Goal: Task Accomplishment & Management: Manage account settings

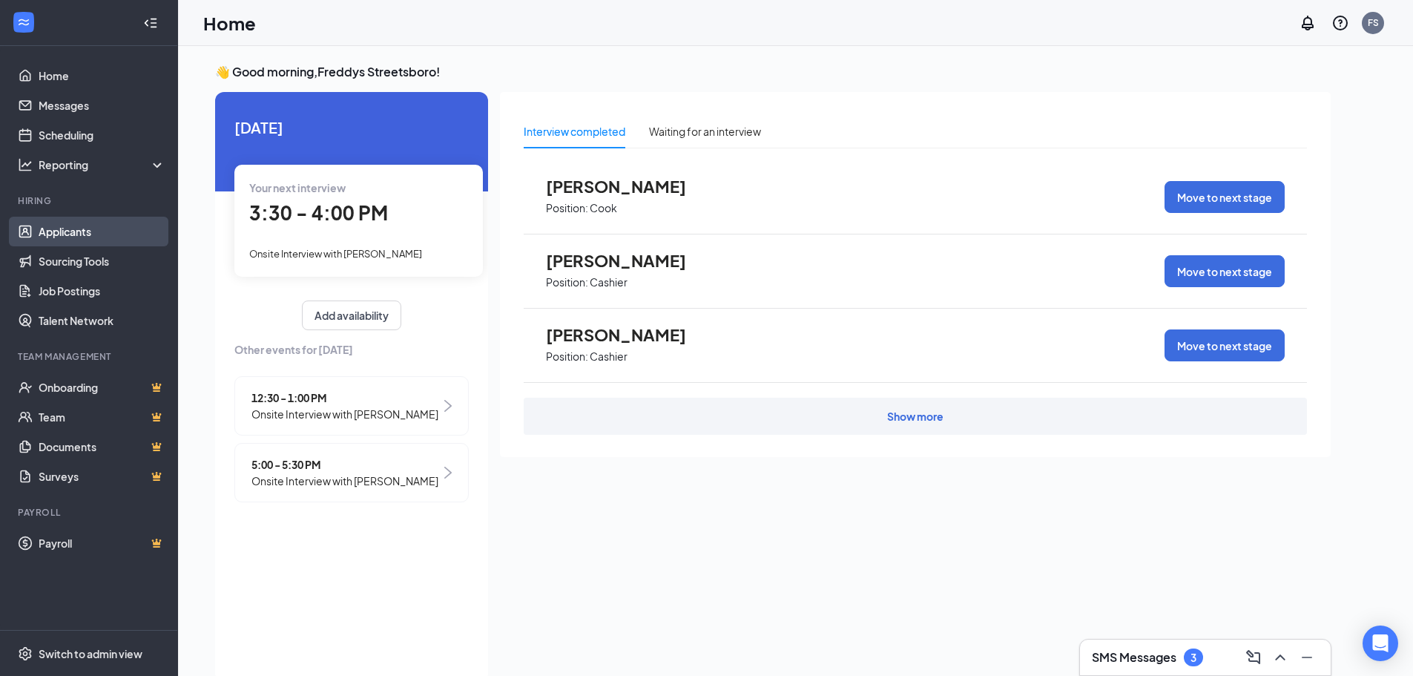
click at [84, 232] on link "Applicants" at bounding box center [102, 232] width 127 height 30
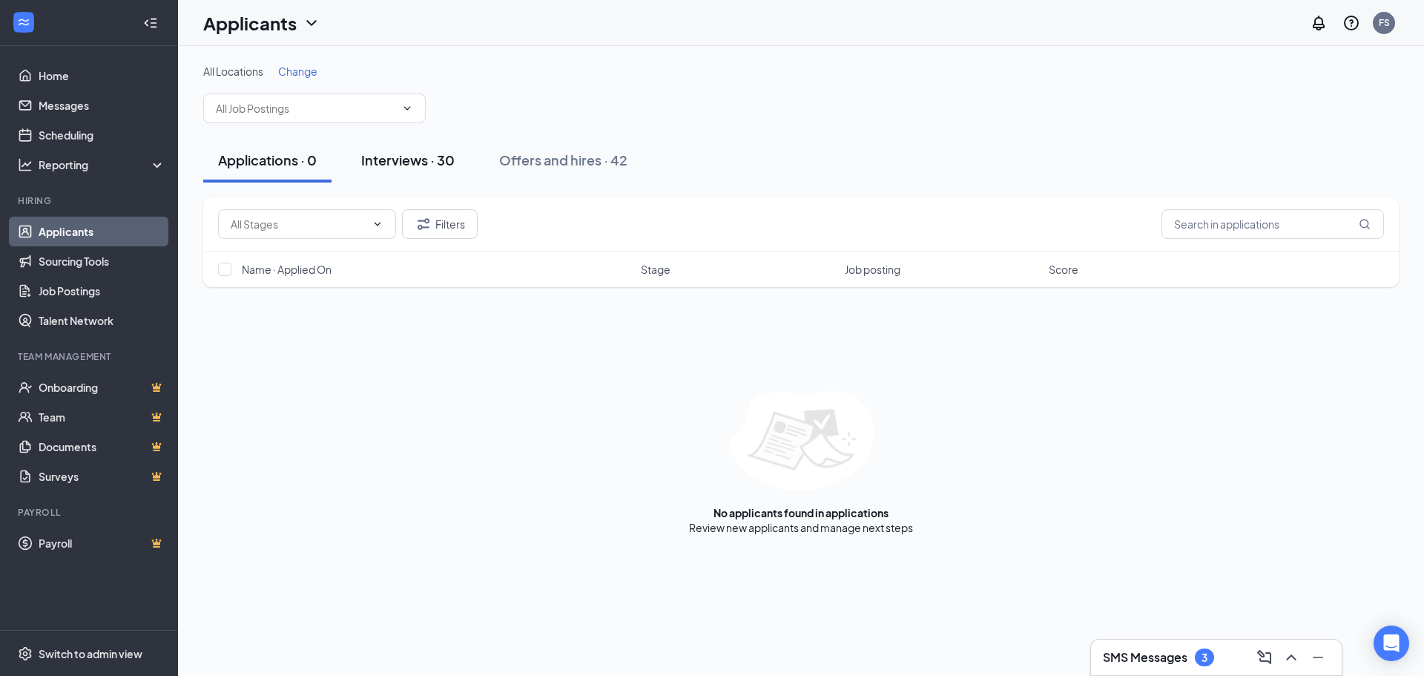
click at [415, 157] on div "Interviews · 30" at bounding box center [407, 160] width 93 height 19
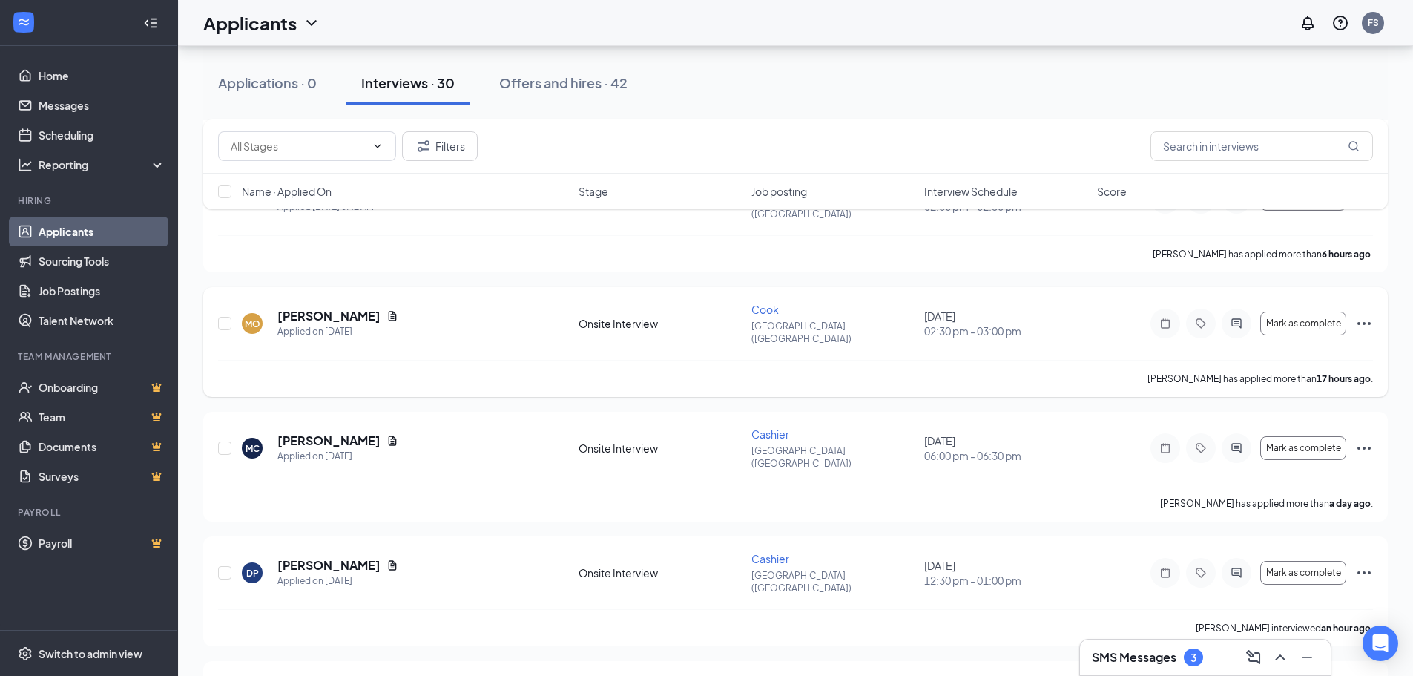
scroll to position [297, 0]
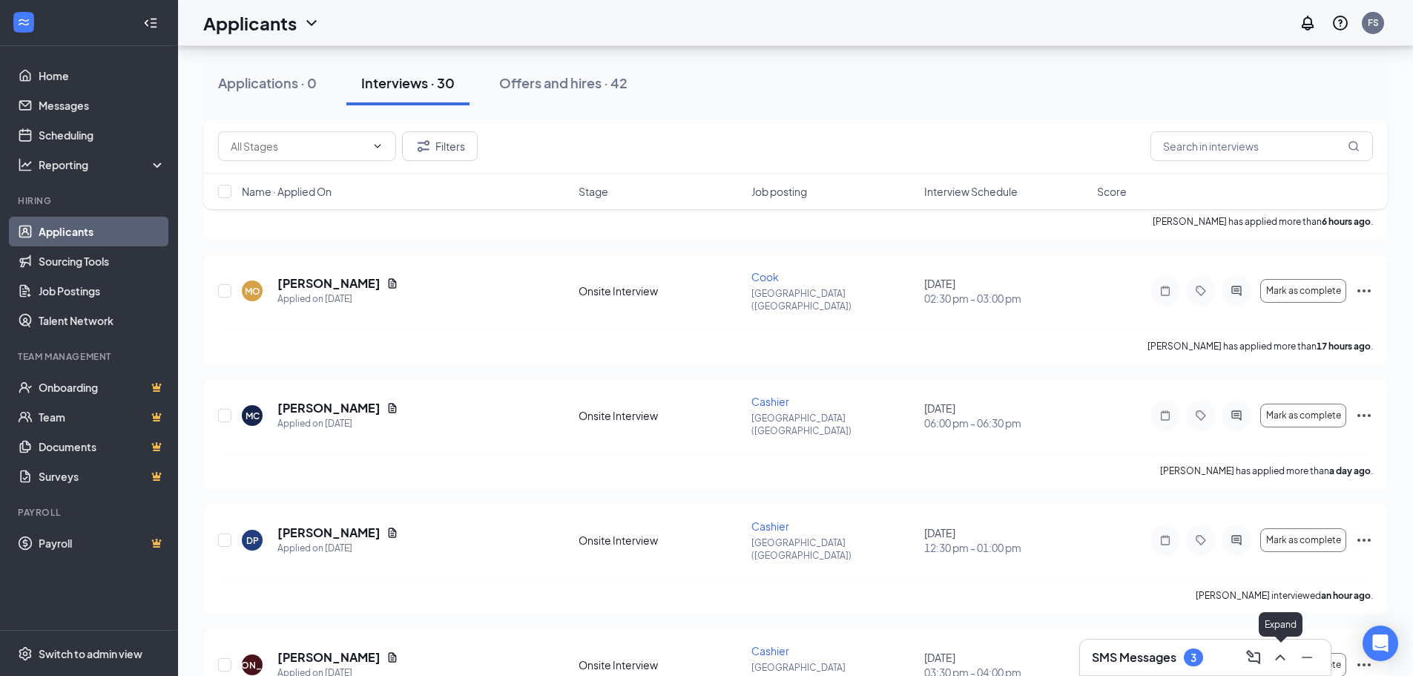
click at [1272, 655] on icon "ChevronUp" at bounding box center [1280, 657] width 18 height 18
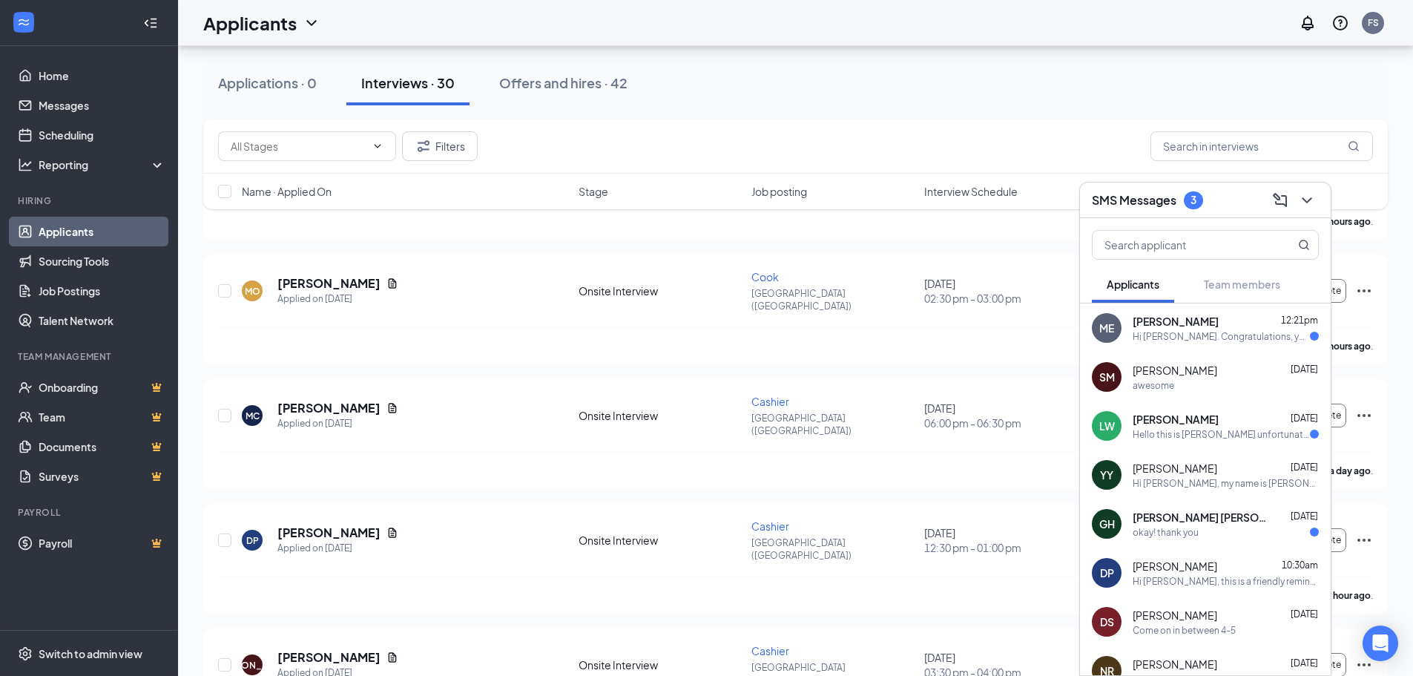
click at [1170, 418] on span "[PERSON_NAME]" at bounding box center [1175, 419] width 86 height 15
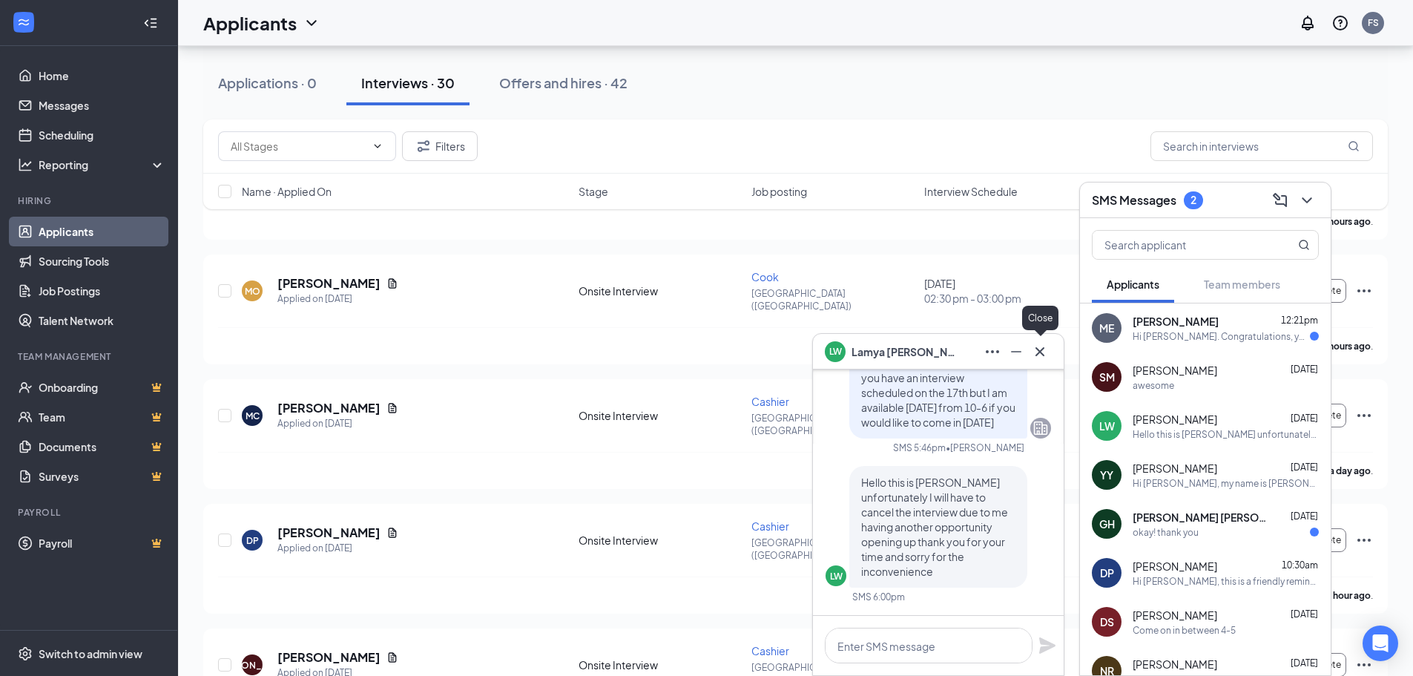
click at [1037, 351] on icon "Cross" at bounding box center [1040, 352] width 18 height 18
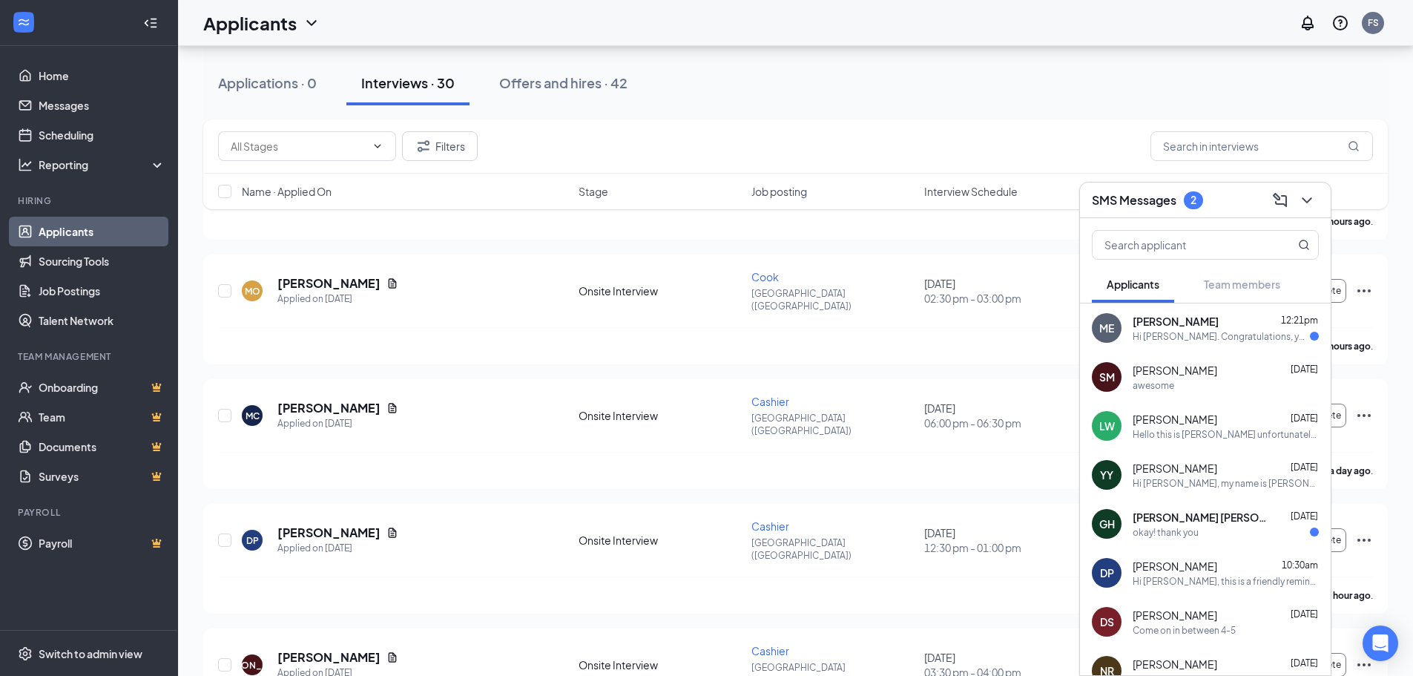
click at [1155, 518] on span "[PERSON_NAME] [PERSON_NAME]" at bounding box center [1198, 516] width 133 height 15
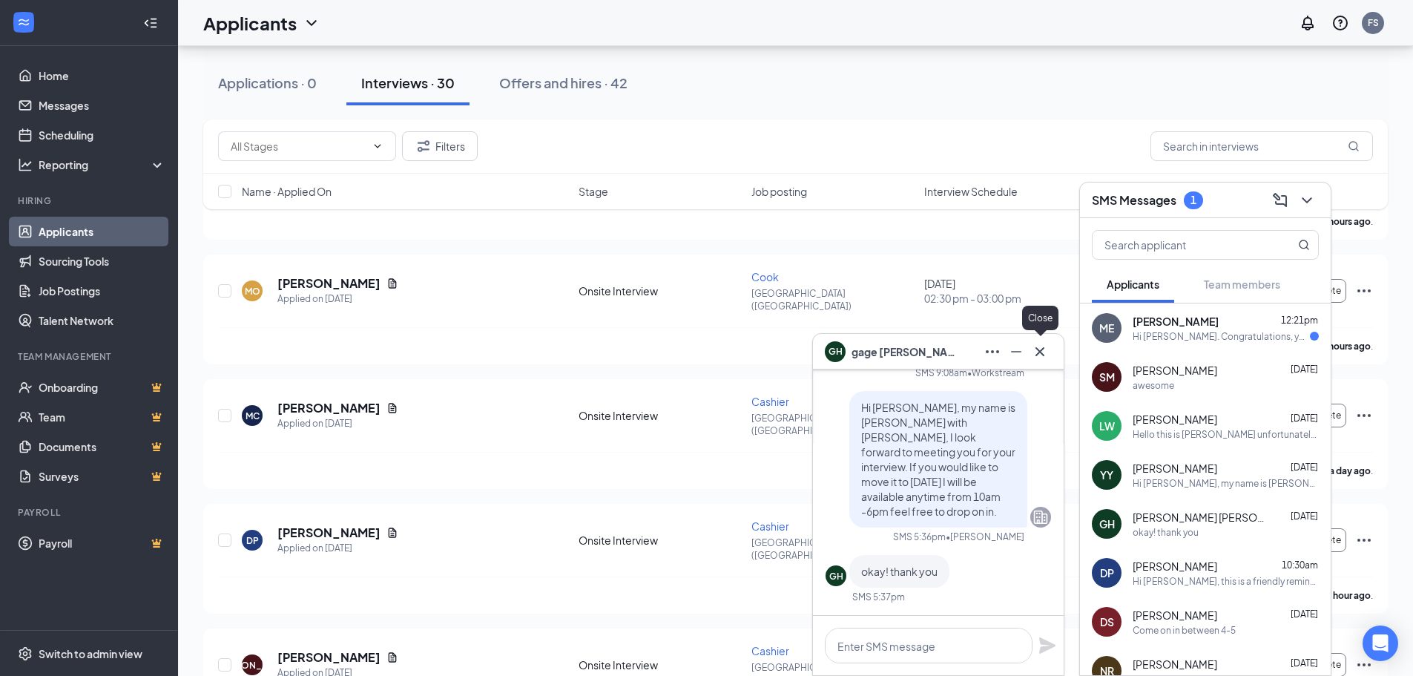
click at [1038, 351] on icon "Cross" at bounding box center [1040, 352] width 18 height 18
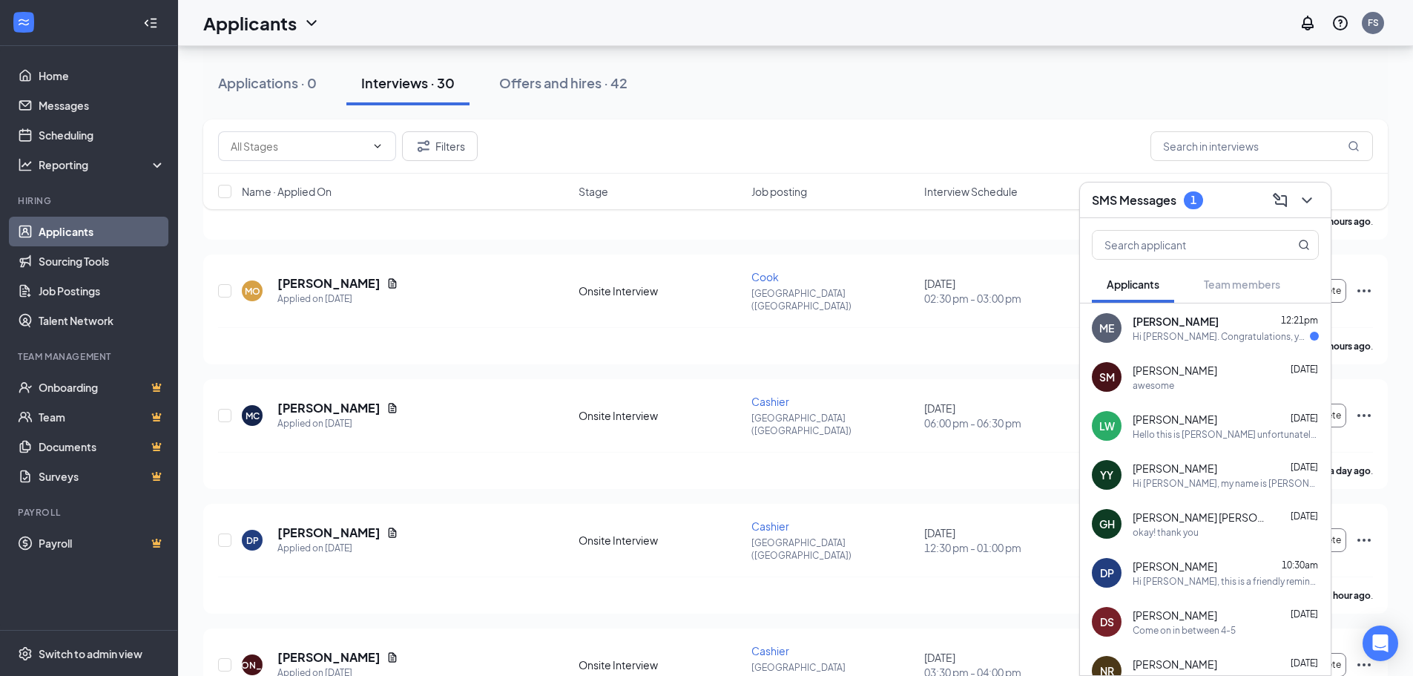
click at [1178, 324] on span "[PERSON_NAME]" at bounding box center [1175, 321] width 86 height 15
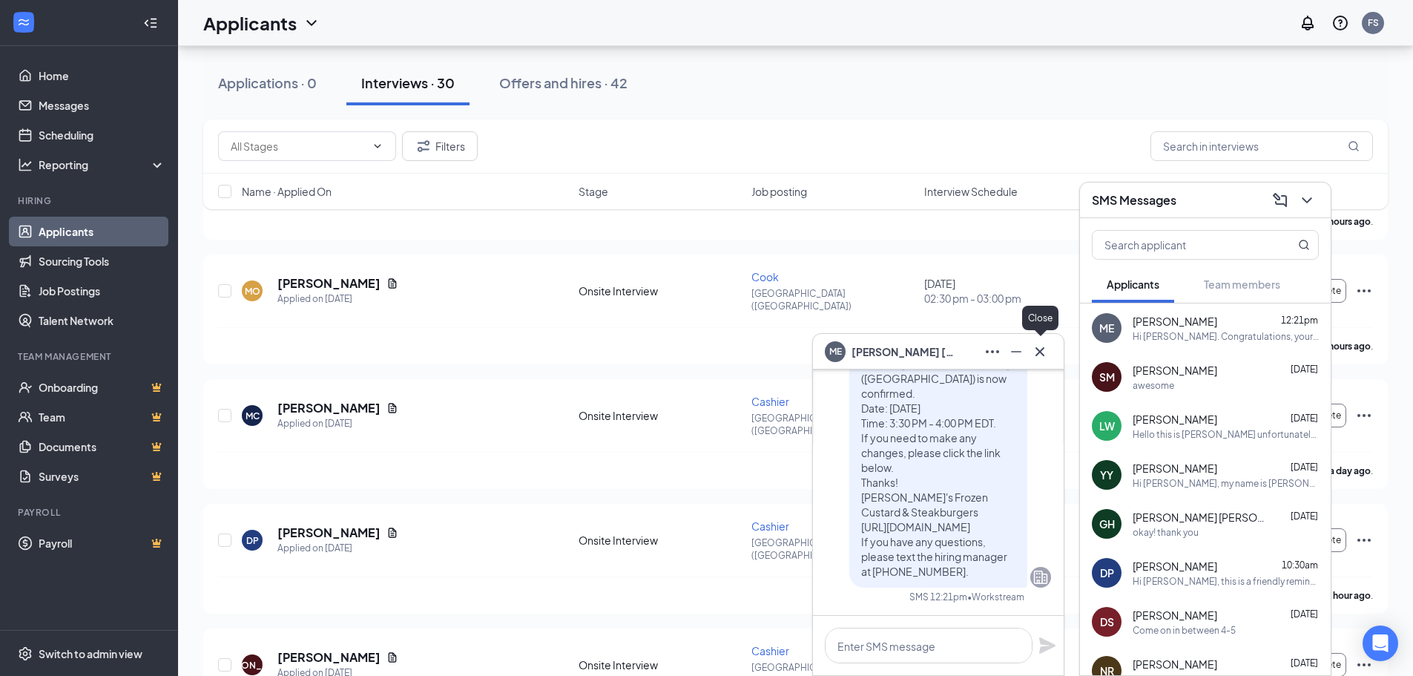
click at [1037, 348] on icon "Cross" at bounding box center [1040, 352] width 18 height 18
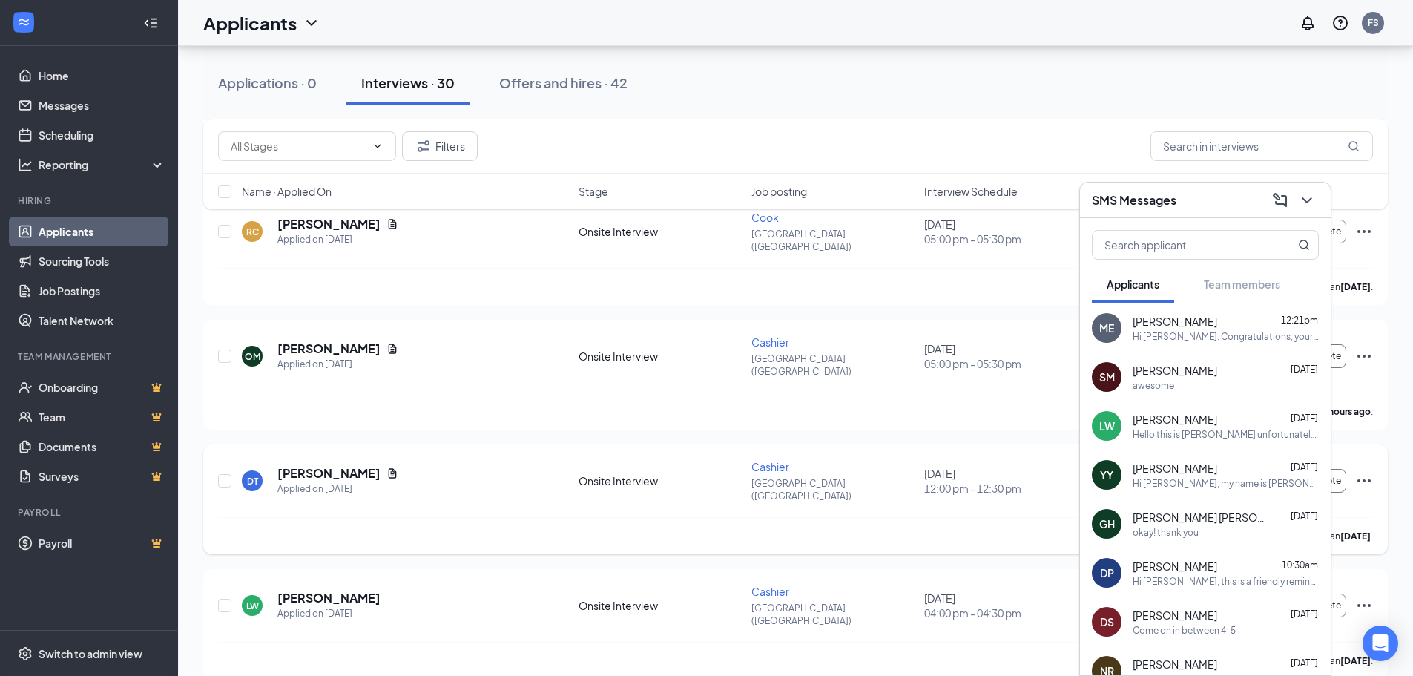
scroll to position [1631, 0]
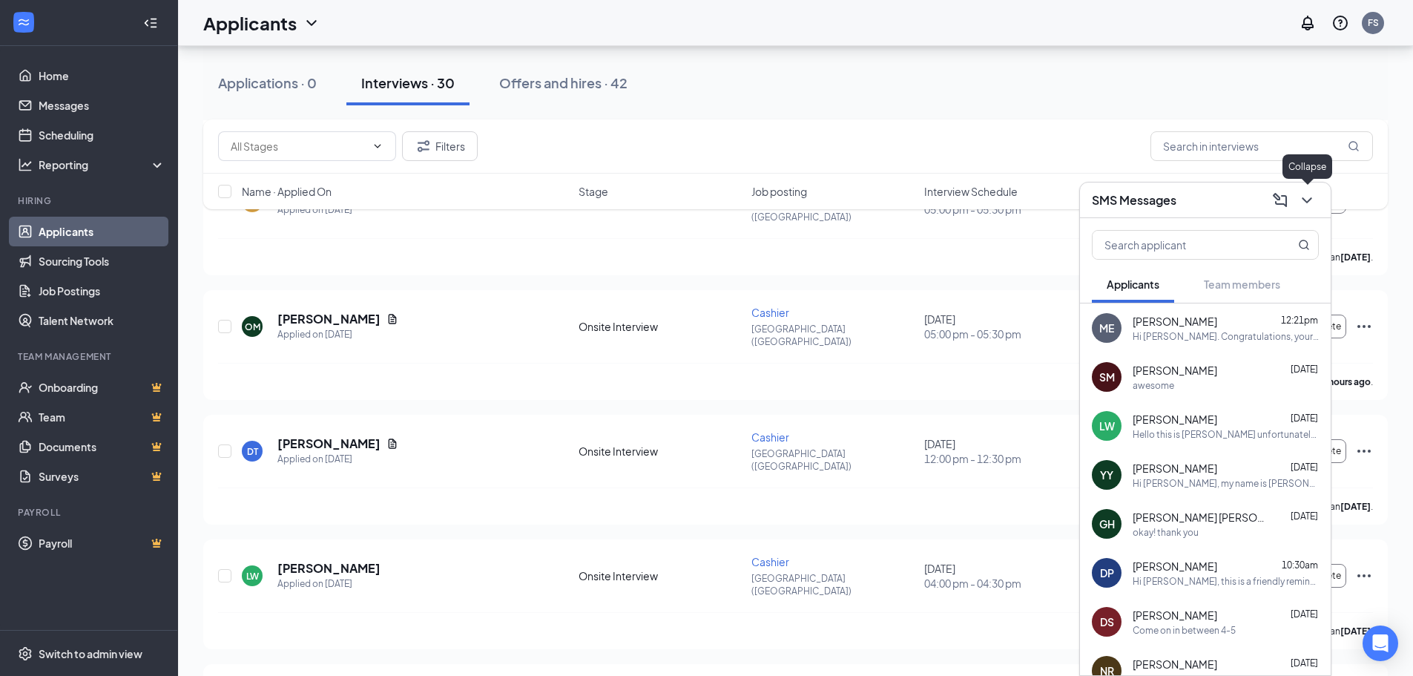
click at [1307, 196] on icon "ChevronDown" at bounding box center [1307, 200] width 18 height 18
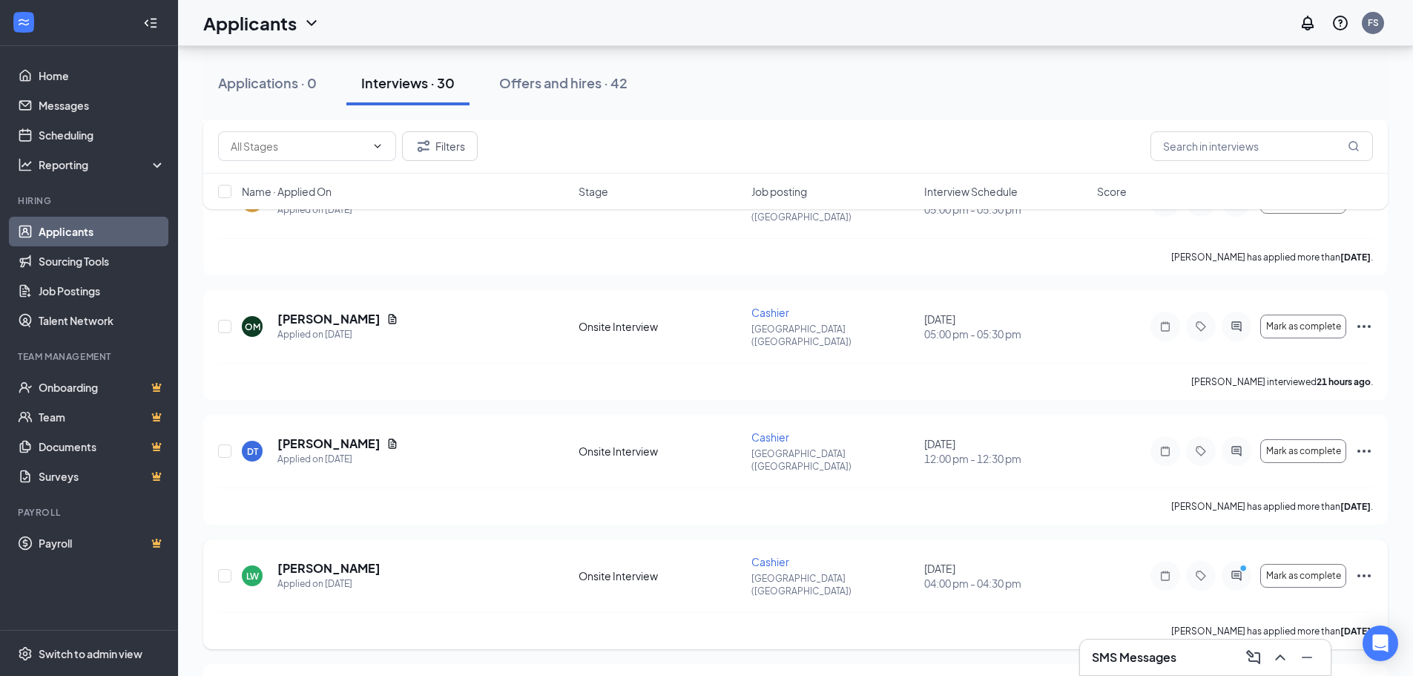
click at [1363, 567] on icon "Ellipses" at bounding box center [1364, 576] width 18 height 18
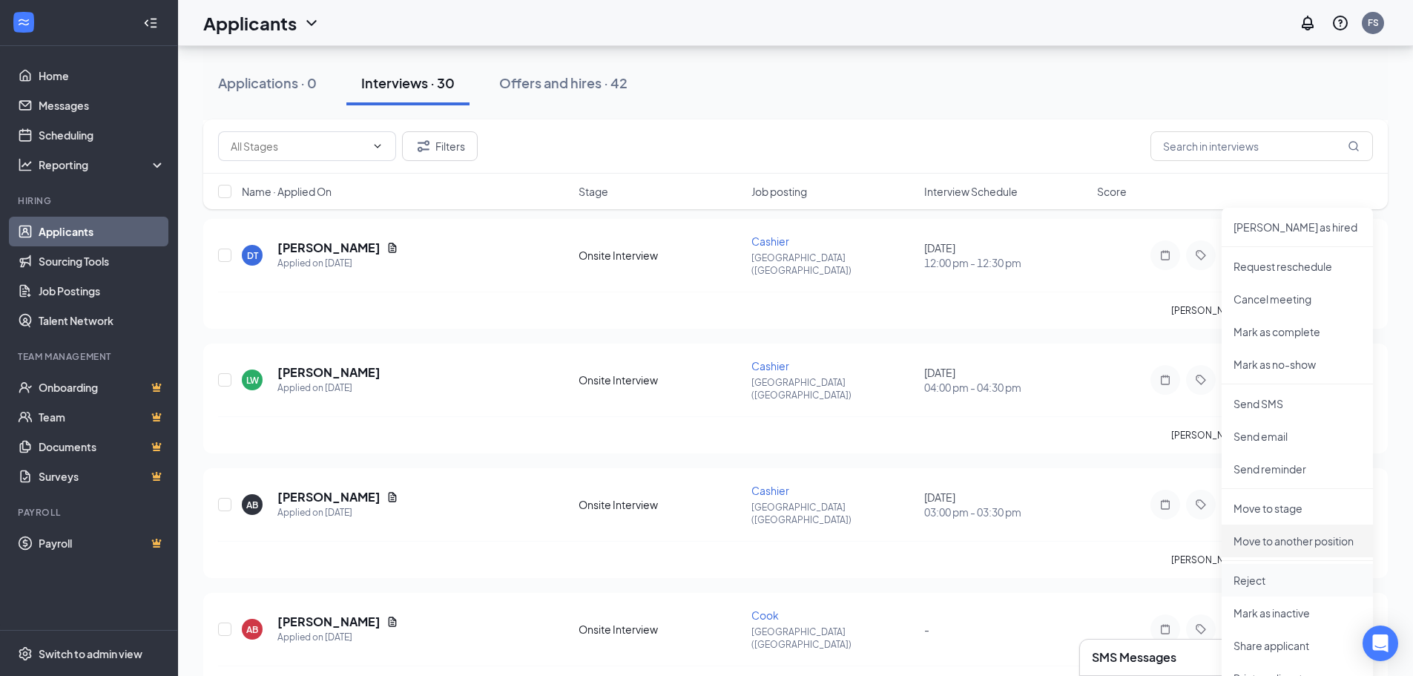
scroll to position [1854, 0]
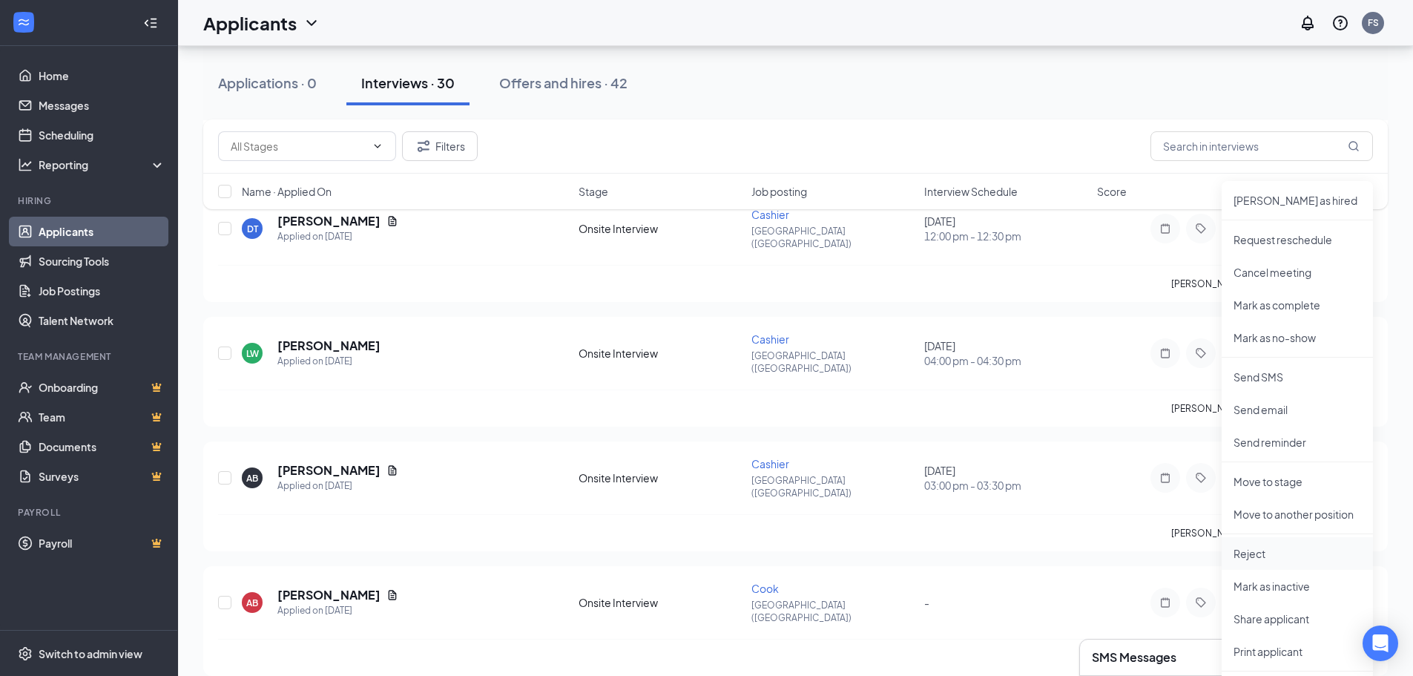
click at [1250, 558] on p "Reject" at bounding box center [1297, 553] width 128 height 15
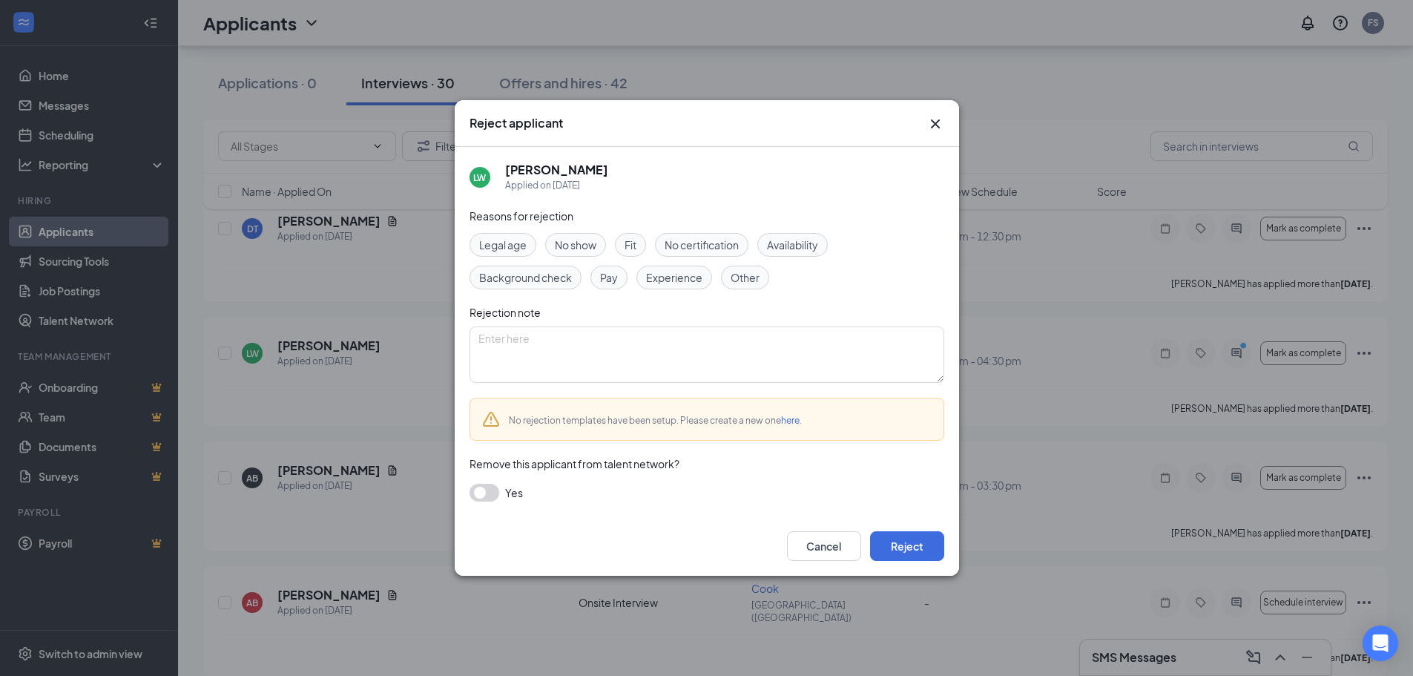
click at [746, 285] on span "Other" at bounding box center [744, 277] width 29 height 16
click at [480, 493] on button "button" at bounding box center [484, 492] width 30 height 18
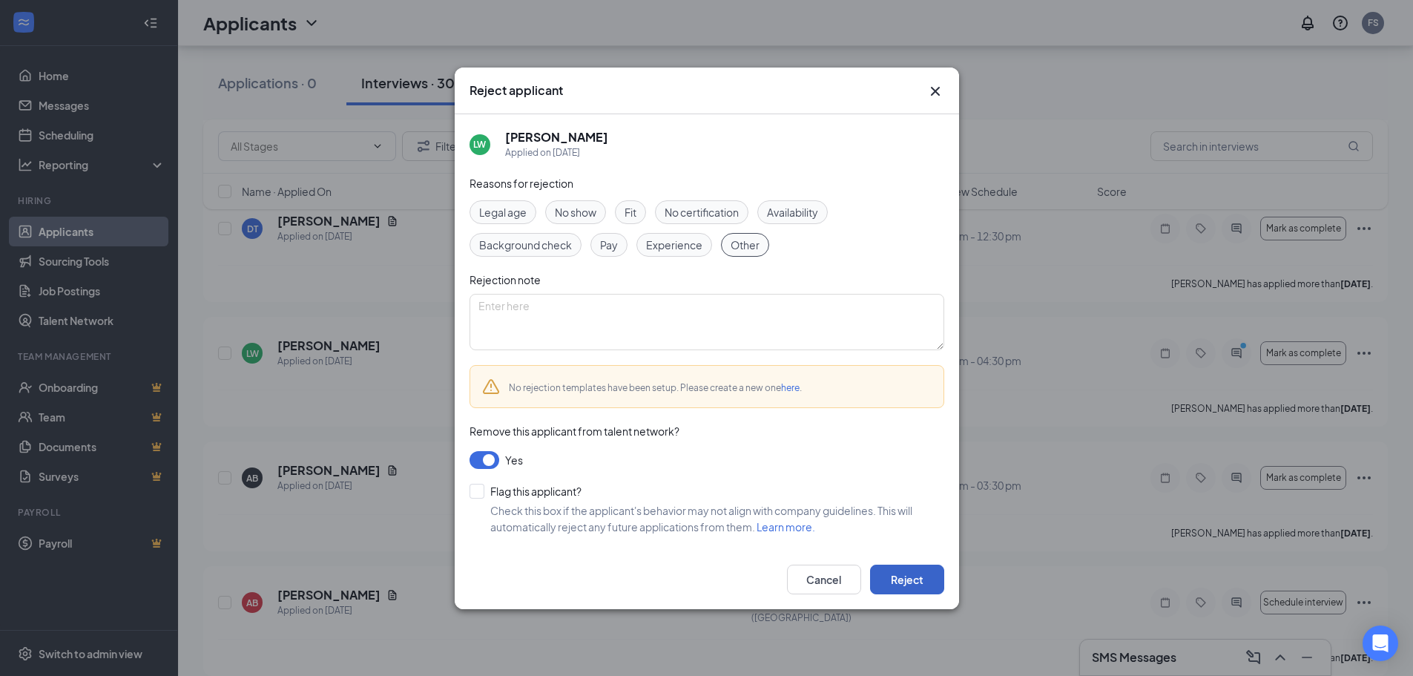
click at [891, 574] on button "Reject" at bounding box center [907, 579] width 74 height 30
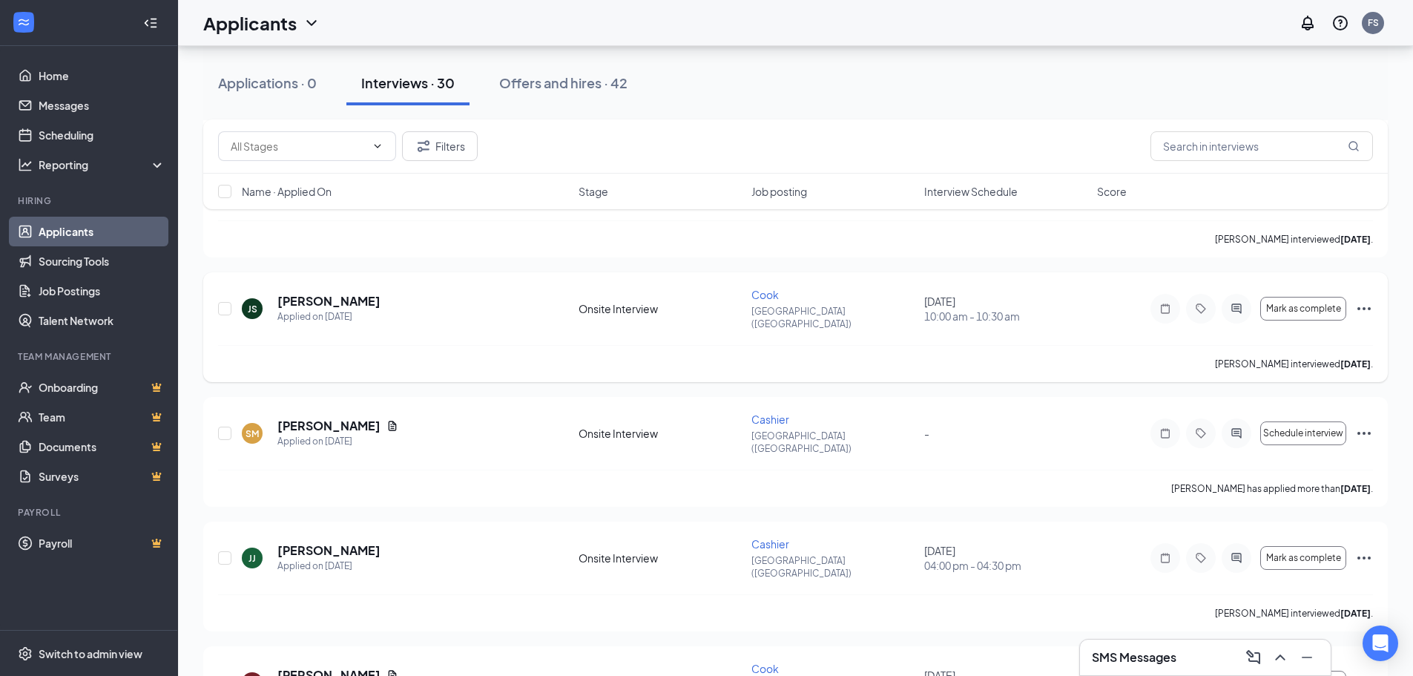
scroll to position [2898, 0]
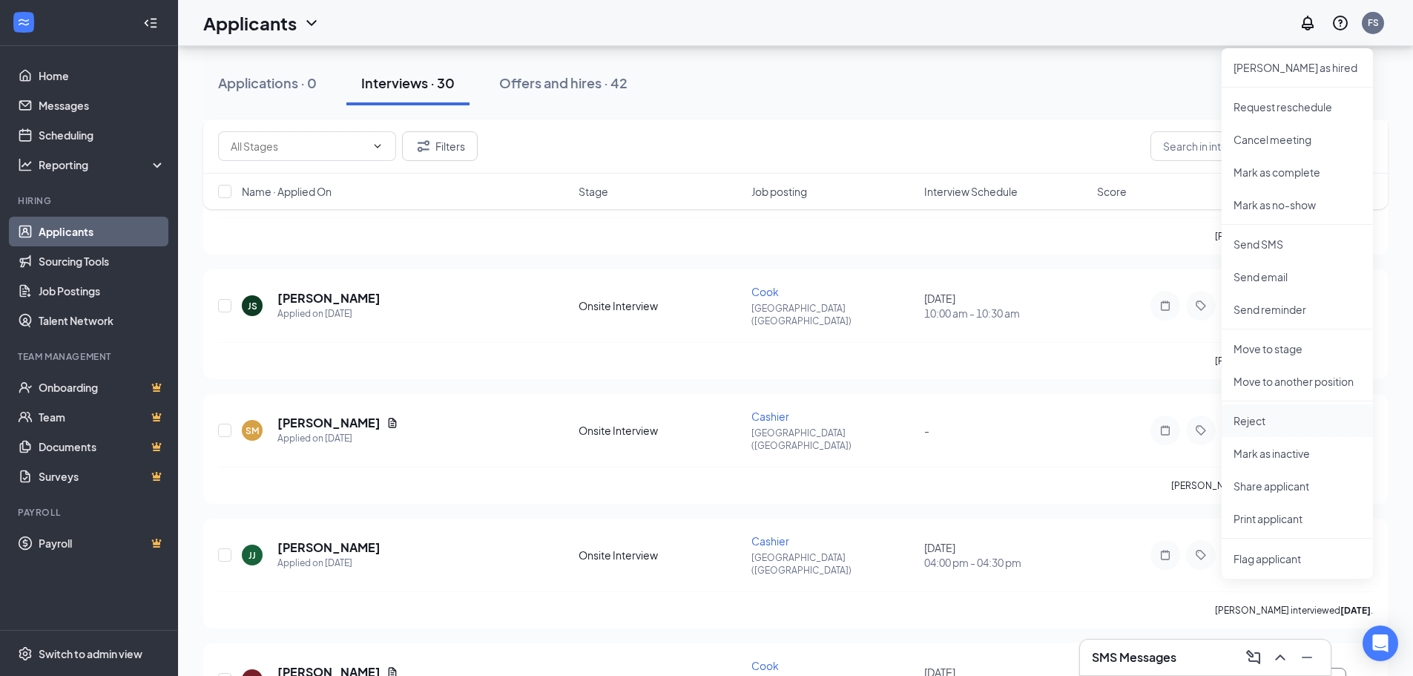
click at [1261, 415] on p "Reject" at bounding box center [1297, 420] width 128 height 15
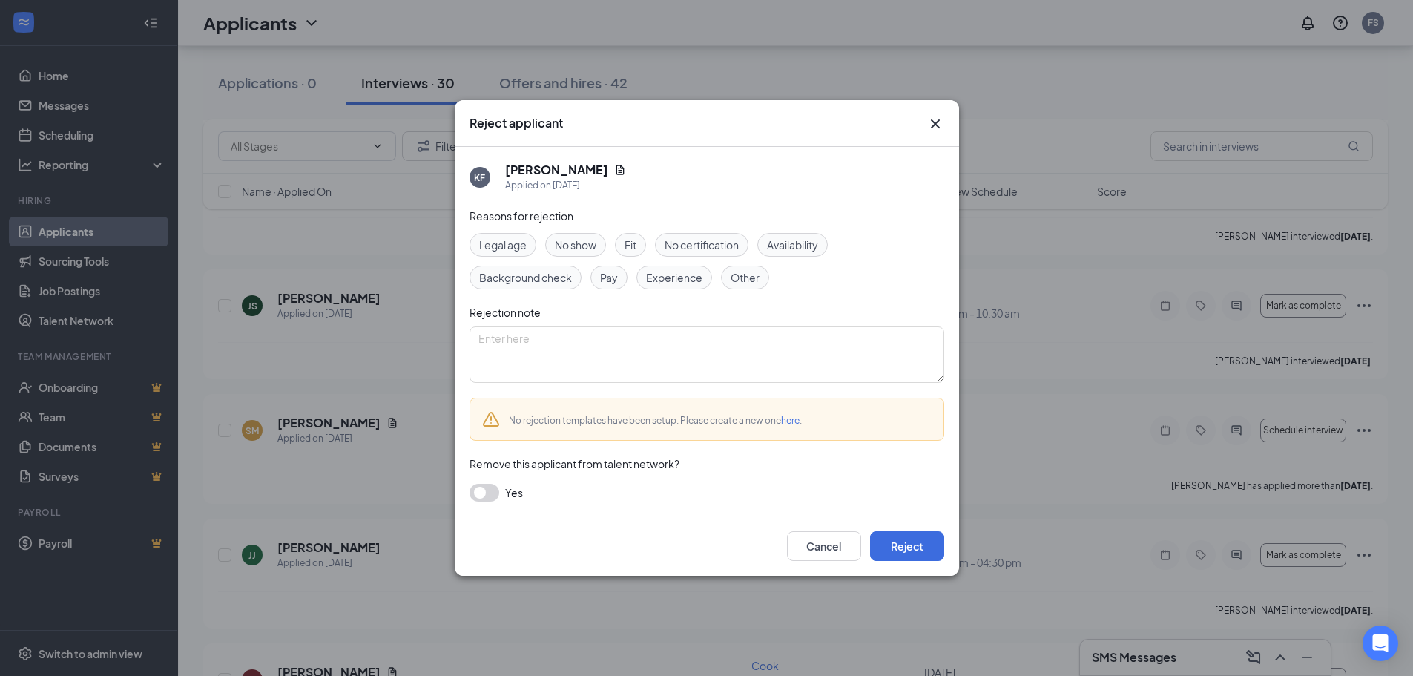
click at [728, 269] on div "Other" at bounding box center [745, 277] width 48 height 24
click at [887, 540] on button "Reject" at bounding box center [907, 546] width 74 height 30
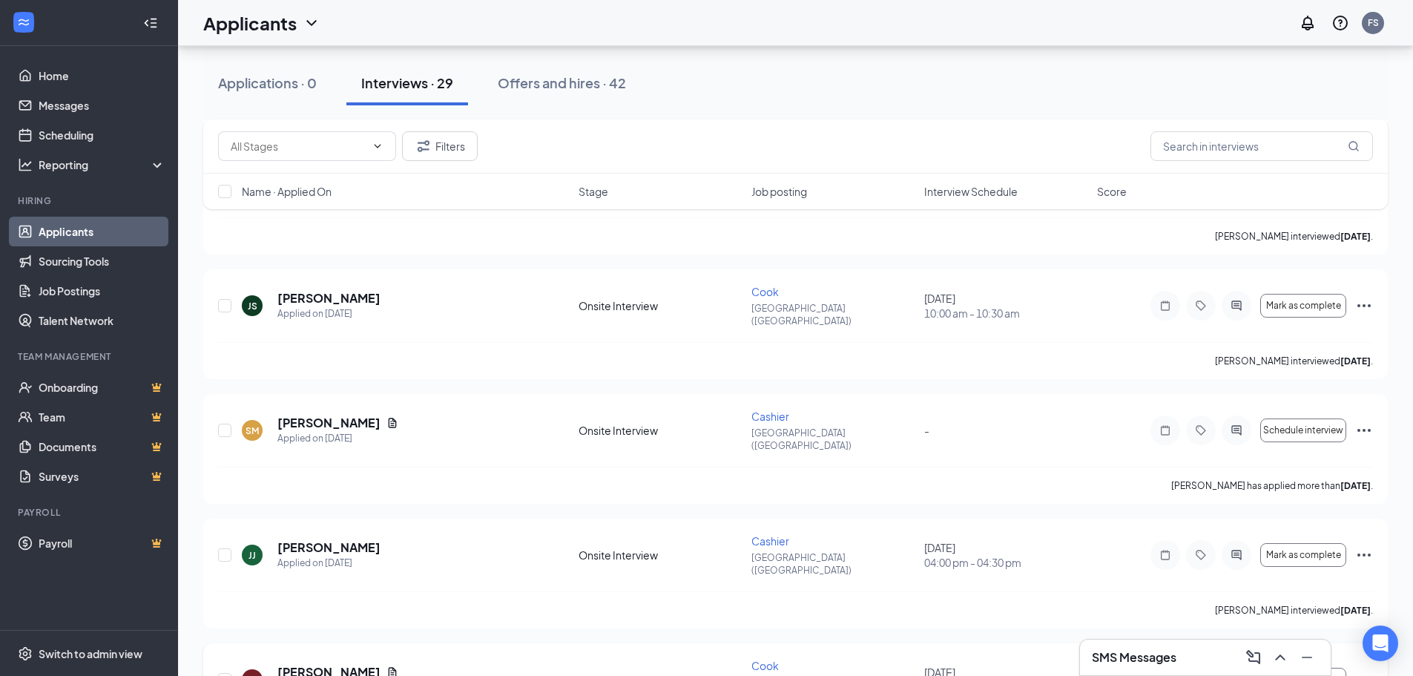
scroll to position [2785, 0]
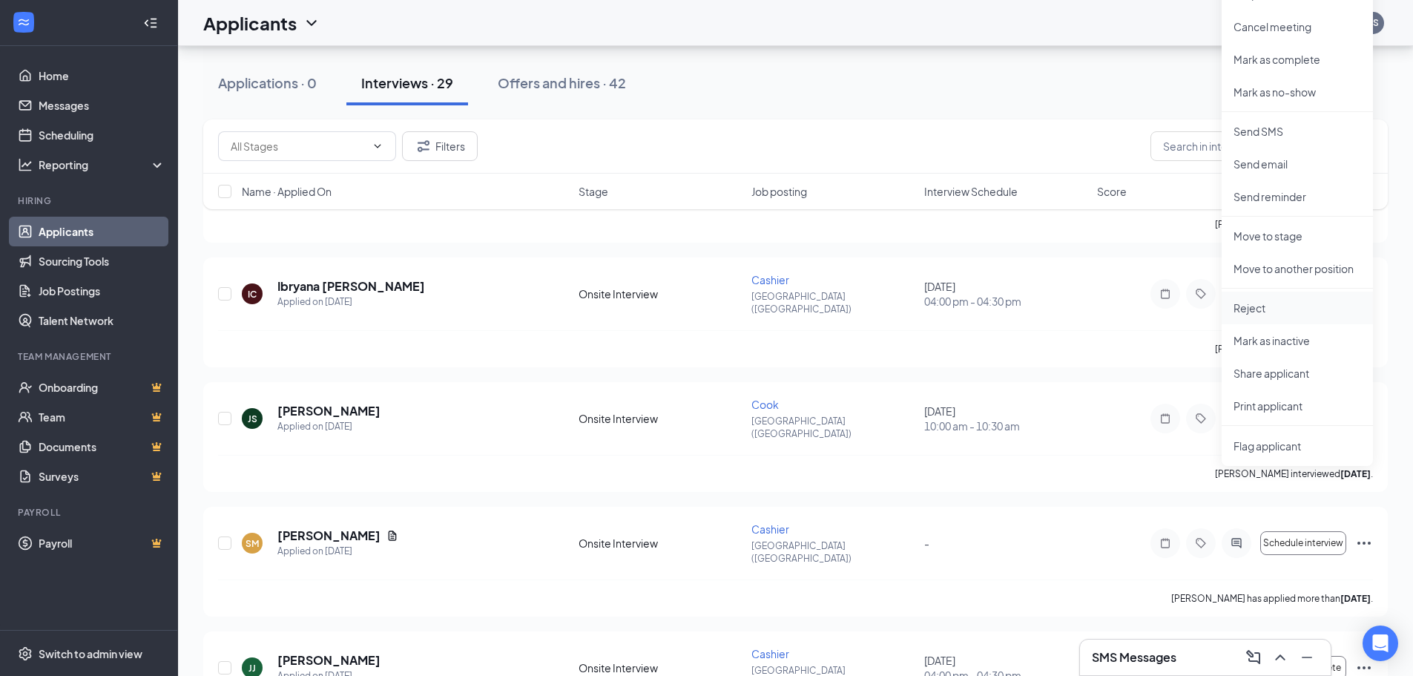
click at [1252, 311] on p "Reject" at bounding box center [1297, 307] width 128 height 15
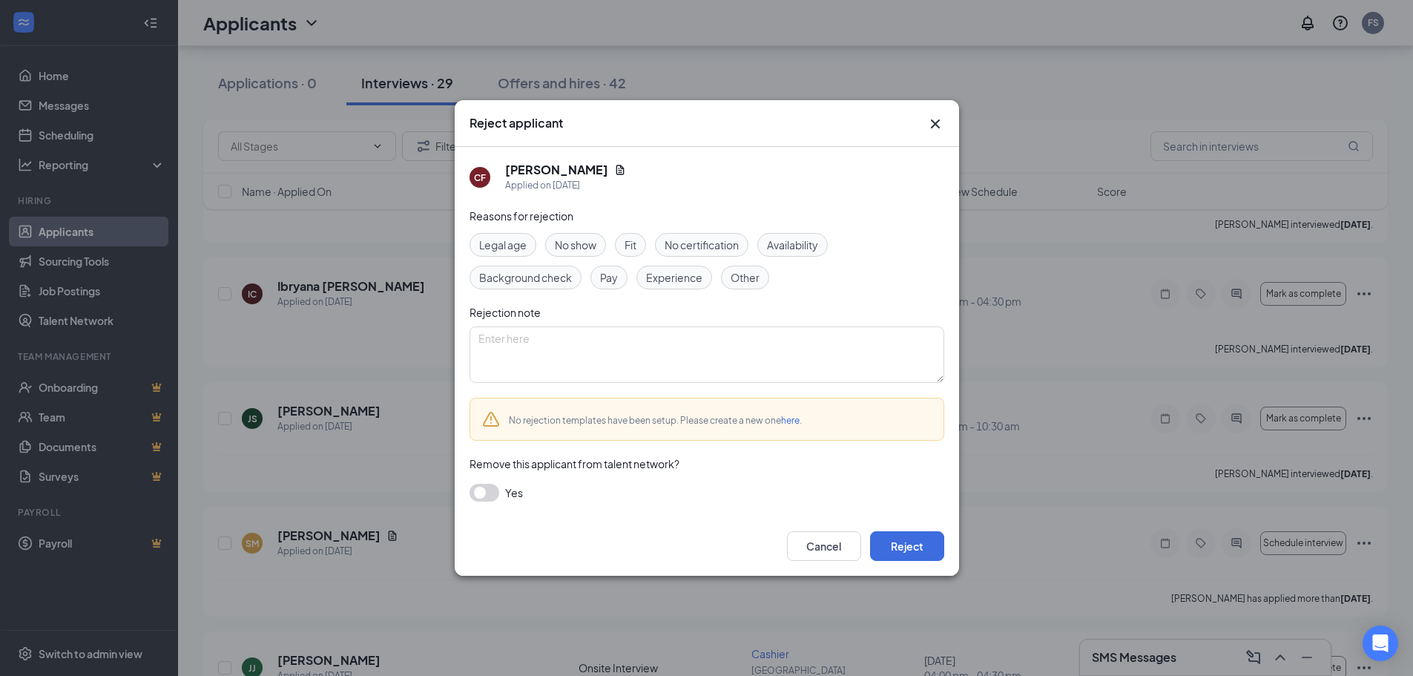
click at [480, 492] on button "button" at bounding box center [484, 492] width 30 height 18
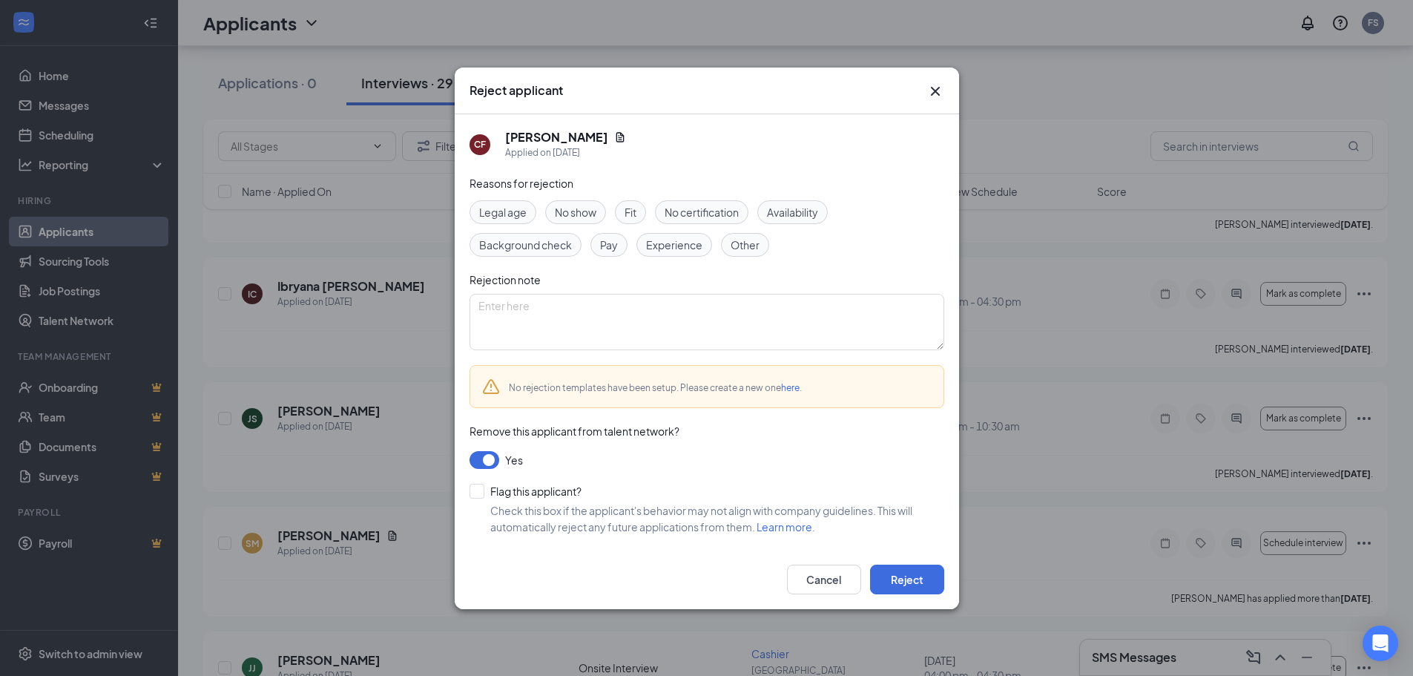
click at [739, 251] on span "Other" at bounding box center [744, 245] width 29 height 16
click at [933, 90] on icon "Cross" at bounding box center [934, 90] width 9 height 9
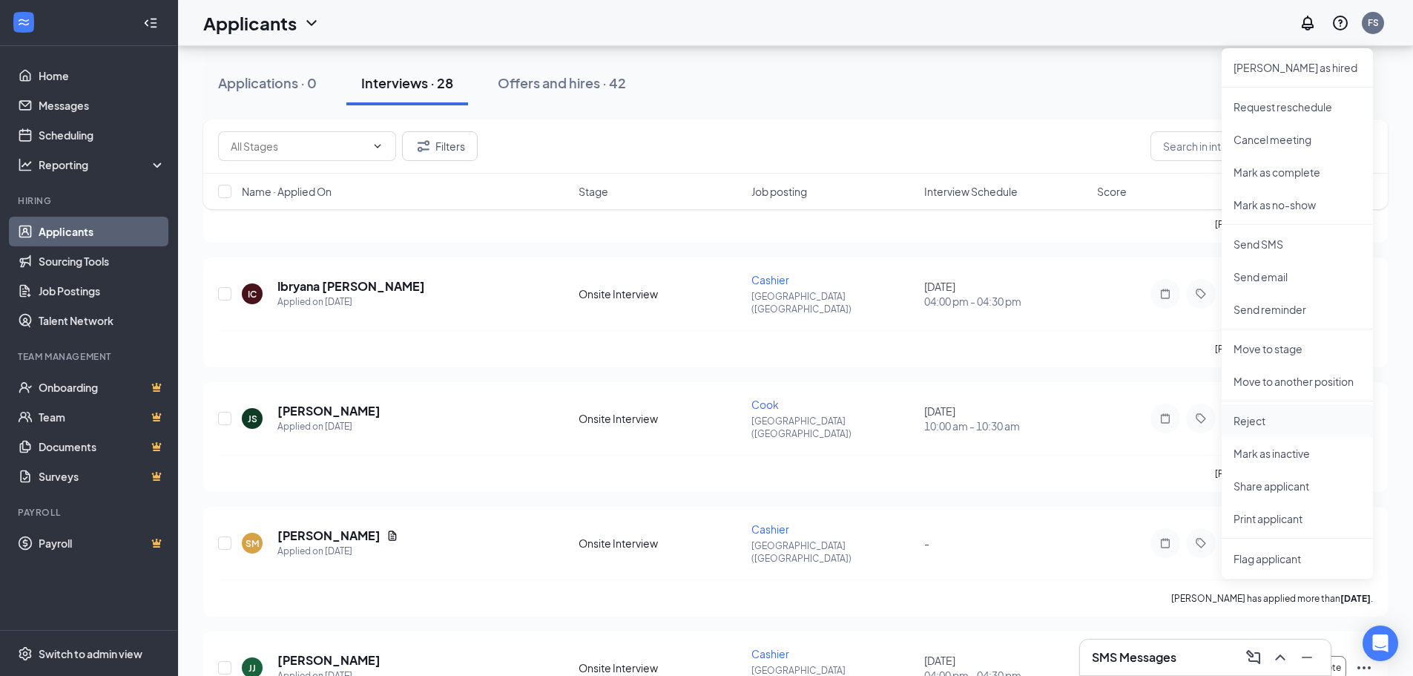
click at [1238, 413] on p "Reject" at bounding box center [1297, 420] width 128 height 15
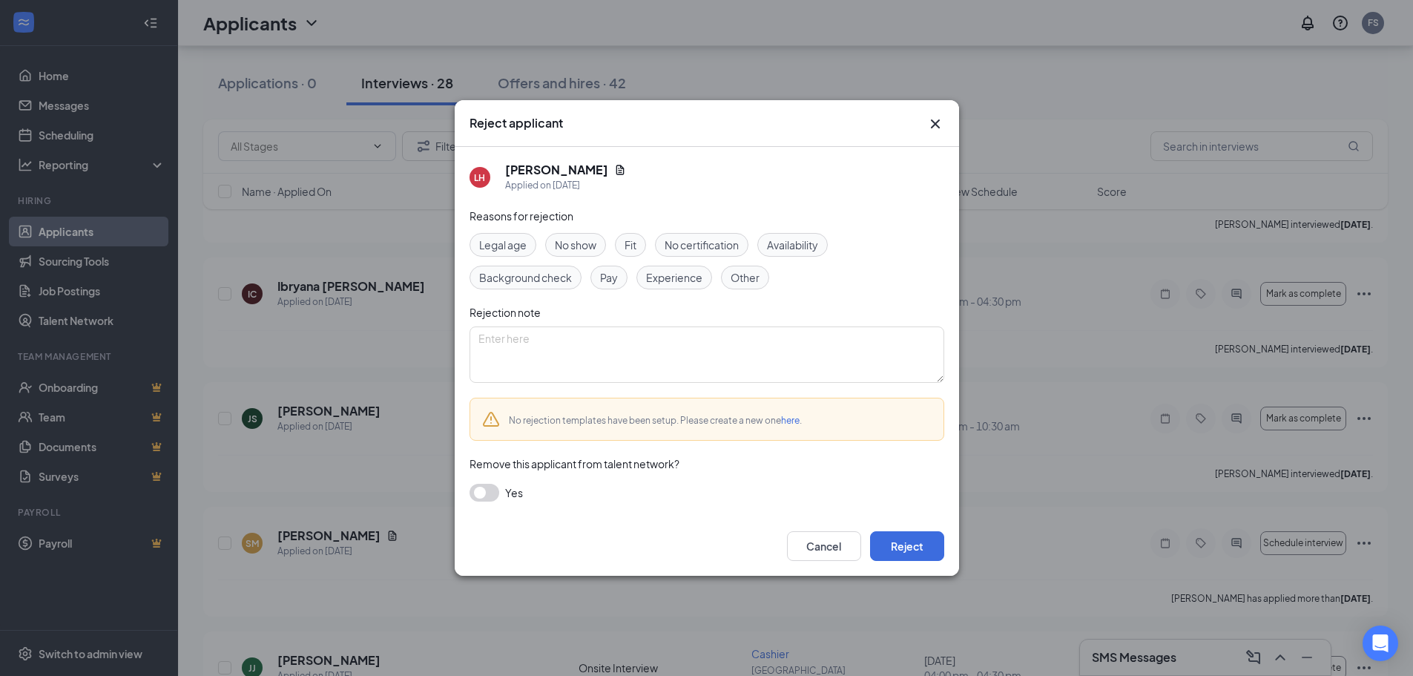
click at [742, 274] on span "Other" at bounding box center [744, 277] width 29 height 16
click at [483, 489] on button "button" at bounding box center [484, 492] width 30 height 18
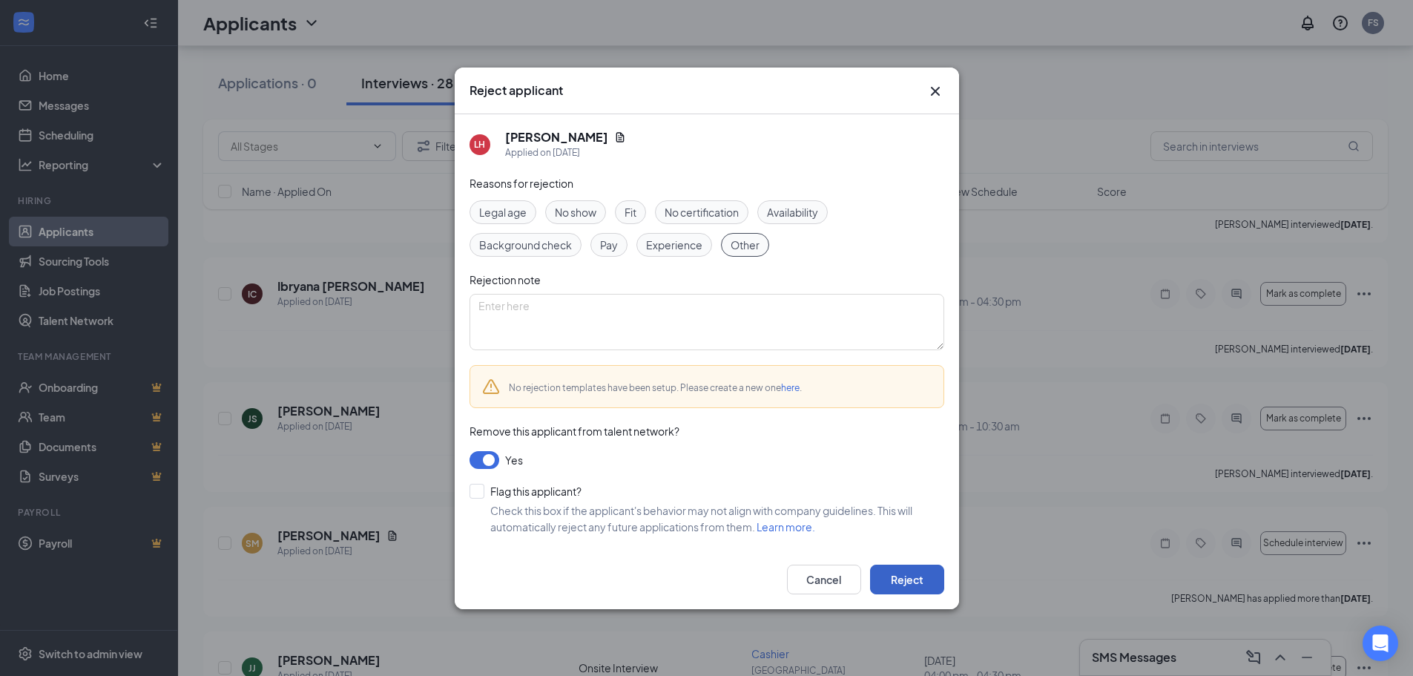
click at [882, 572] on button "Reject" at bounding box center [907, 579] width 74 height 30
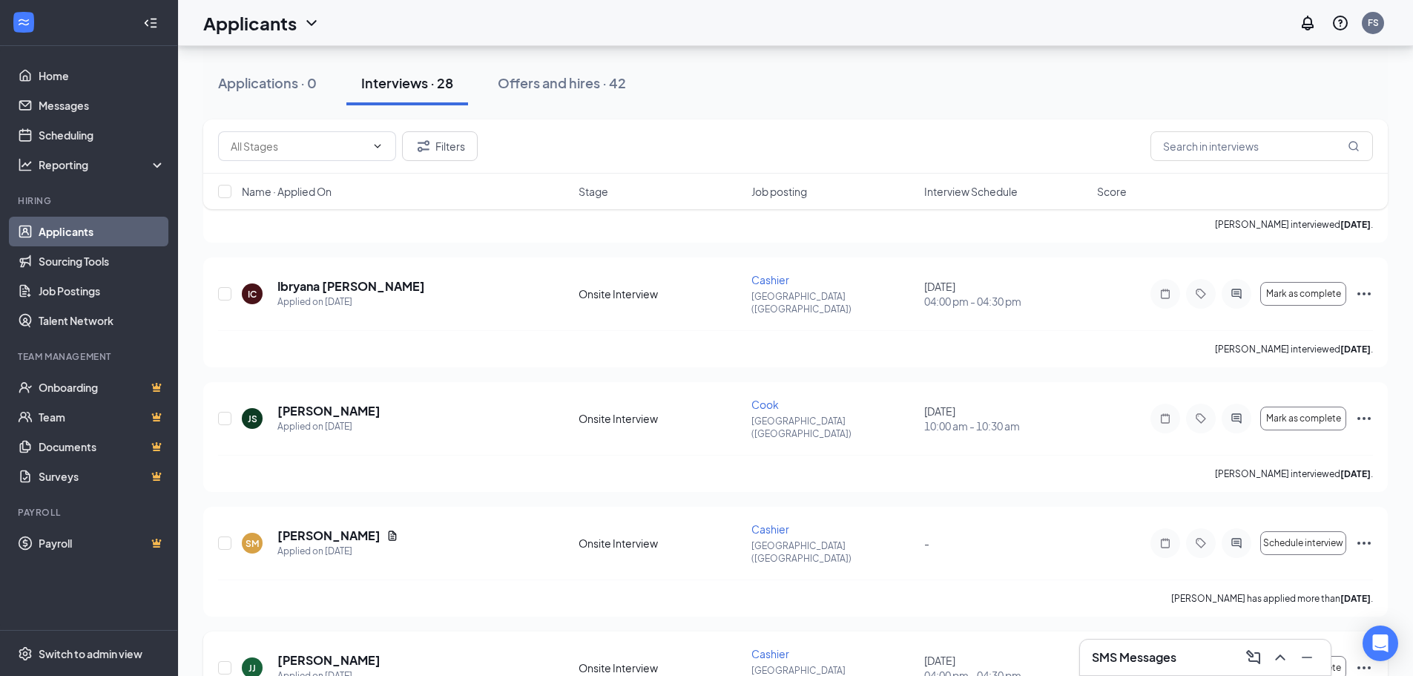
scroll to position [2672, 0]
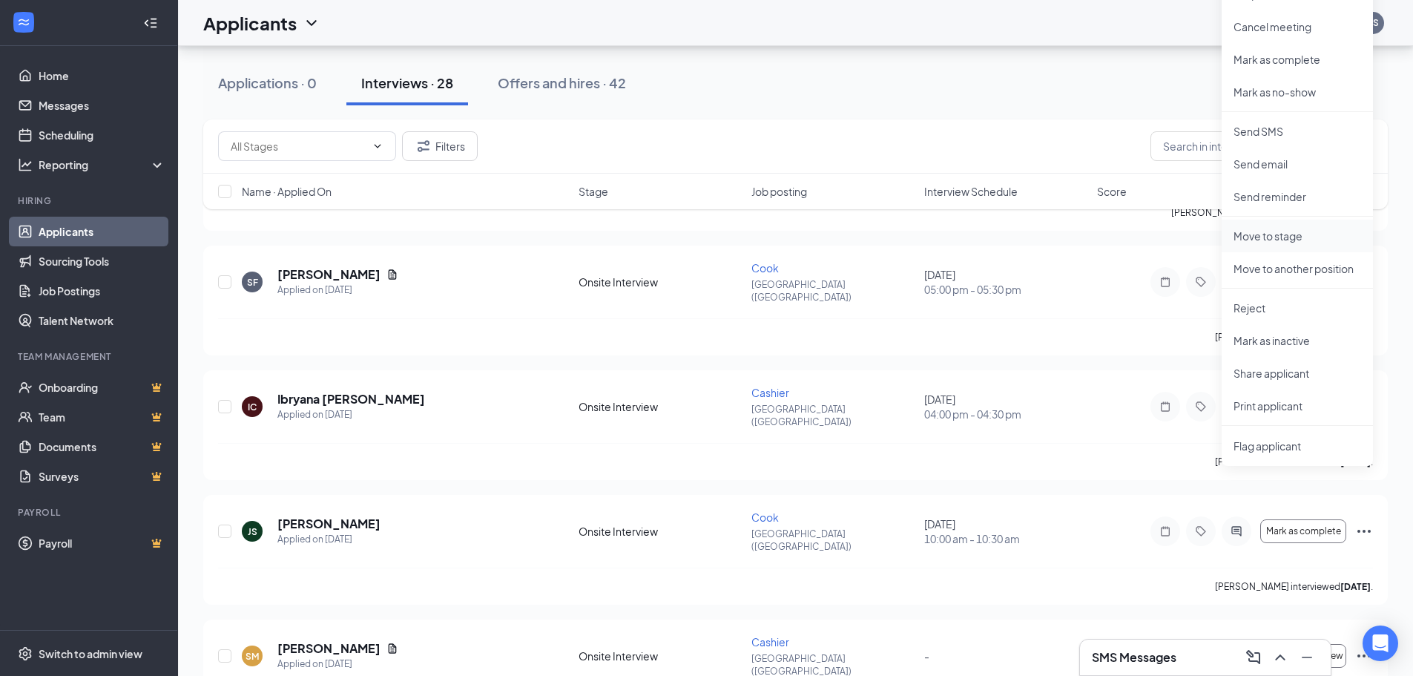
click at [1243, 236] on p "Move to stage" at bounding box center [1297, 235] width 128 height 15
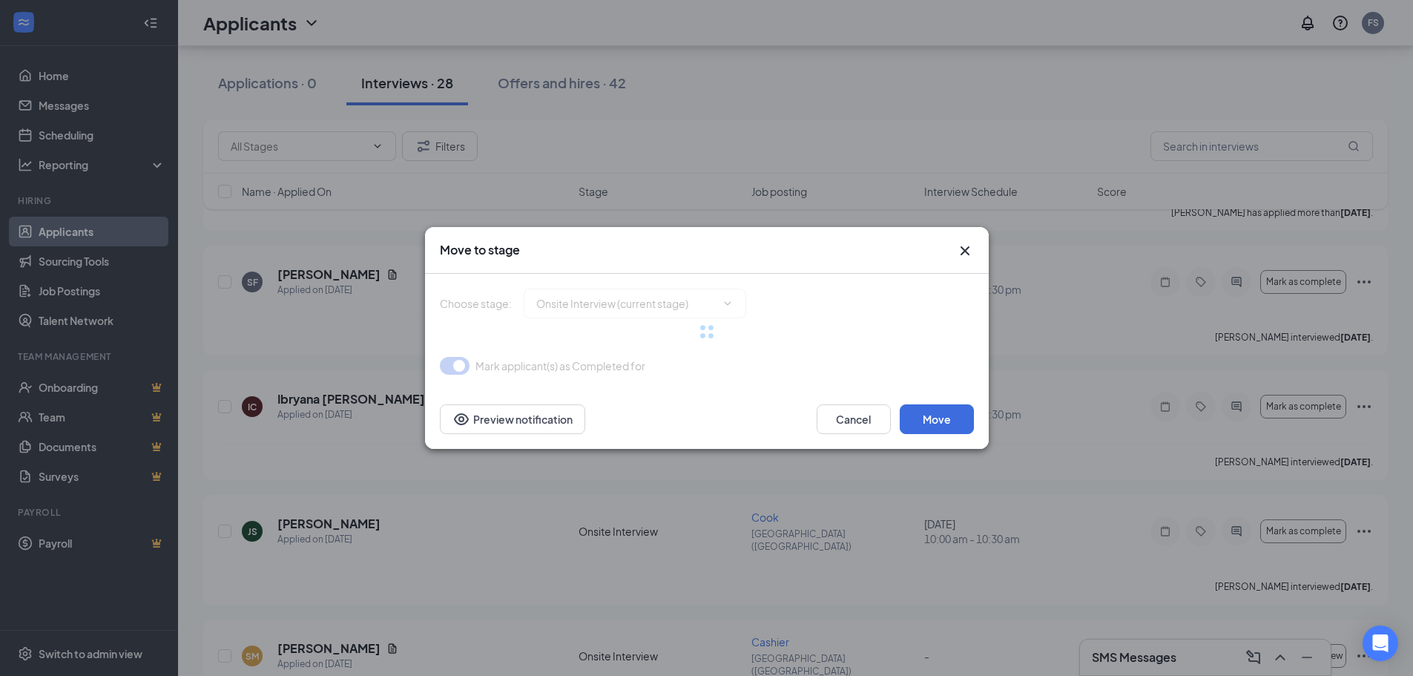
type input "Hiring Complete (final stage)"
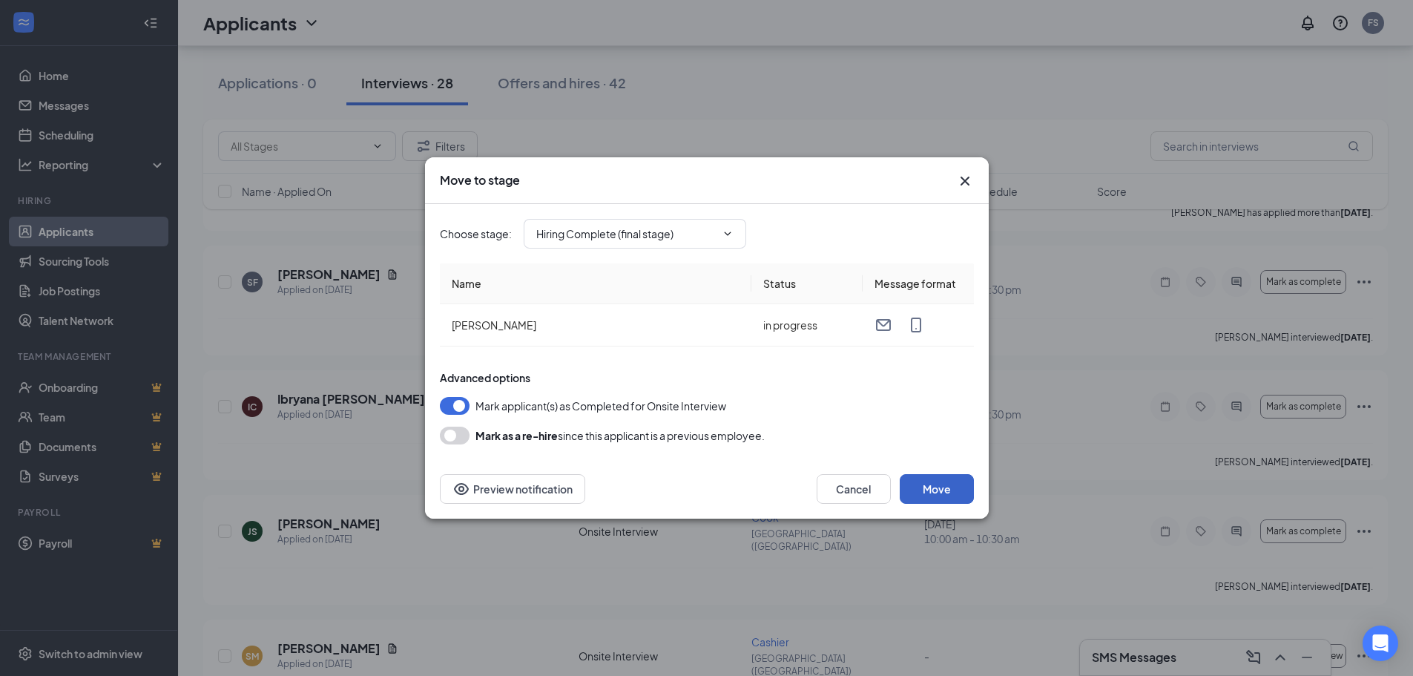
click at [942, 498] on button "Move" at bounding box center [936, 489] width 74 height 30
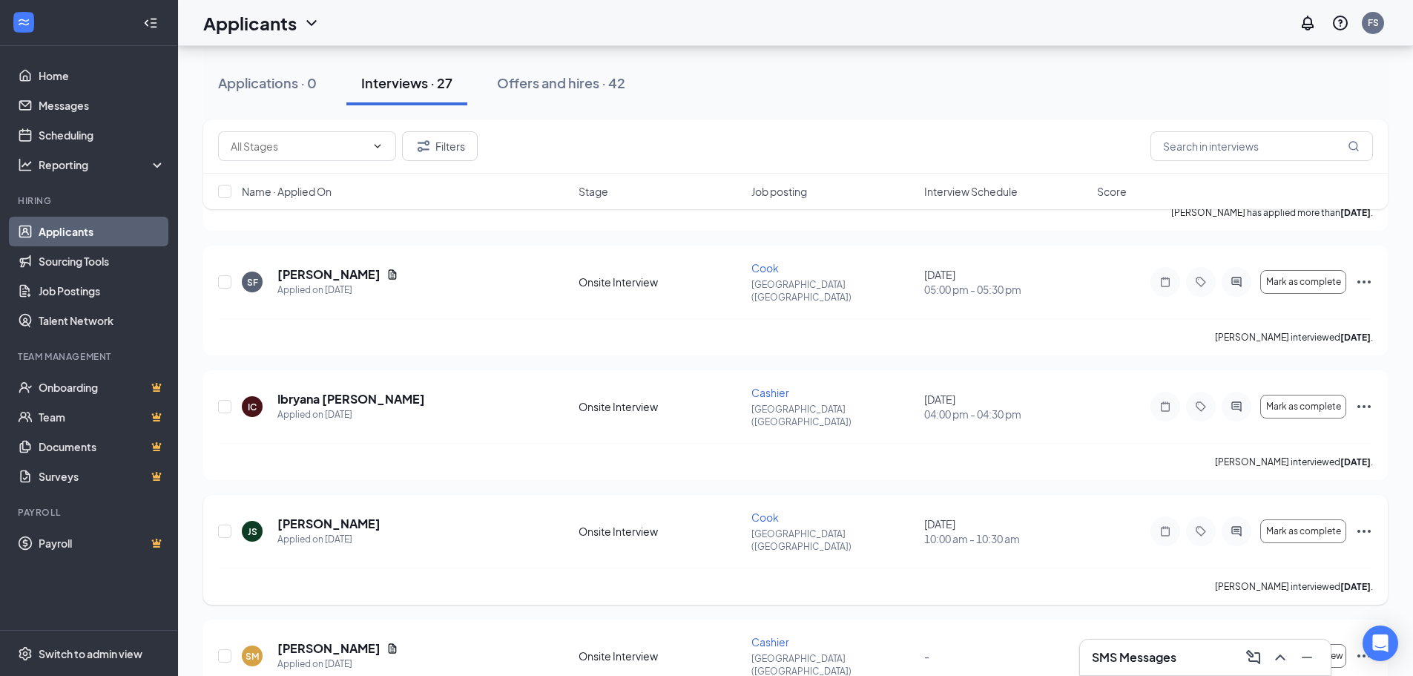
scroll to position [2560, 0]
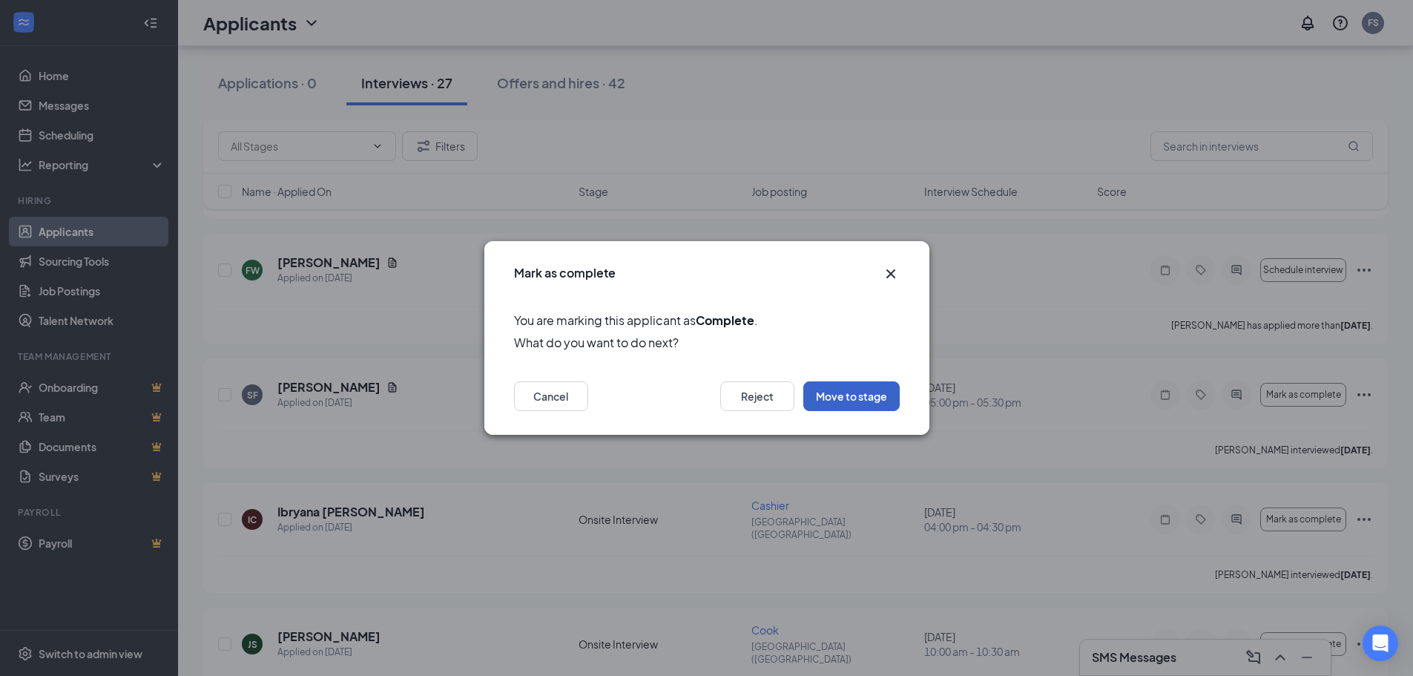
click at [873, 394] on button "Move to stage" at bounding box center [851, 396] width 96 height 30
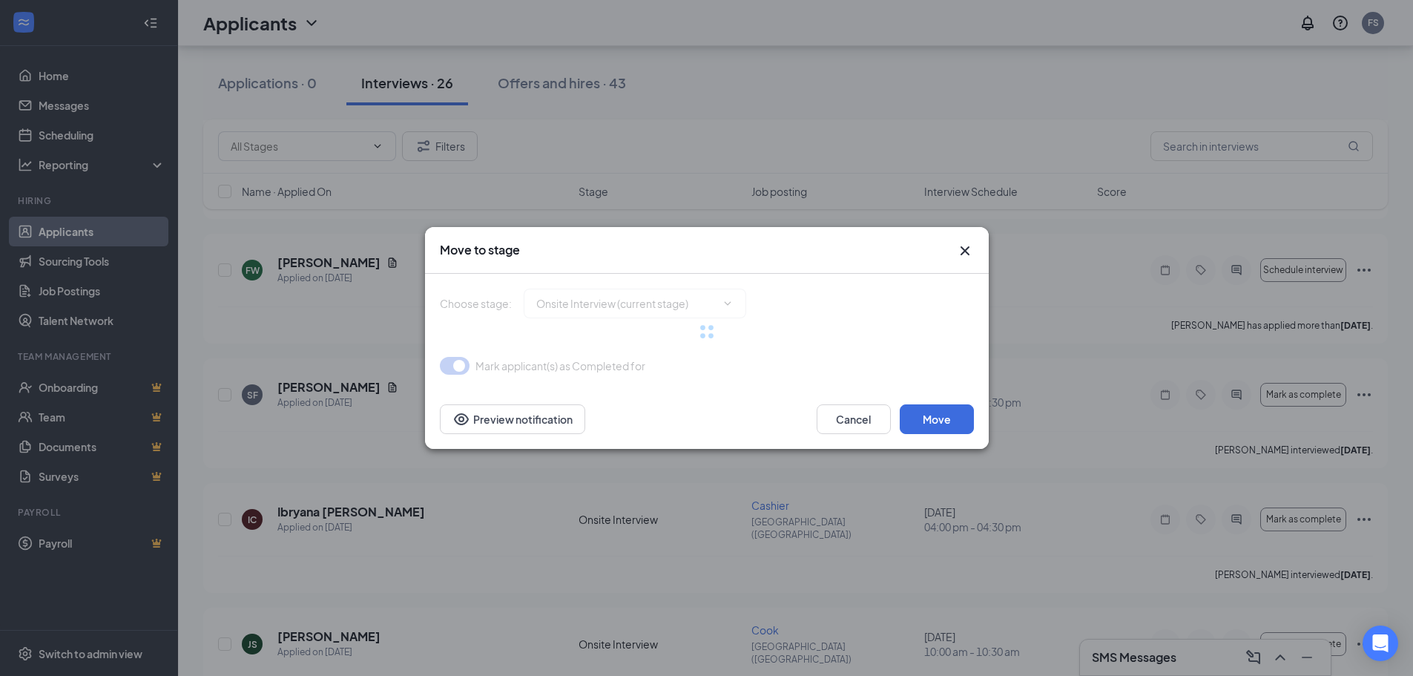
type input "Hiring Complete (final stage)"
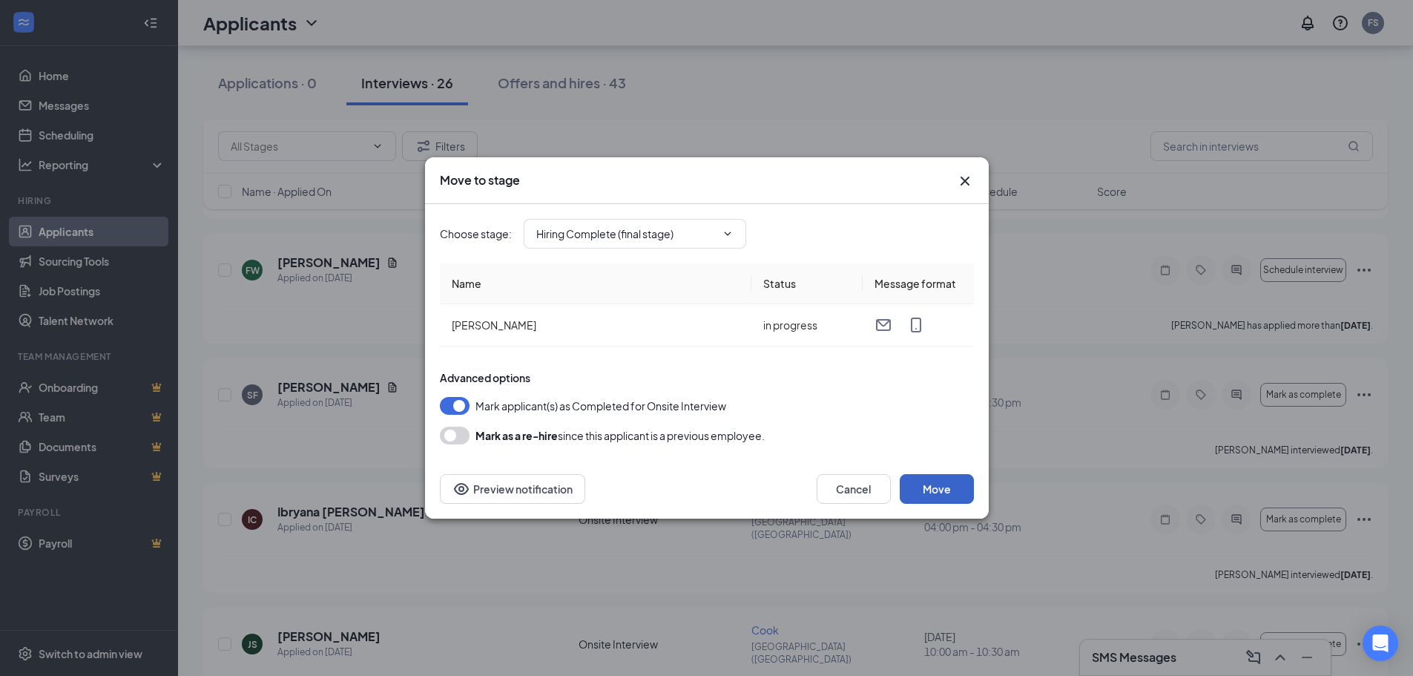
click at [929, 489] on button "Move" at bounding box center [936, 489] width 74 height 30
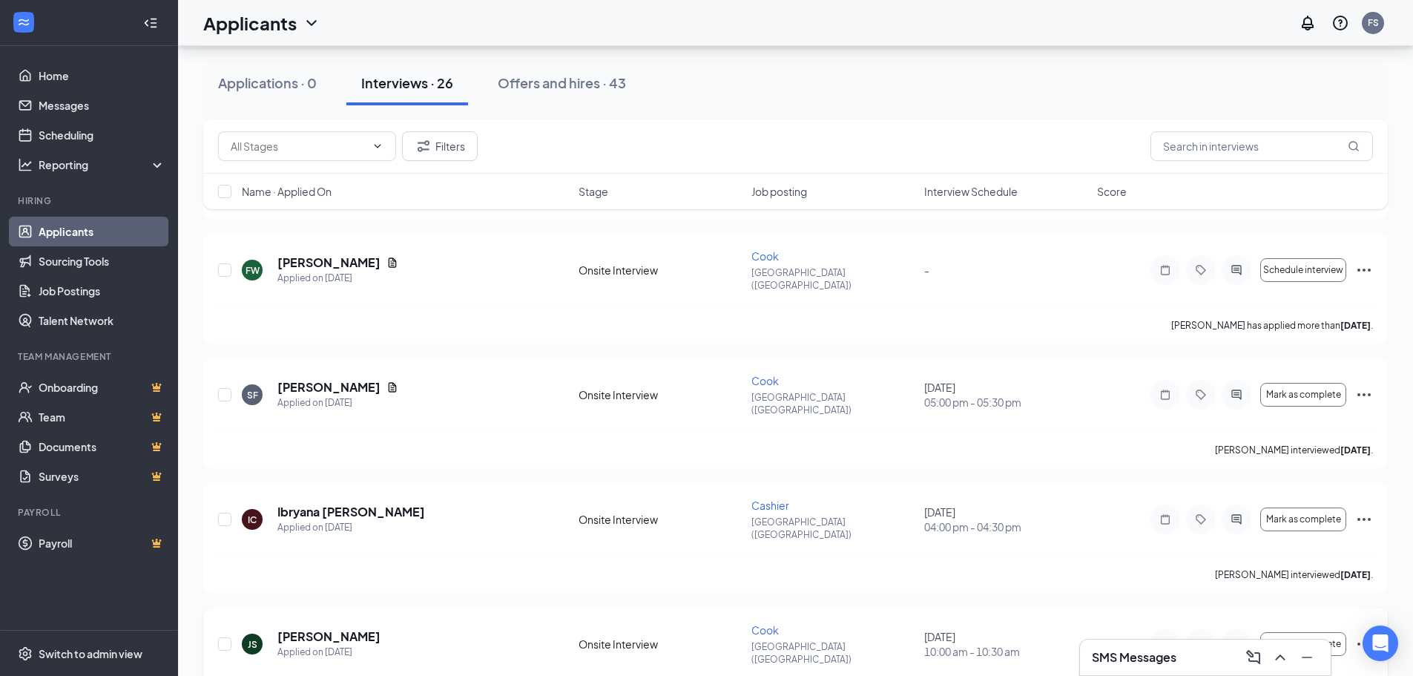
scroll to position [2447, 0]
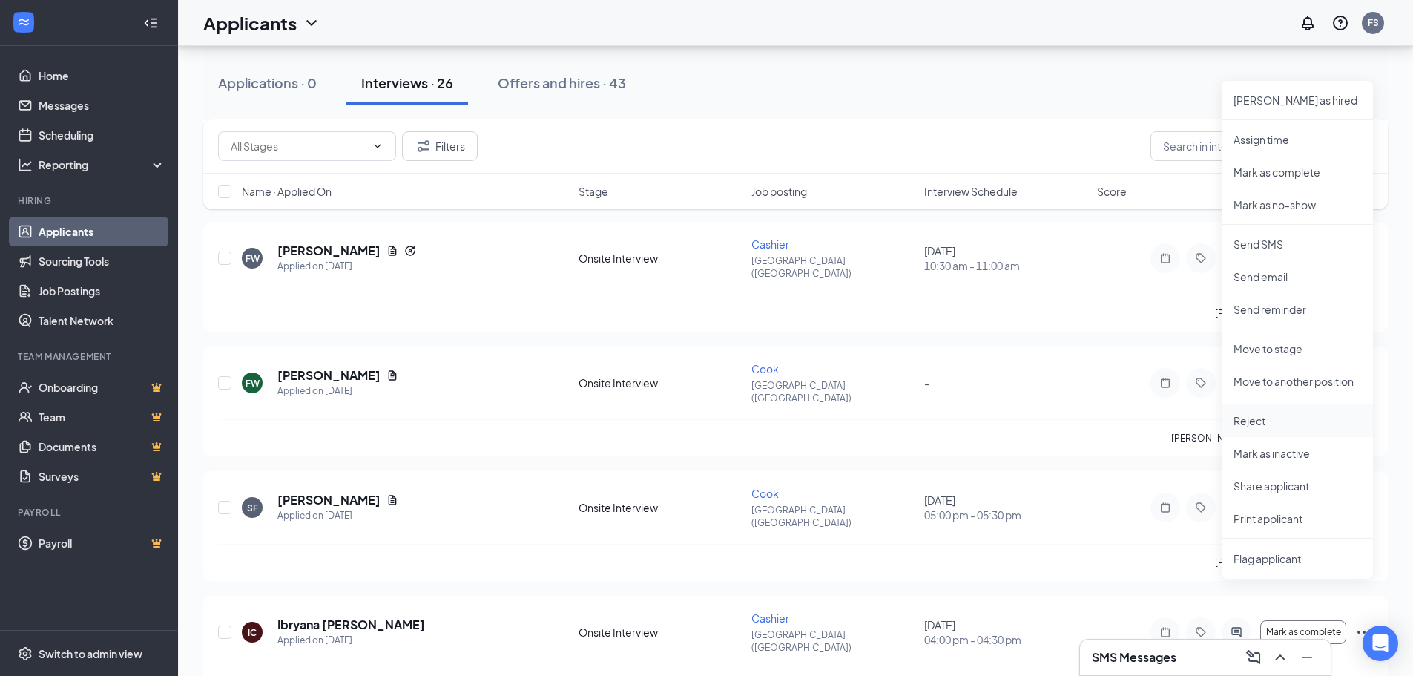
click at [1231, 420] on li "Reject" at bounding box center [1296, 420] width 151 height 33
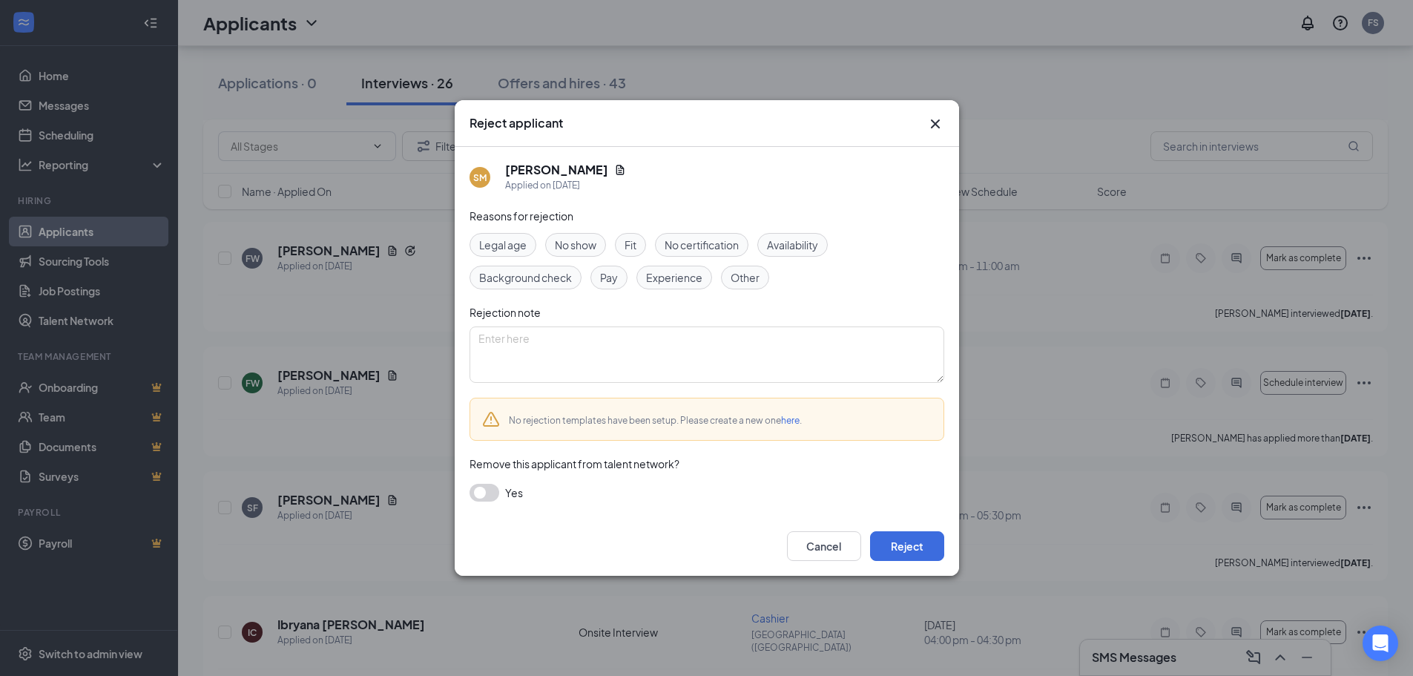
click at [737, 275] on span "Other" at bounding box center [744, 277] width 29 height 16
click at [488, 495] on button "button" at bounding box center [484, 492] width 30 height 18
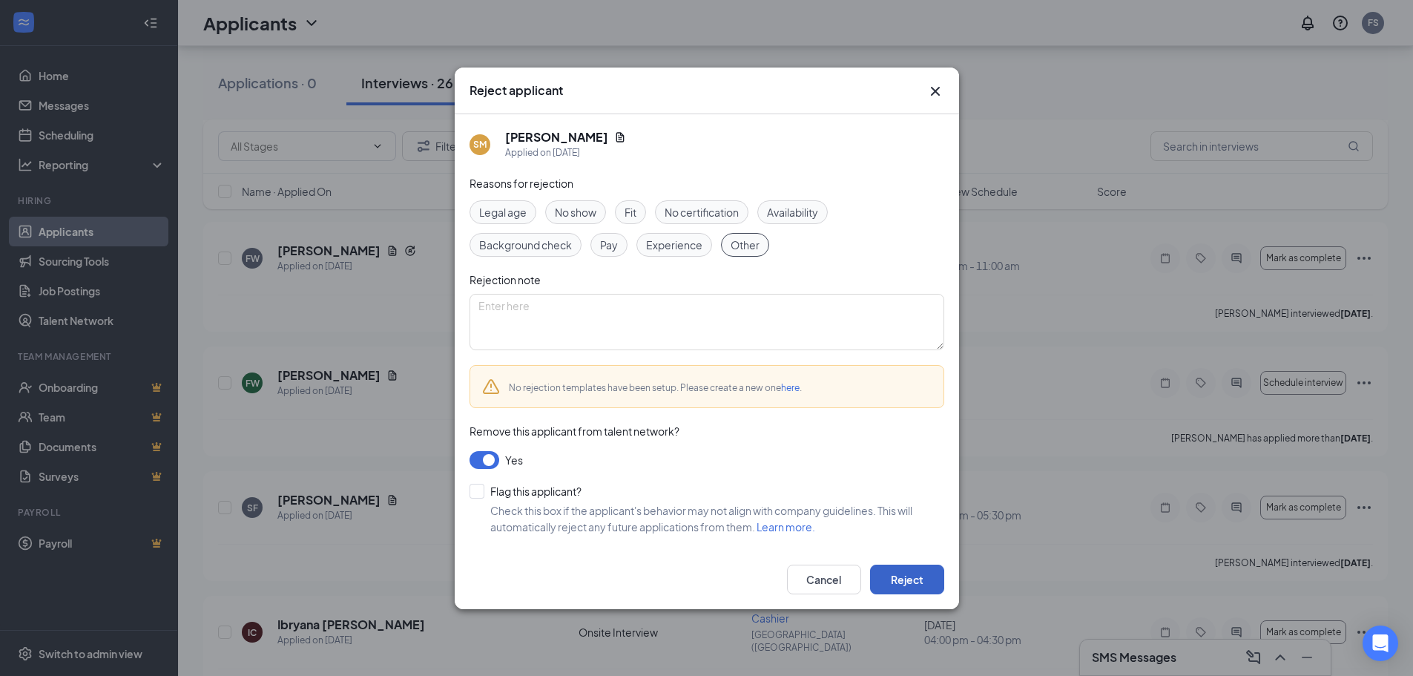
click at [885, 574] on button "Reject" at bounding box center [907, 579] width 74 height 30
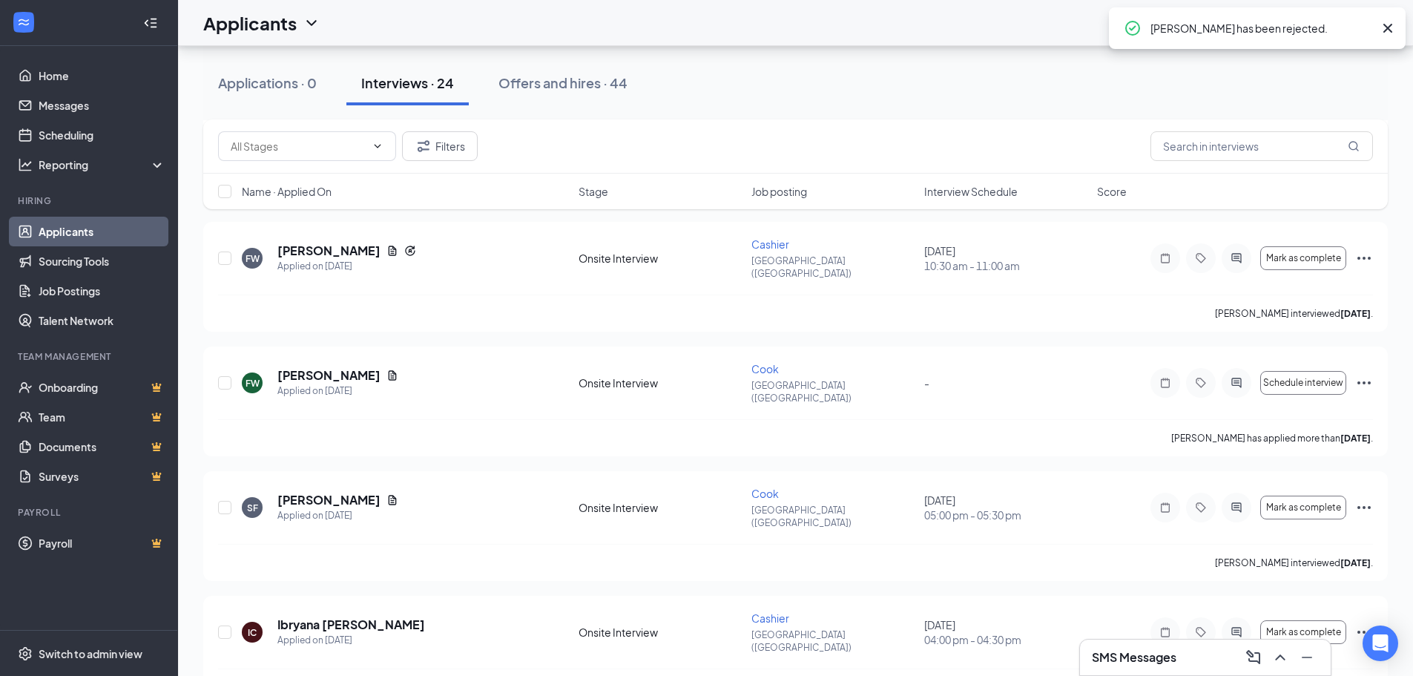
scroll to position [2334, 0]
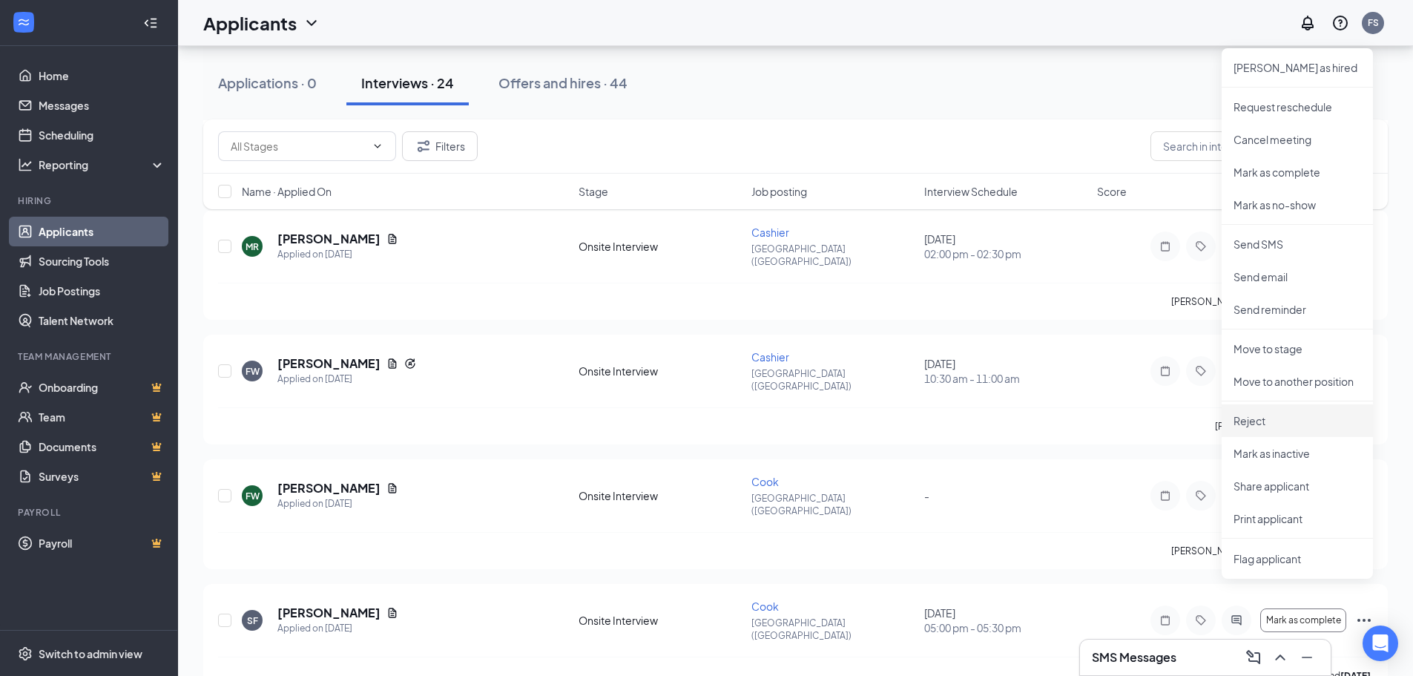
drag, startPoint x: 1259, startPoint y: 426, endPoint x: 1218, endPoint y: 428, distance: 40.8
click at [1259, 426] on p "Reject" at bounding box center [1297, 420] width 128 height 15
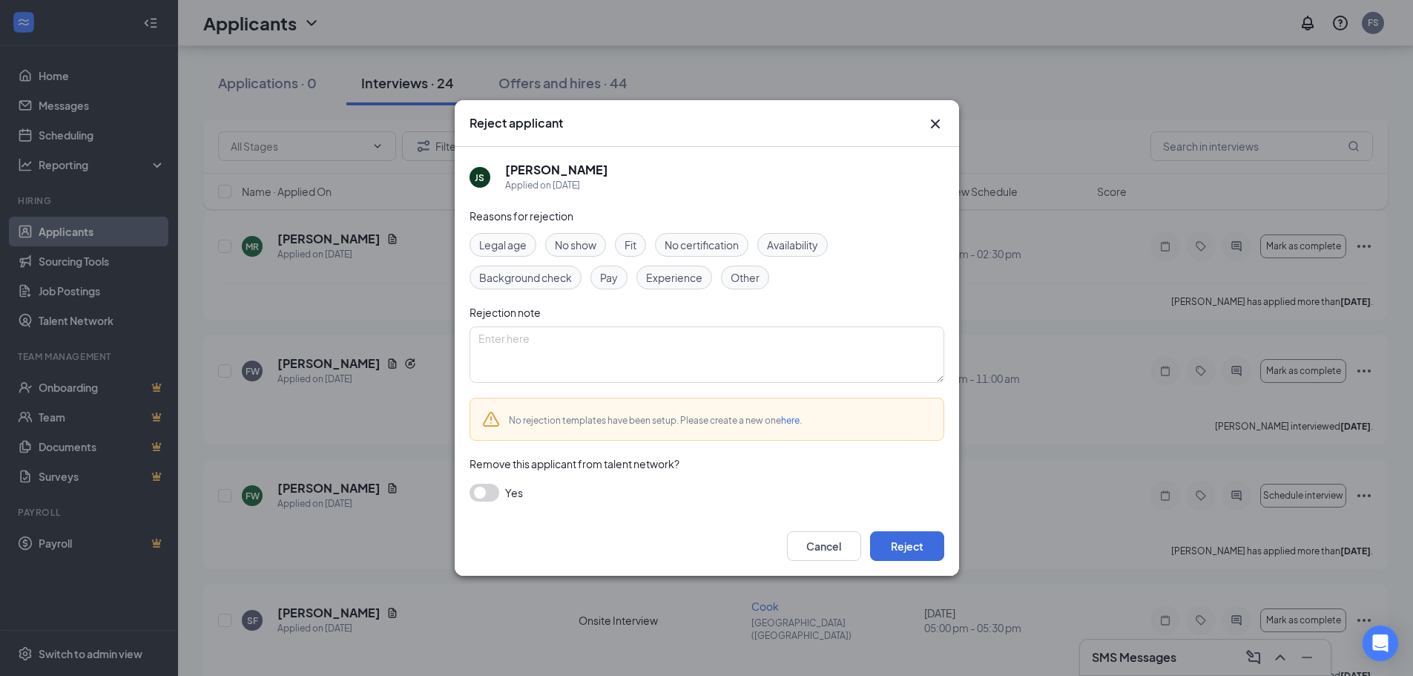
click at [740, 273] on span "Other" at bounding box center [744, 277] width 29 height 16
click at [483, 499] on button "button" at bounding box center [484, 492] width 30 height 18
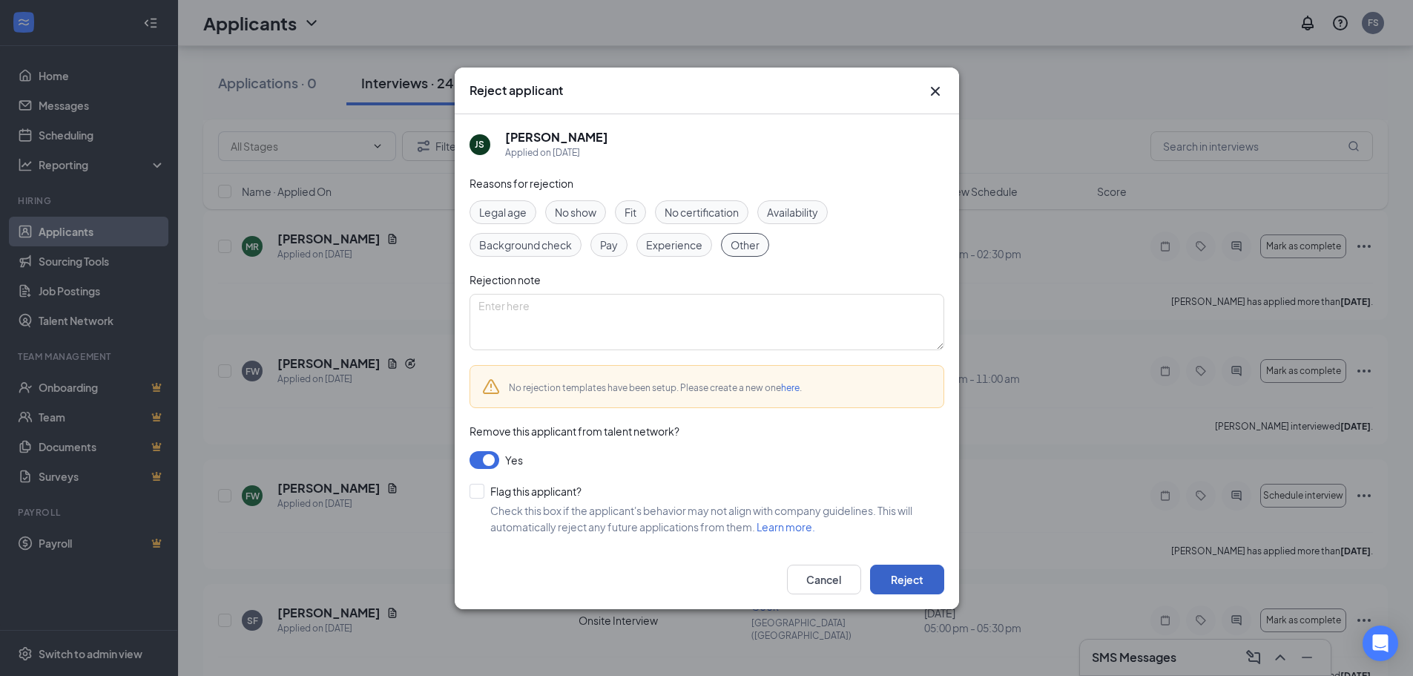
click at [894, 574] on button "Reject" at bounding box center [907, 579] width 74 height 30
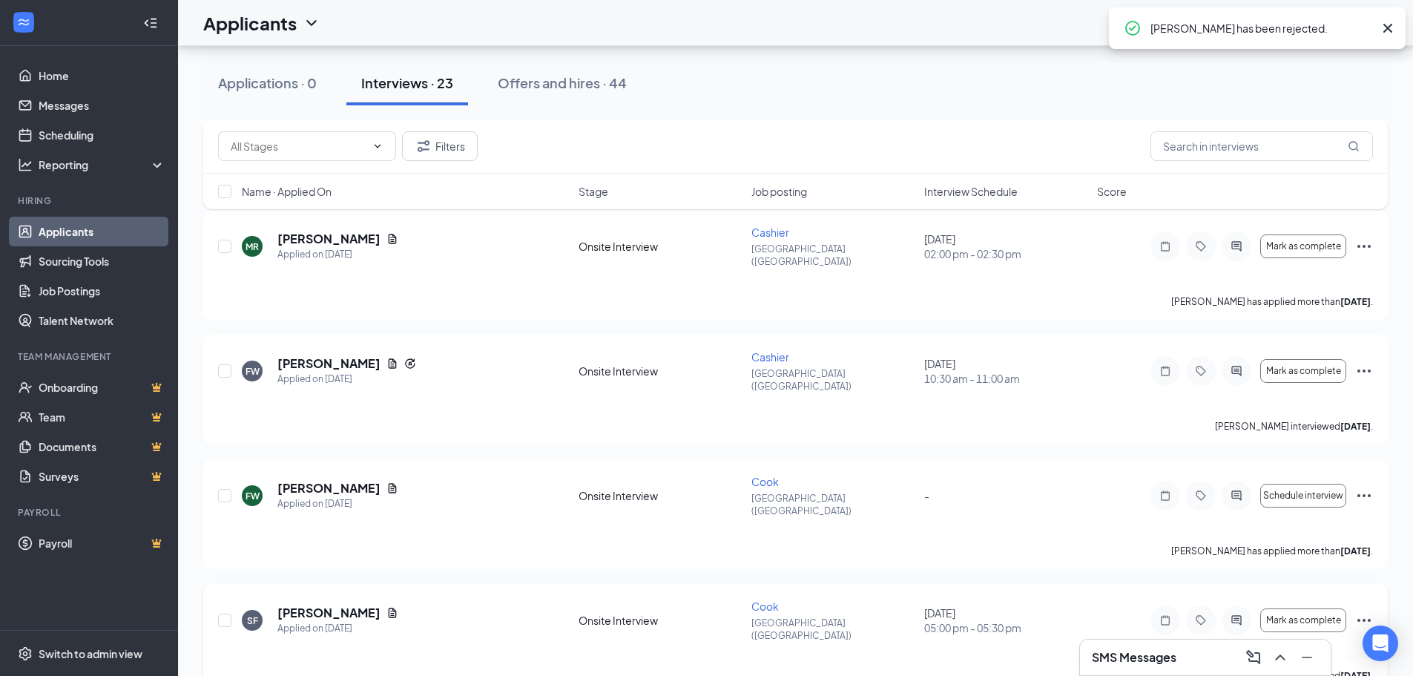
scroll to position [2222, 0]
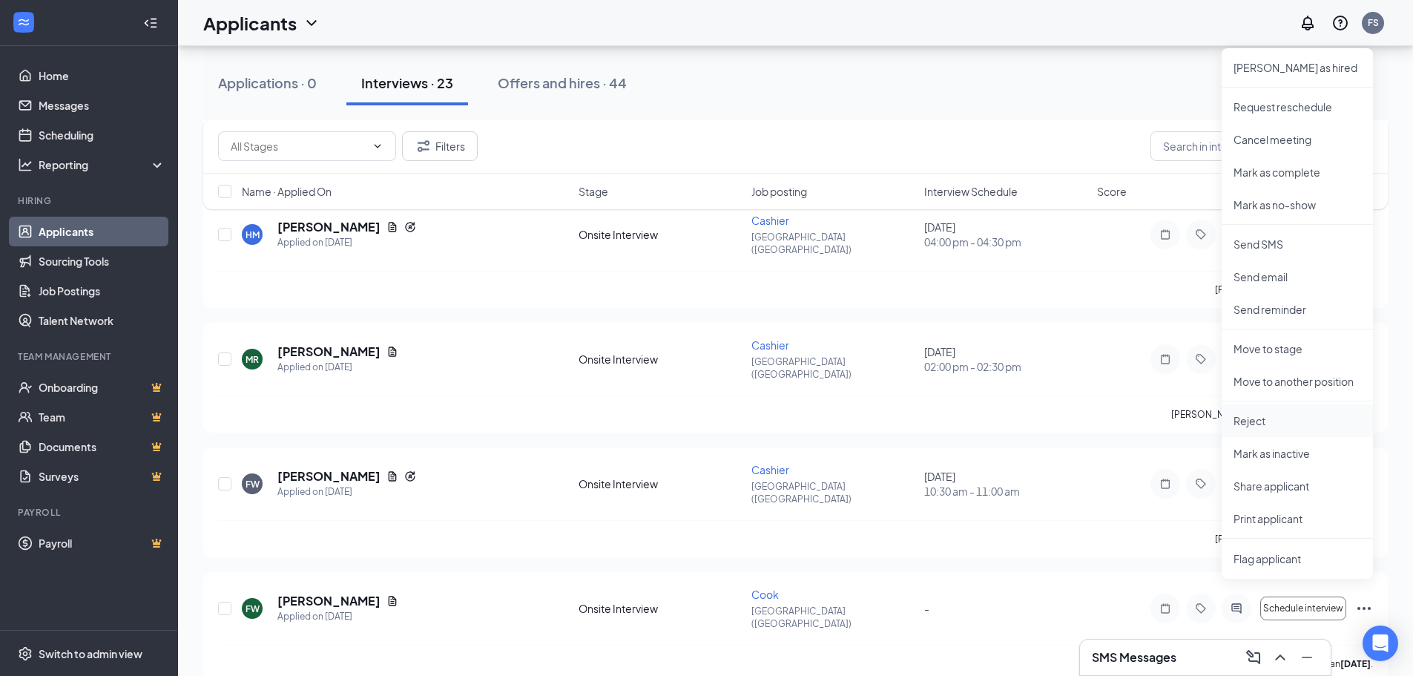
click at [1239, 428] on li "Reject" at bounding box center [1296, 420] width 151 height 33
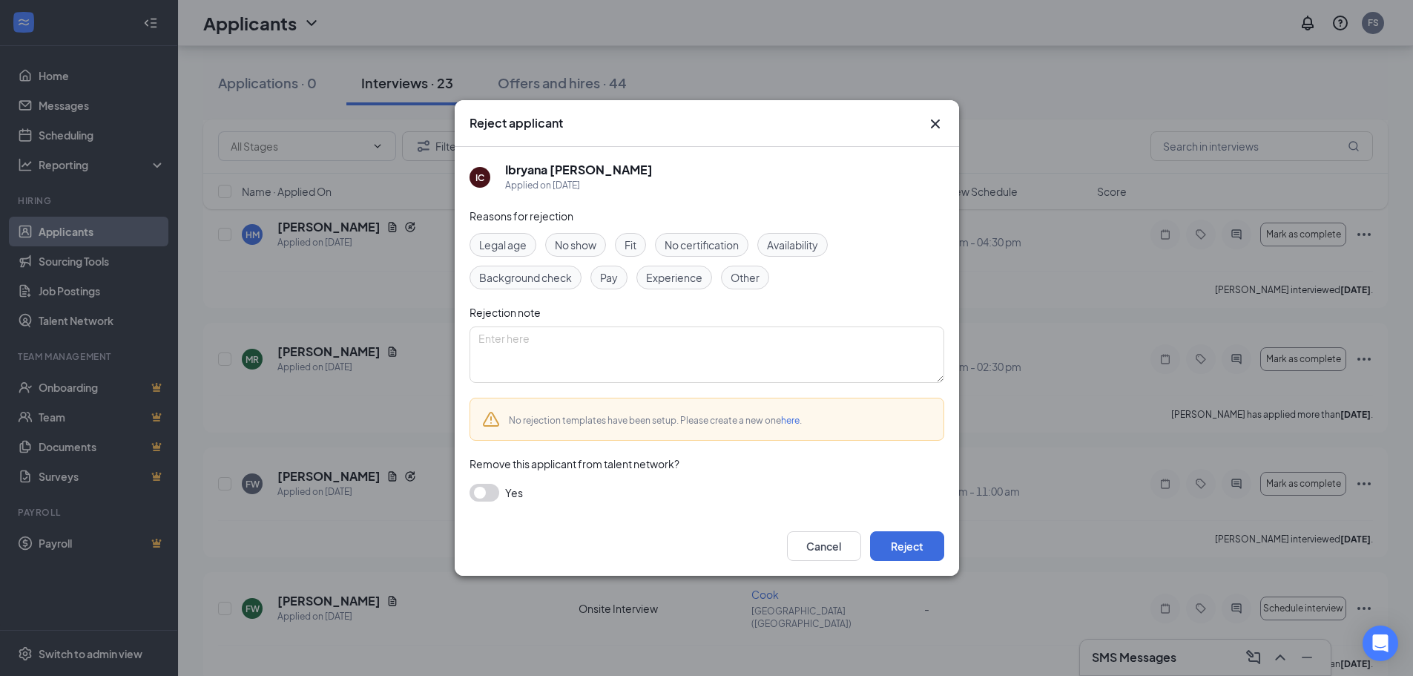
drag, startPoint x: 733, startPoint y: 271, endPoint x: 704, endPoint y: 303, distance: 44.1
click at [734, 270] on span "Other" at bounding box center [744, 277] width 29 height 16
click at [492, 489] on button "button" at bounding box center [484, 492] width 30 height 18
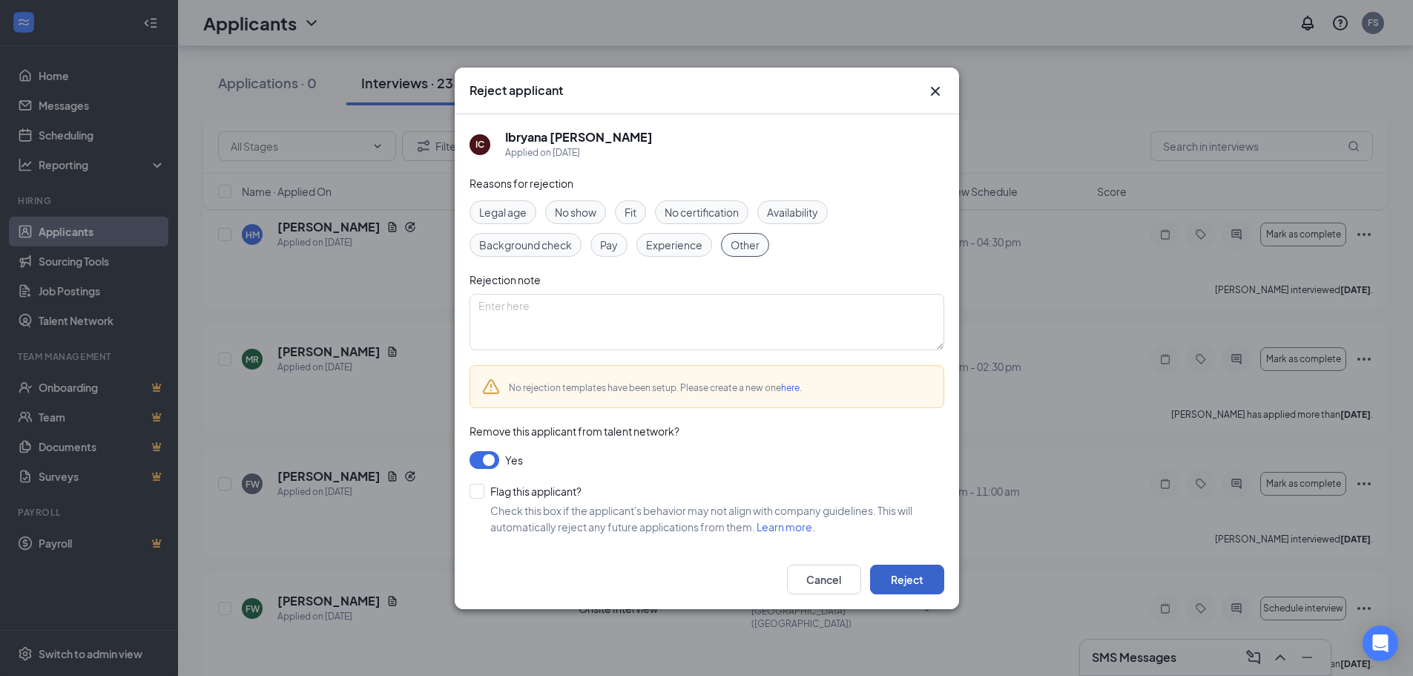
click at [900, 575] on button "Reject" at bounding box center [907, 579] width 74 height 30
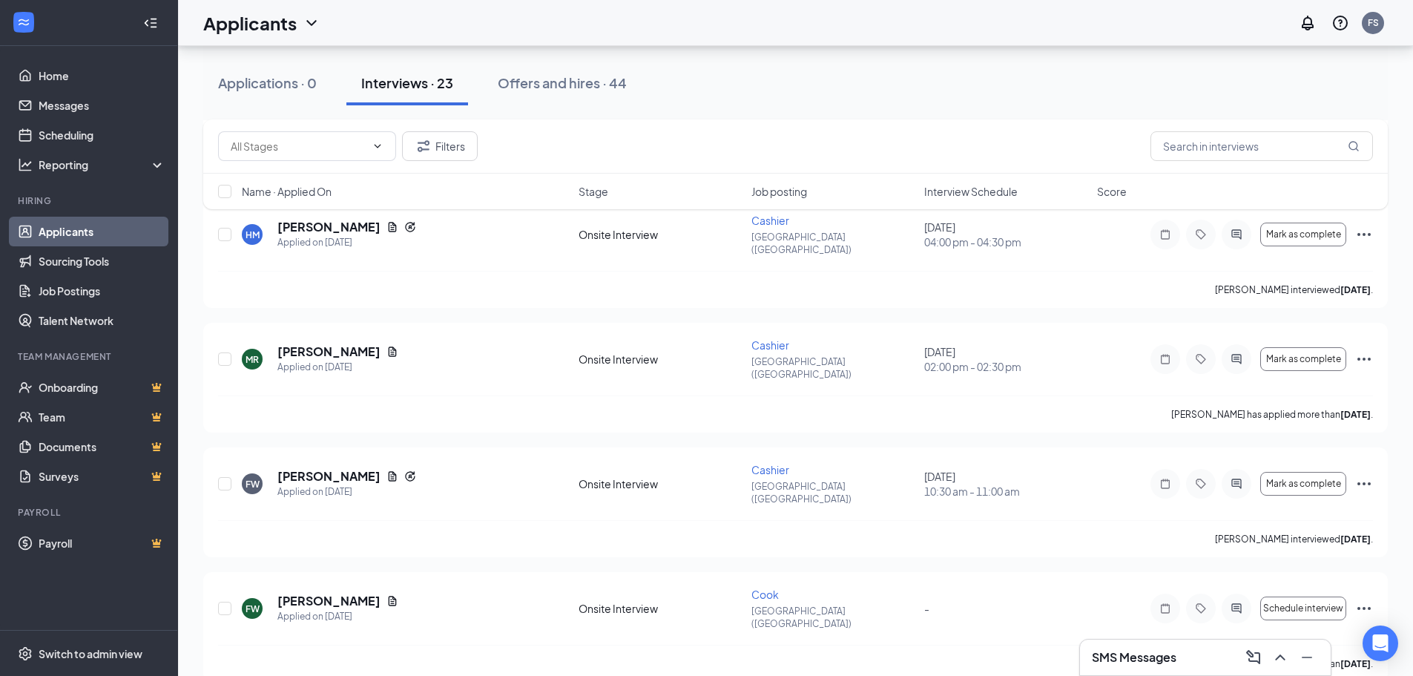
scroll to position [2109, 0]
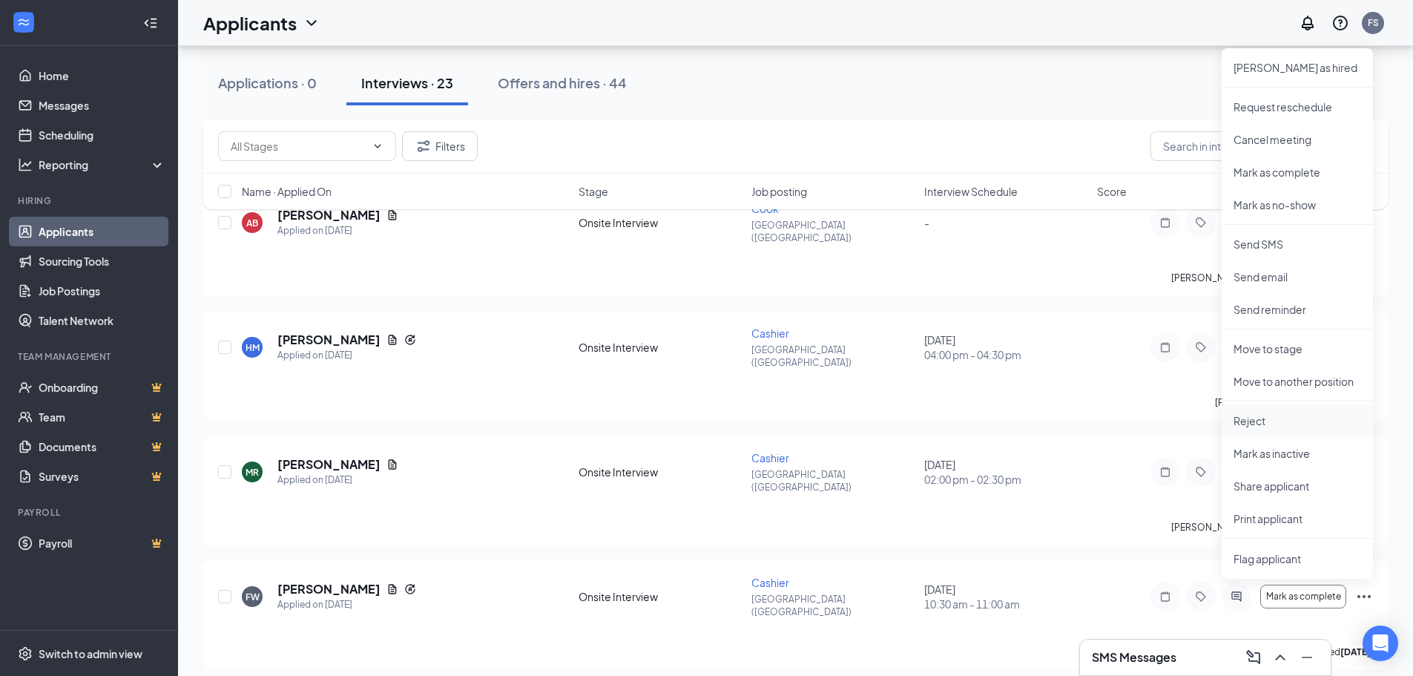
click at [1226, 411] on li "Reject" at bounding box center [1296, 420] width 151 height 33
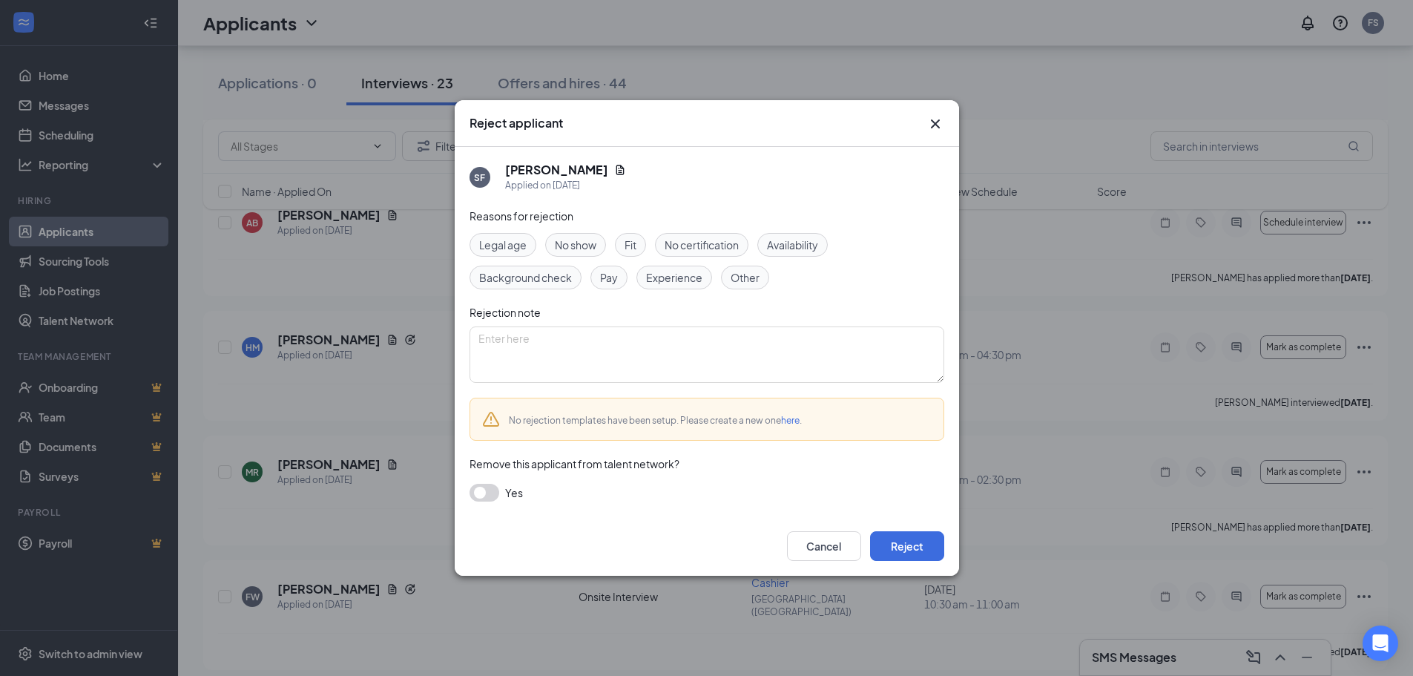
click at [734, 277] on span "Other" at bounding box center [744, 277] width 29 height 16
click at [480, 498] on button "button" at bounding box center [484, 492] width 30 height 18
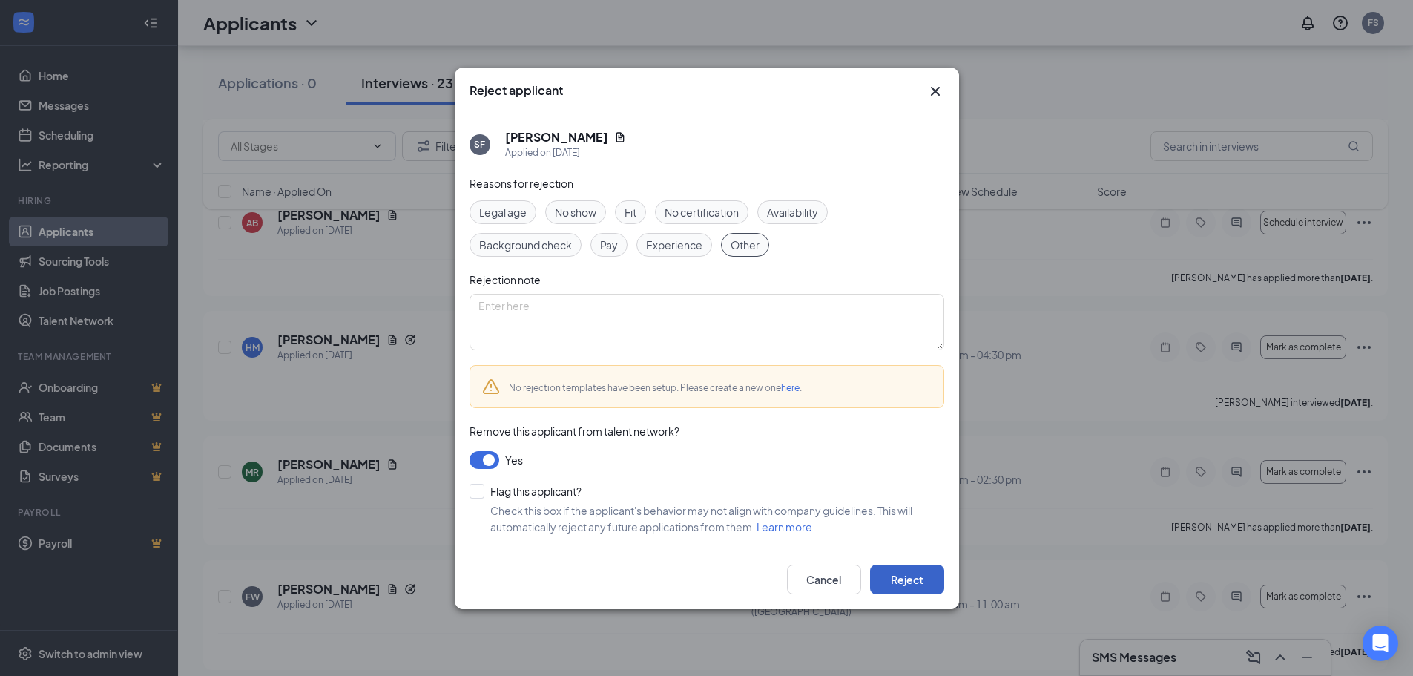
click at [905, 575] on button "Reject" at bounding box center [907, 579] width 74 height 30
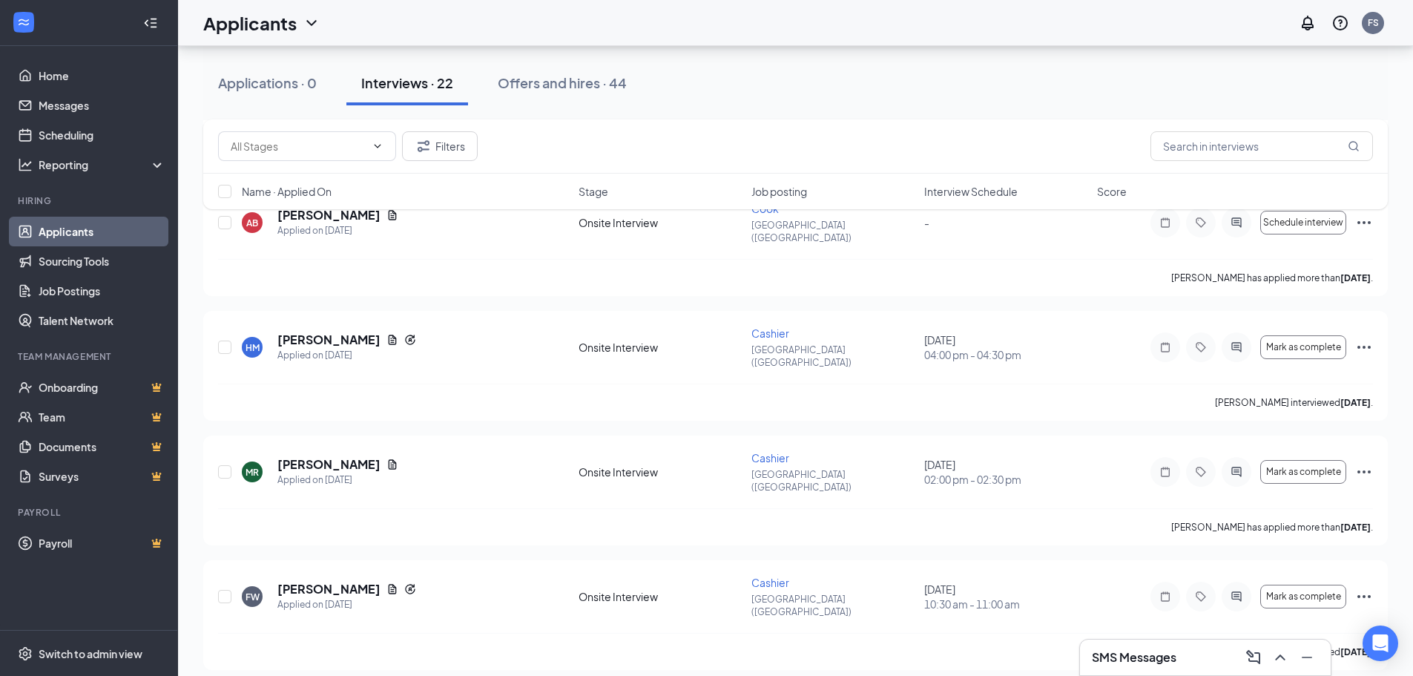
scroll to position [1996, 0]
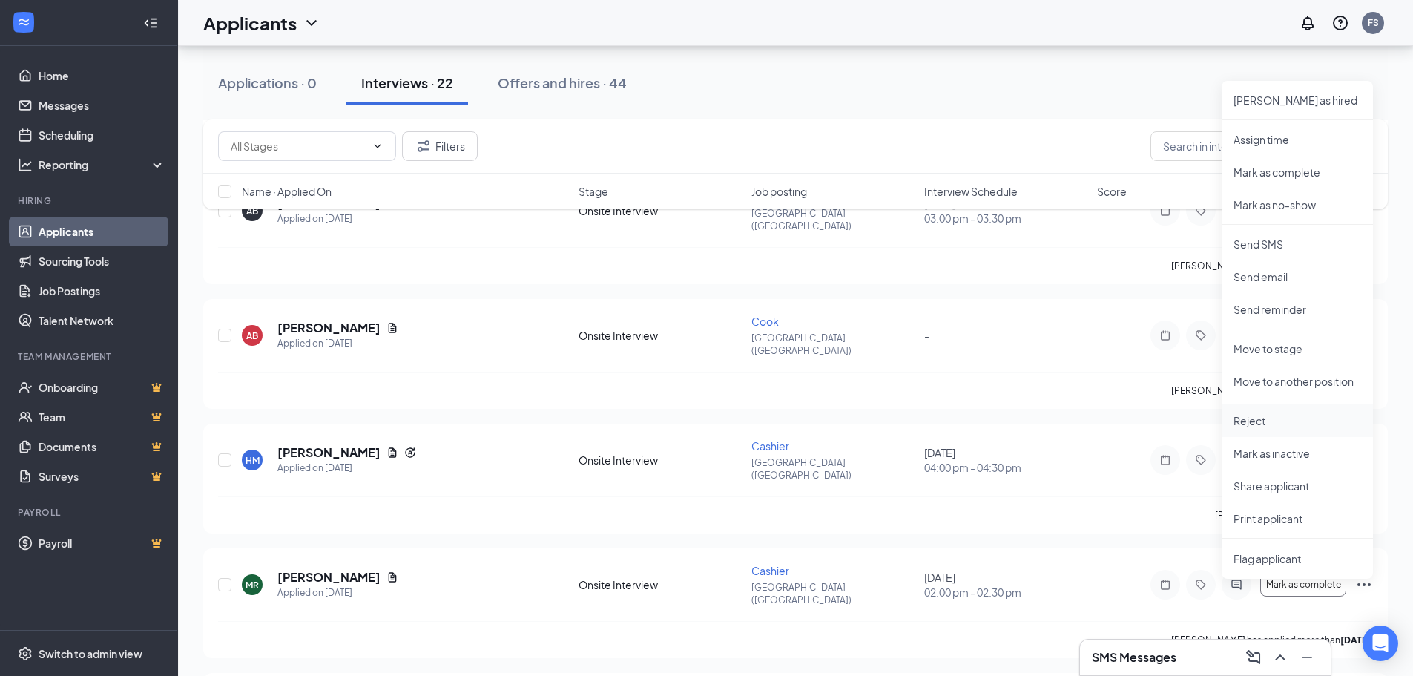
click at [1253, 415] on p "Reject" at bounding box center [1297, 420] width 128 height 15
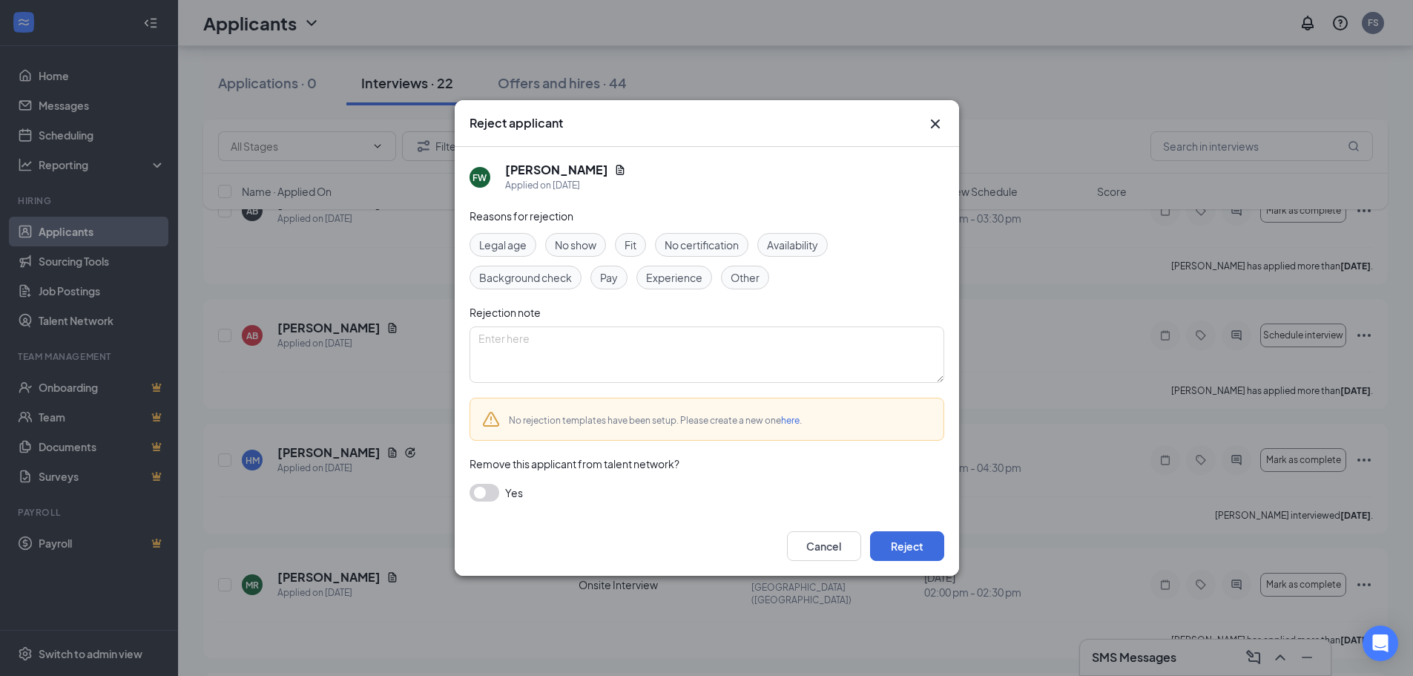
click at [740, 283] on span "Other" at bounding box center [744, 277] width 29 height 16
click at [489, 496] on button "button" at bounding box center [484, 492] width 30 height 18
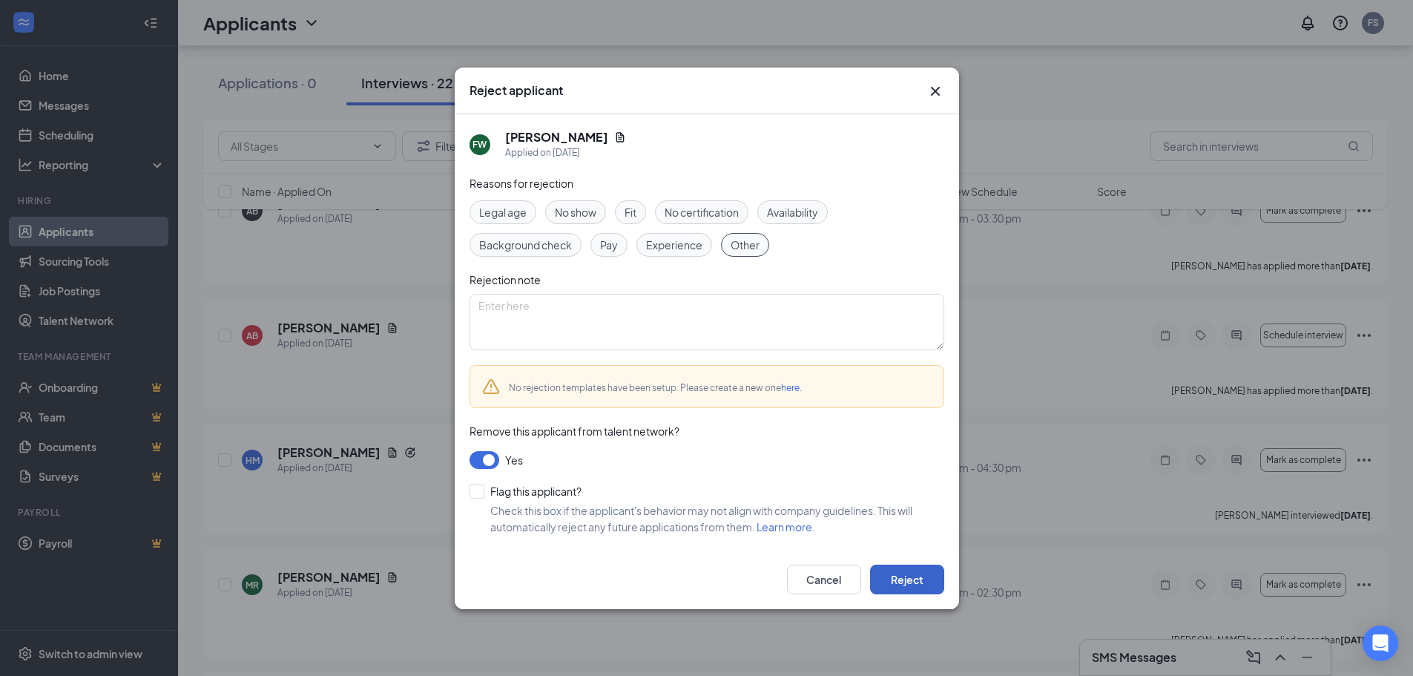
click at [920, 579] on button "Reject" at bounding box center [907, 579] width 74 height 30
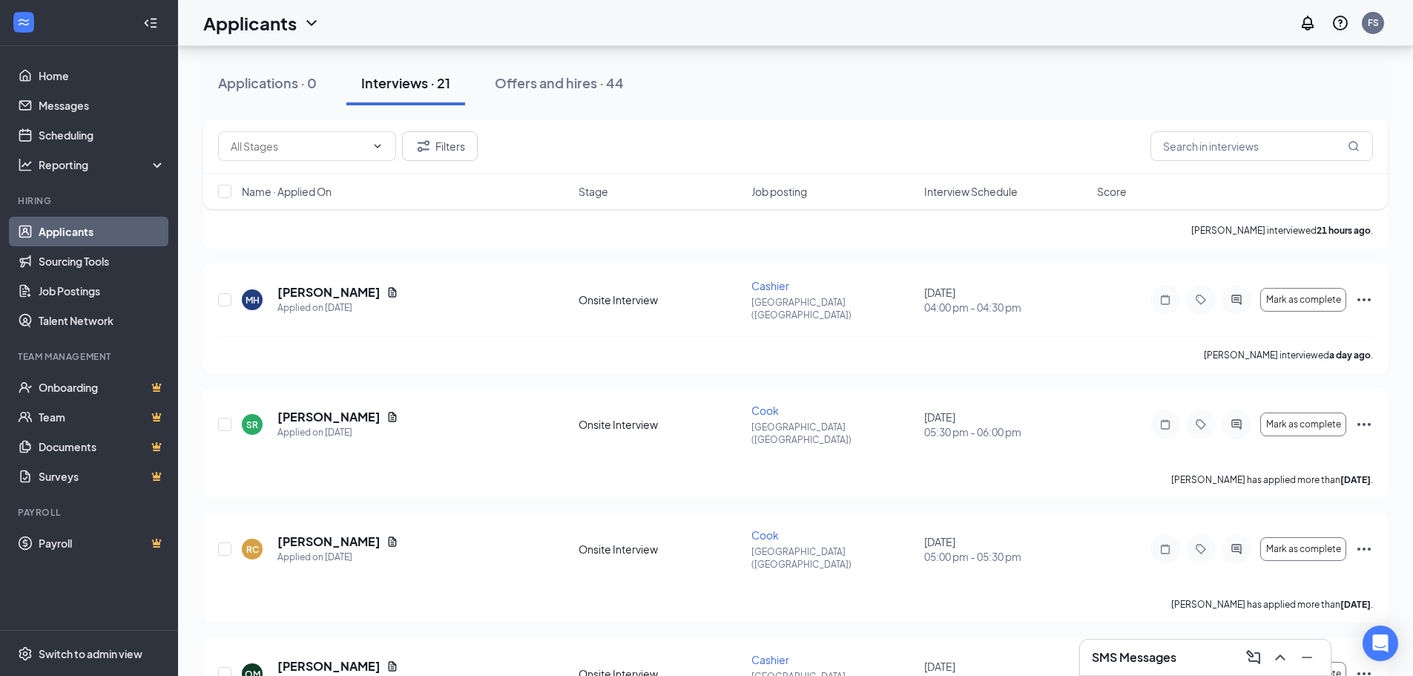
scroll to position [4138, 0]
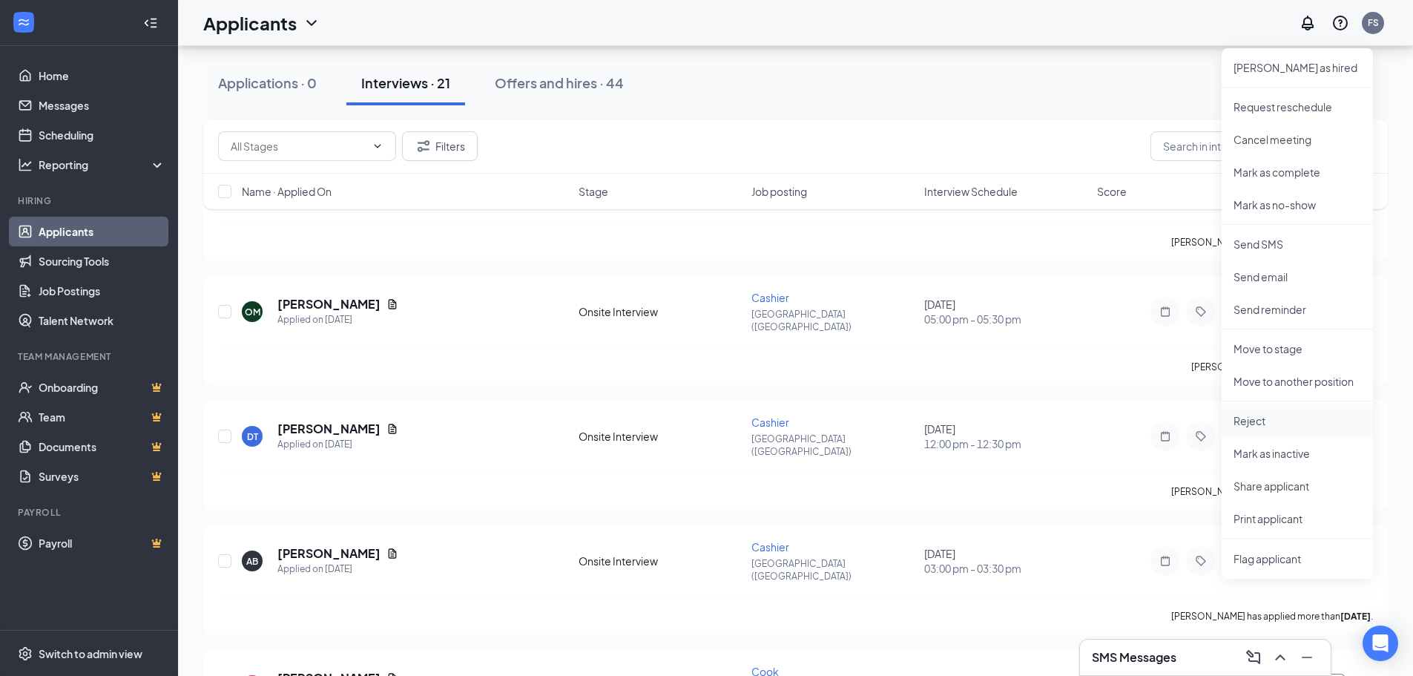
click at [1261, 412] on li "Reject" at bounding box center [1296, 420] width 151 height 33
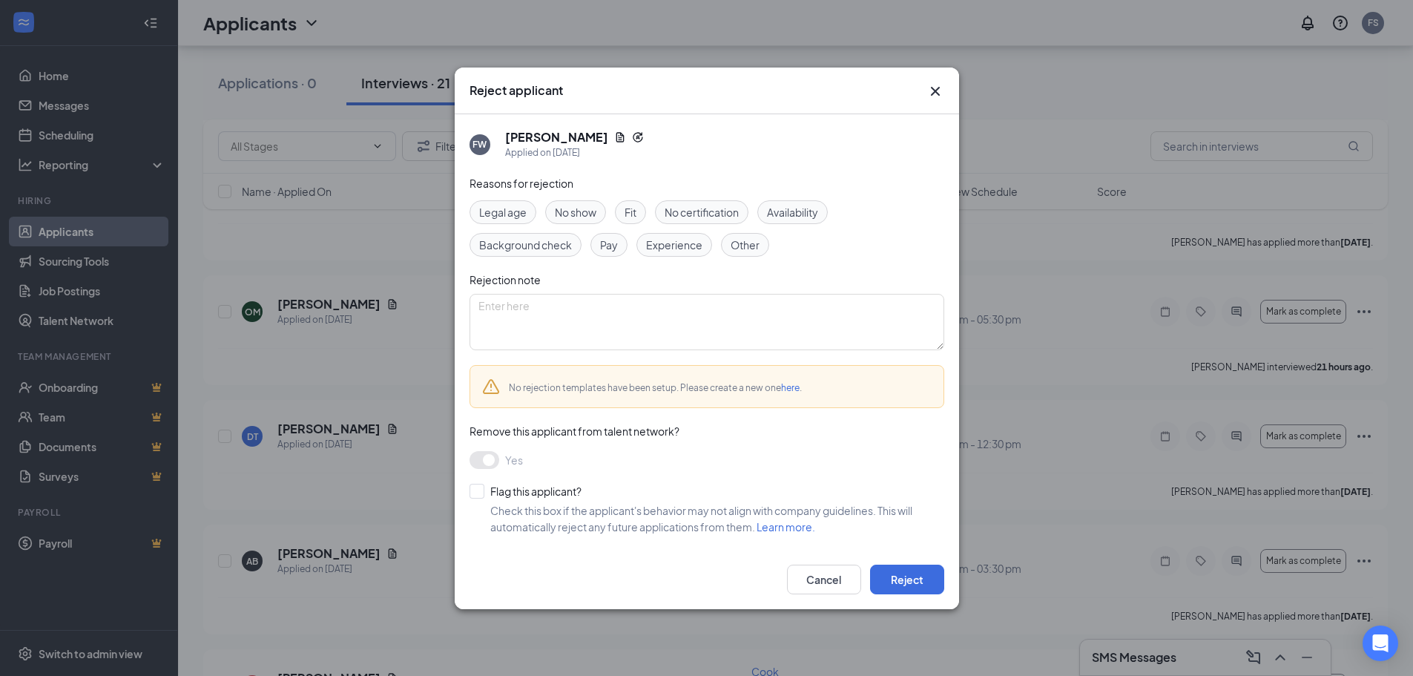
click at [756, 245] on span "Other" at bounding box center [744, 245] width 29 height 16
click at [474, 492] on input "Flag this applicant?" at bounding box center [525, 490] width 112 height 15
checkbox input "true"
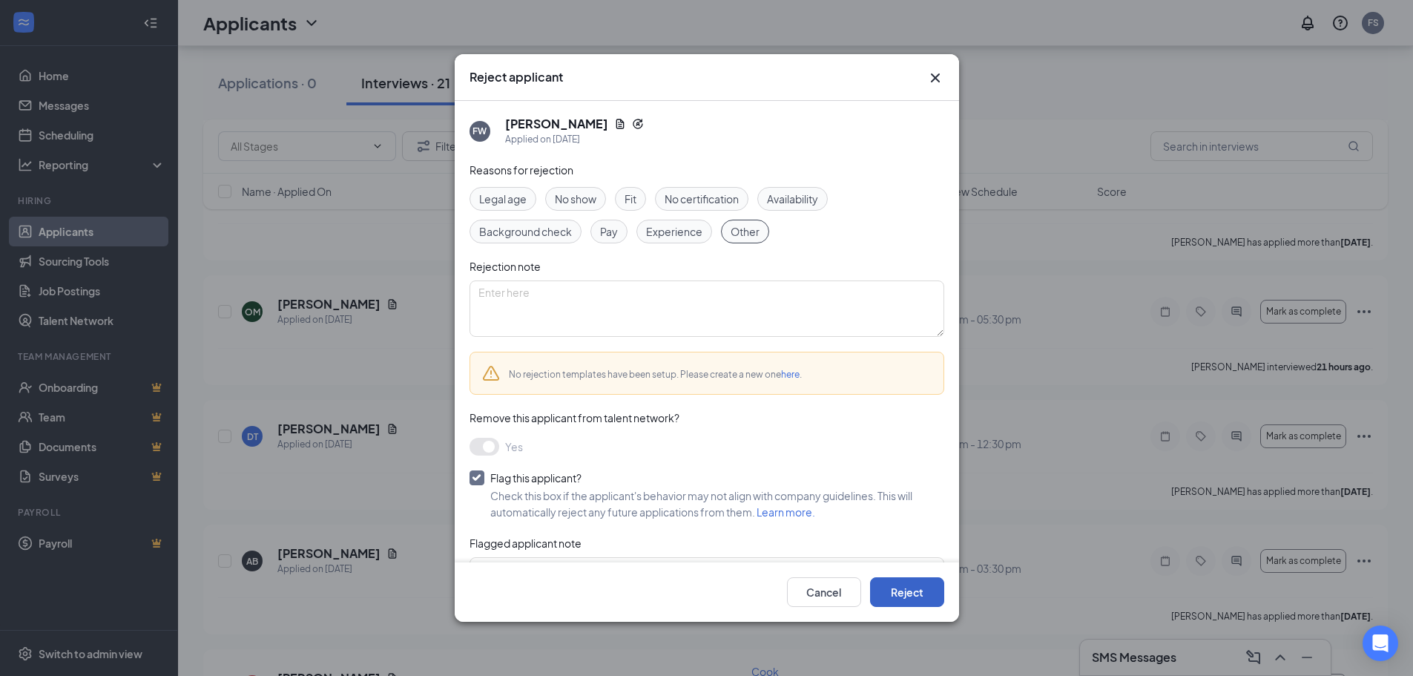
click at [914, 588] on button "Reject" at bounding box center [907, 592] width 74 height 30
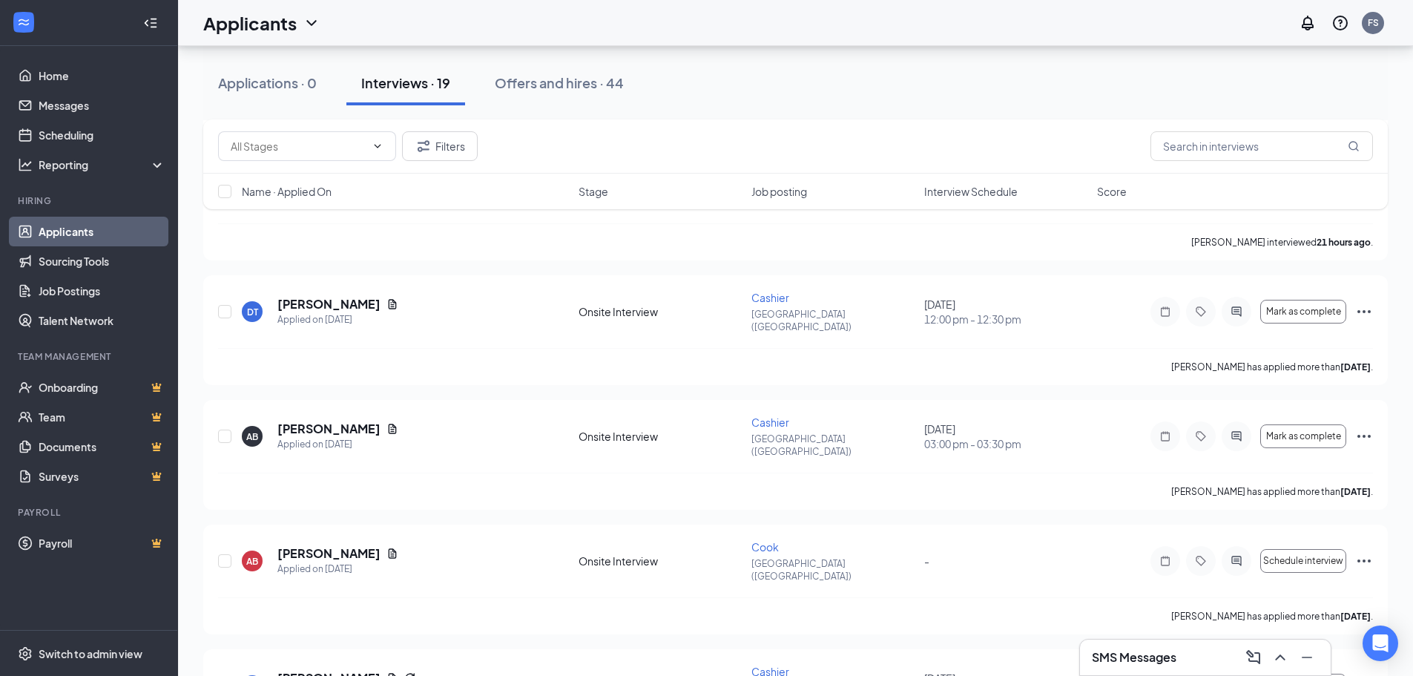
scroll to position [3912, 0]
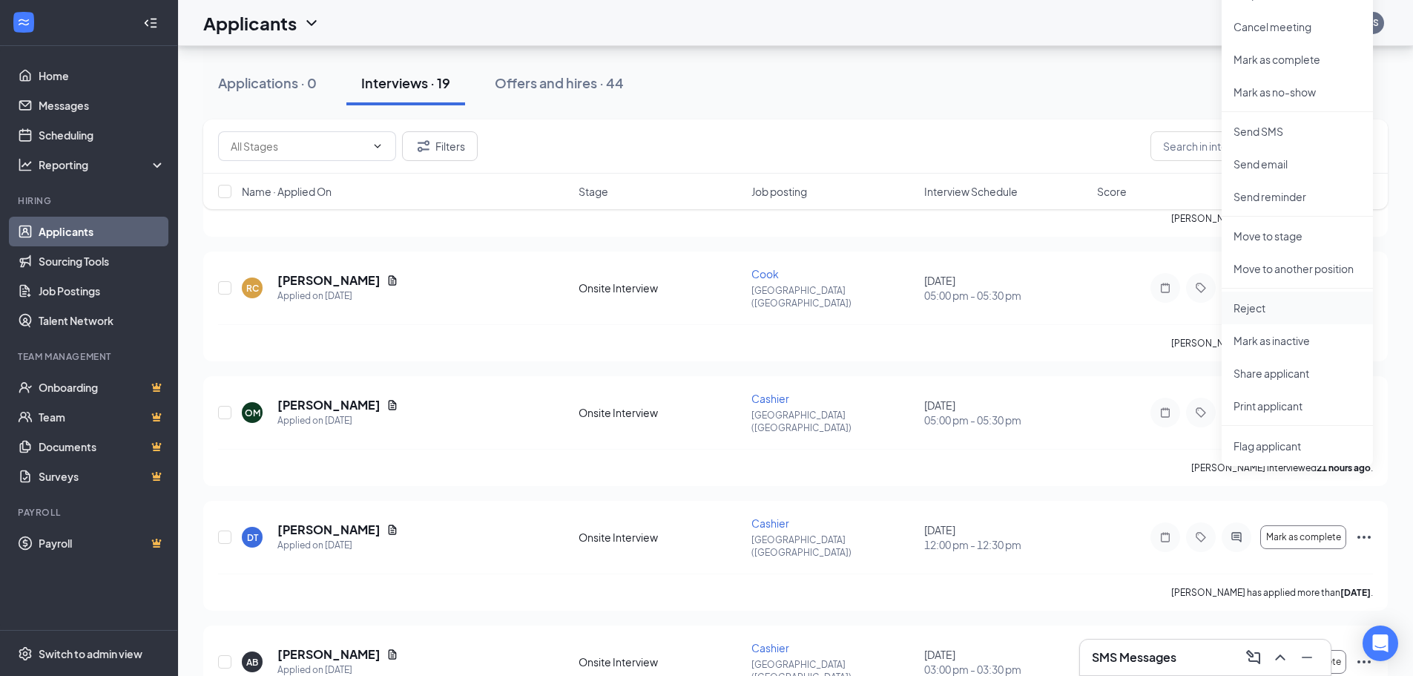
click at [1254, 308] on p "Reject" at bounding box center [1297, 307] width 128 height 15
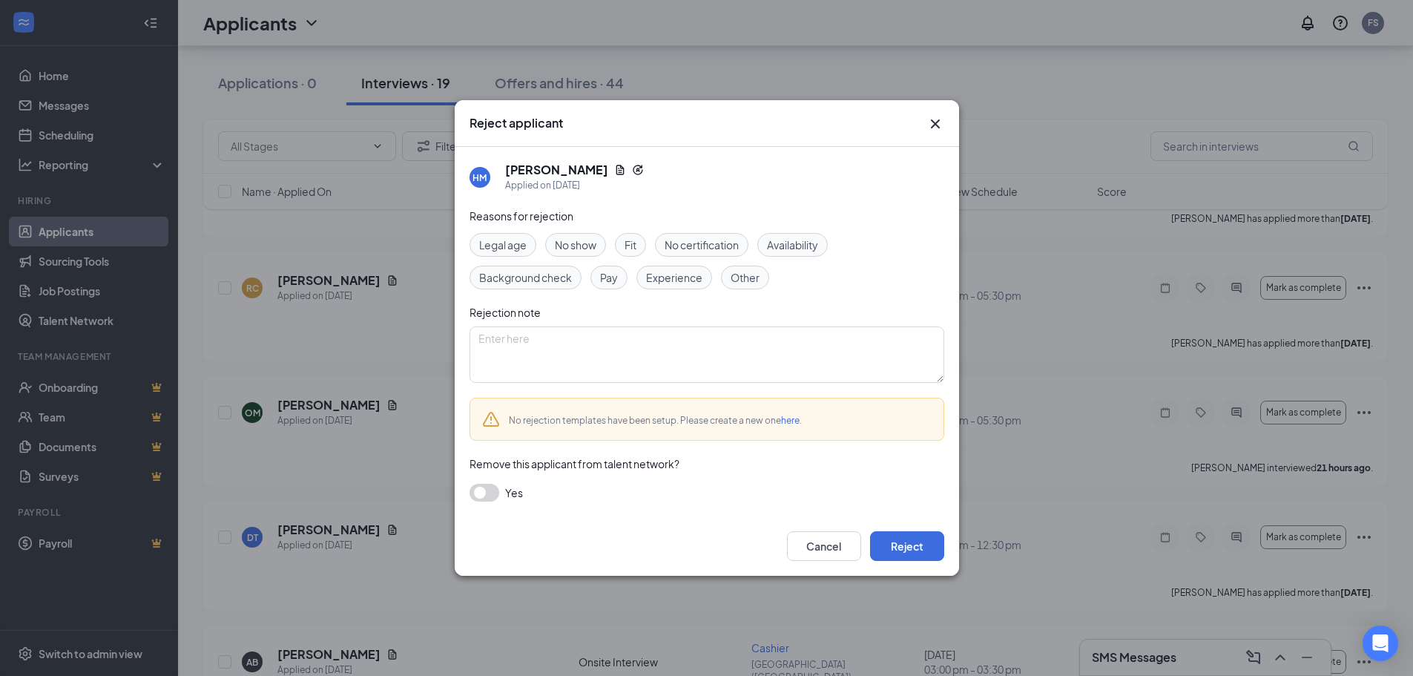
click at [505, 245] on span "Legal age" at bounding box center [502, 245] width 47 height 16
click at [486, 499] on button "button" at bounding box center [484, 492] width 30 height 18
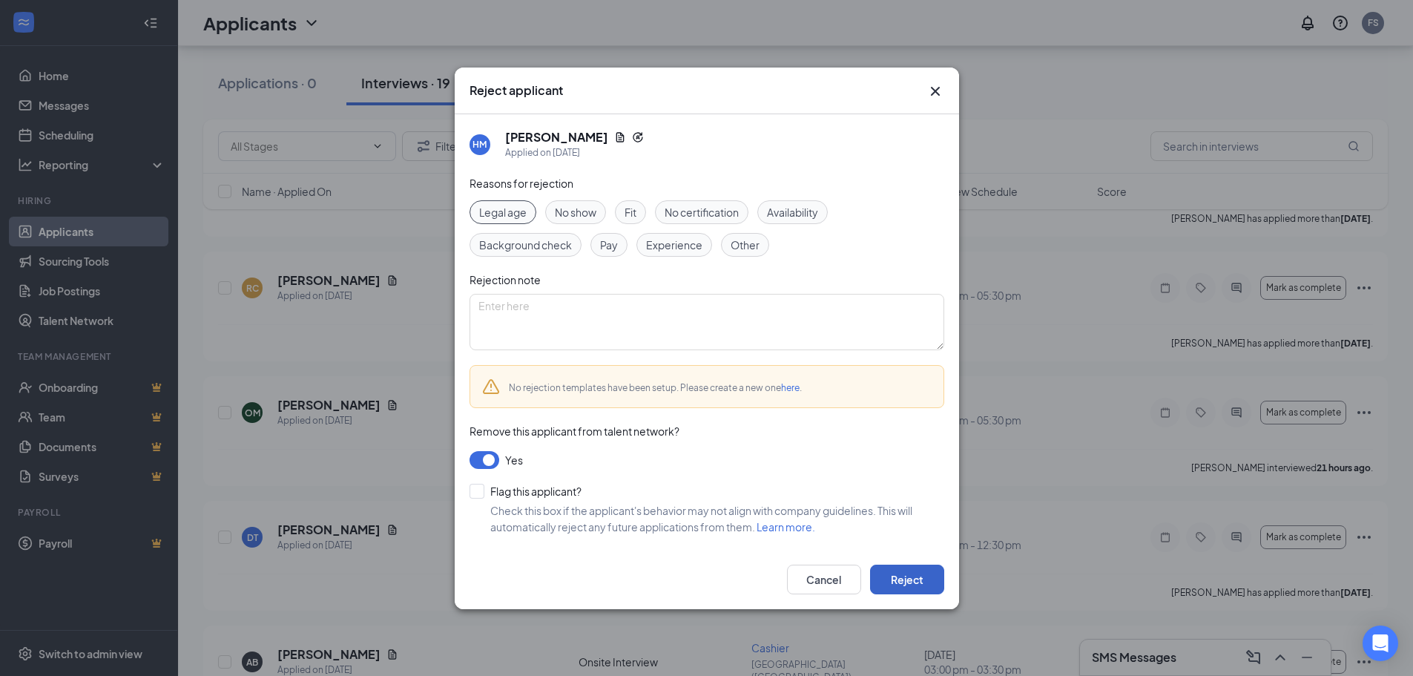
click at [899, 581] on button "Reject" at bounding box center [907, 579] width 74 height 30
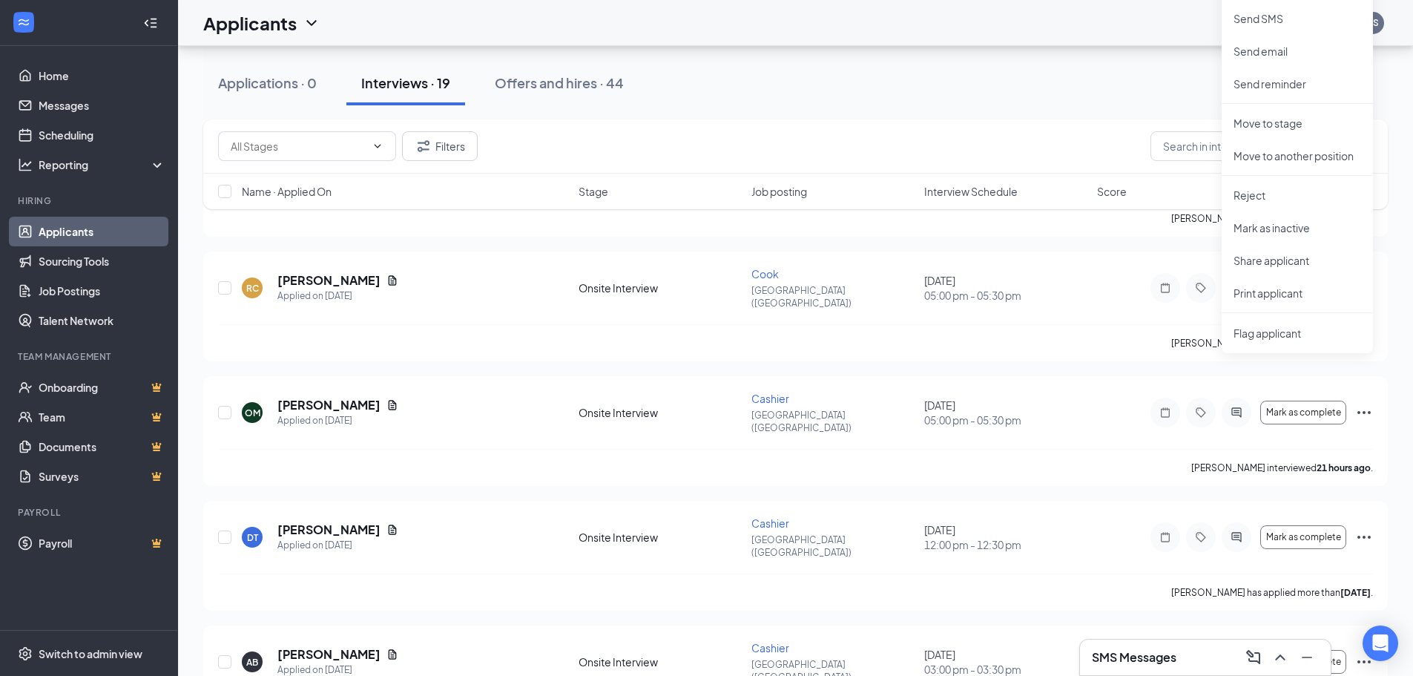
scroll to position [3687, 0]
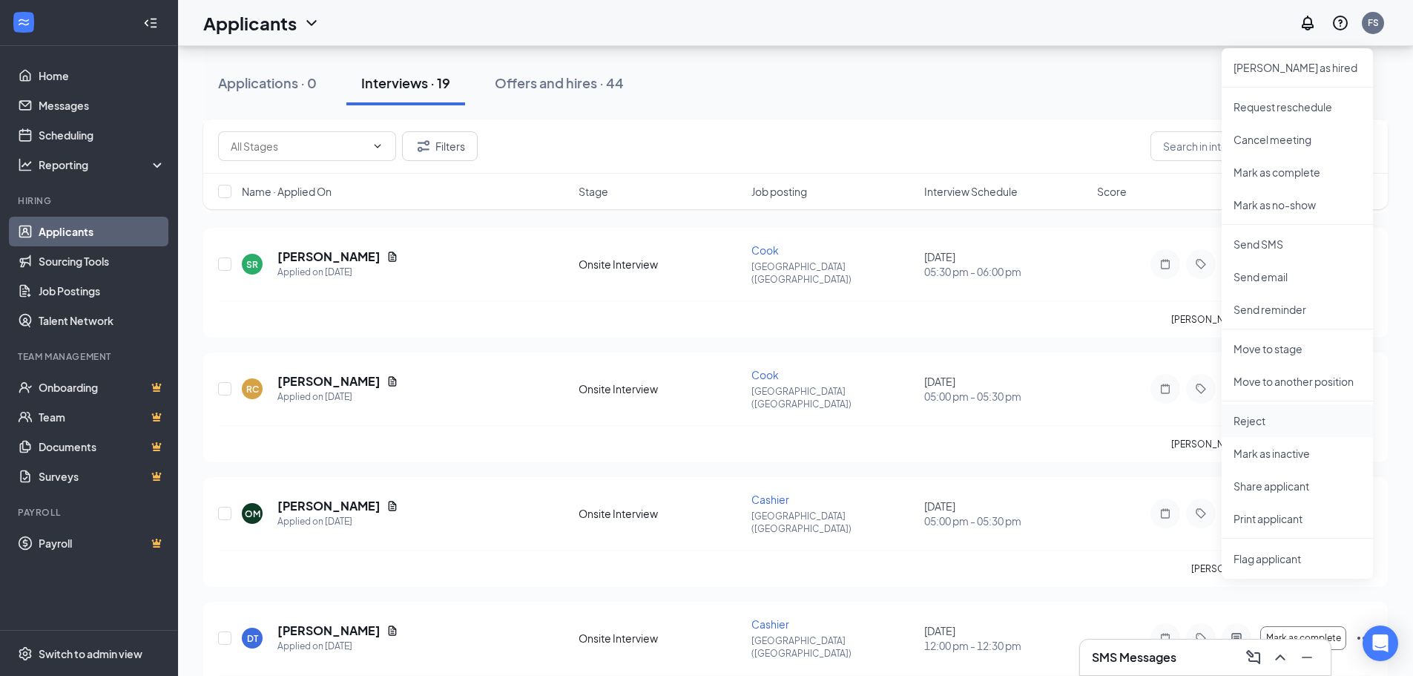
click at [1246, 420] on p "Reject" at bounding box center [1297, 420] width 128 height 15
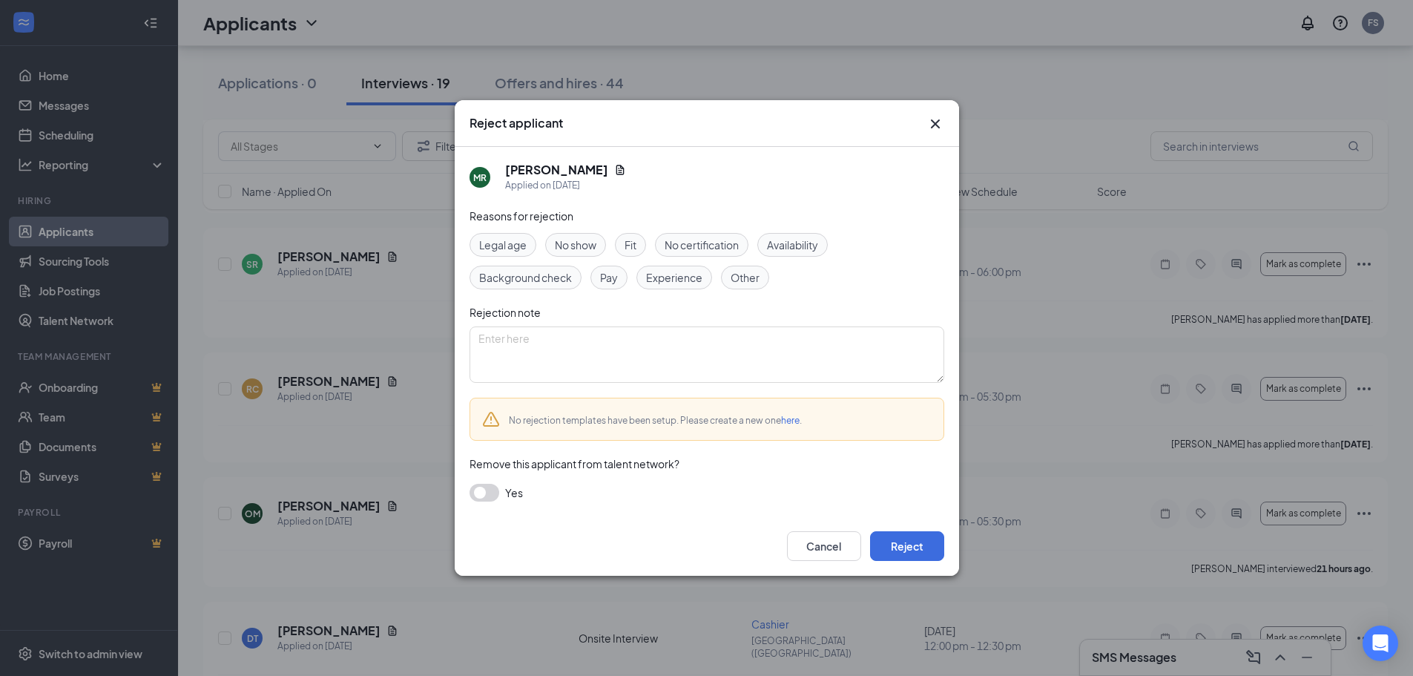
click at [944, 127] on div "Reject applicant" at bounding box center [707, 123] width 504 height 47
click at [929, 122] on icon "Cross" at bounding box center [935, 124] width 18 height 18
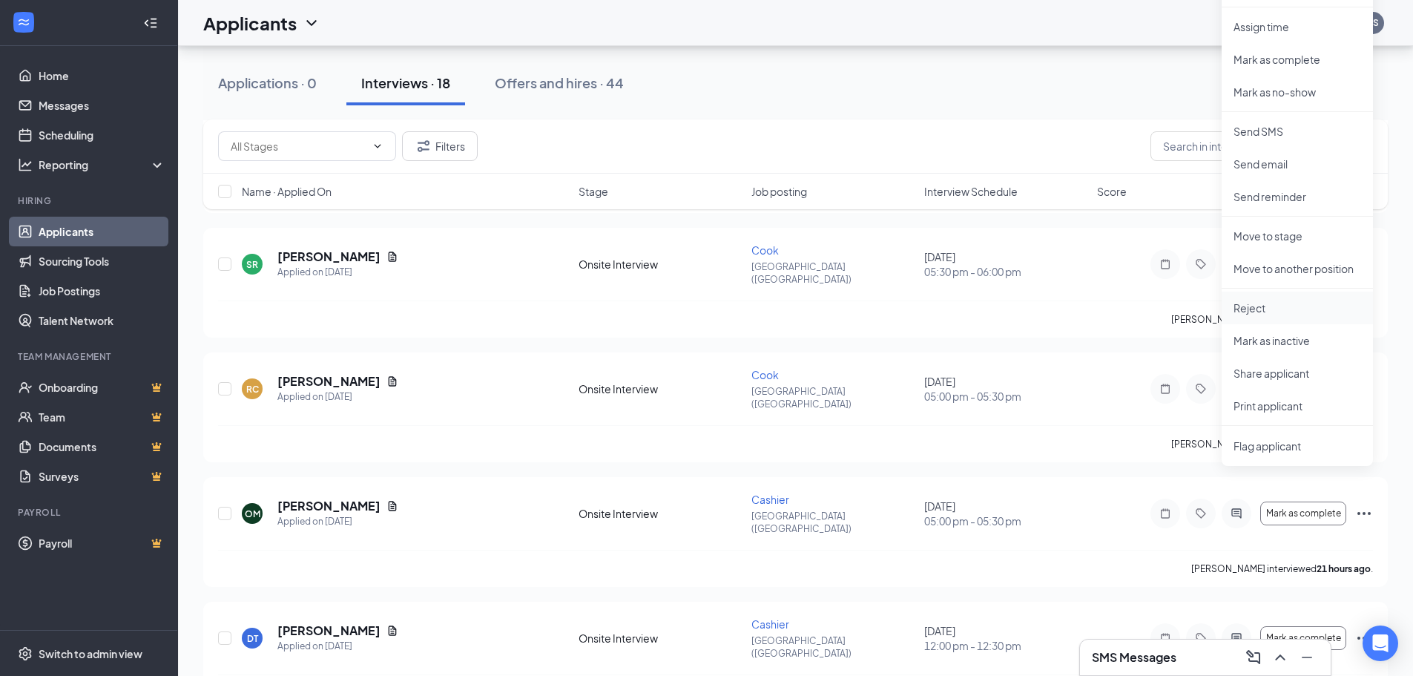
click at [1250, 306] on p "Reject" at bounding box center [1297, 307] width 128 height 15
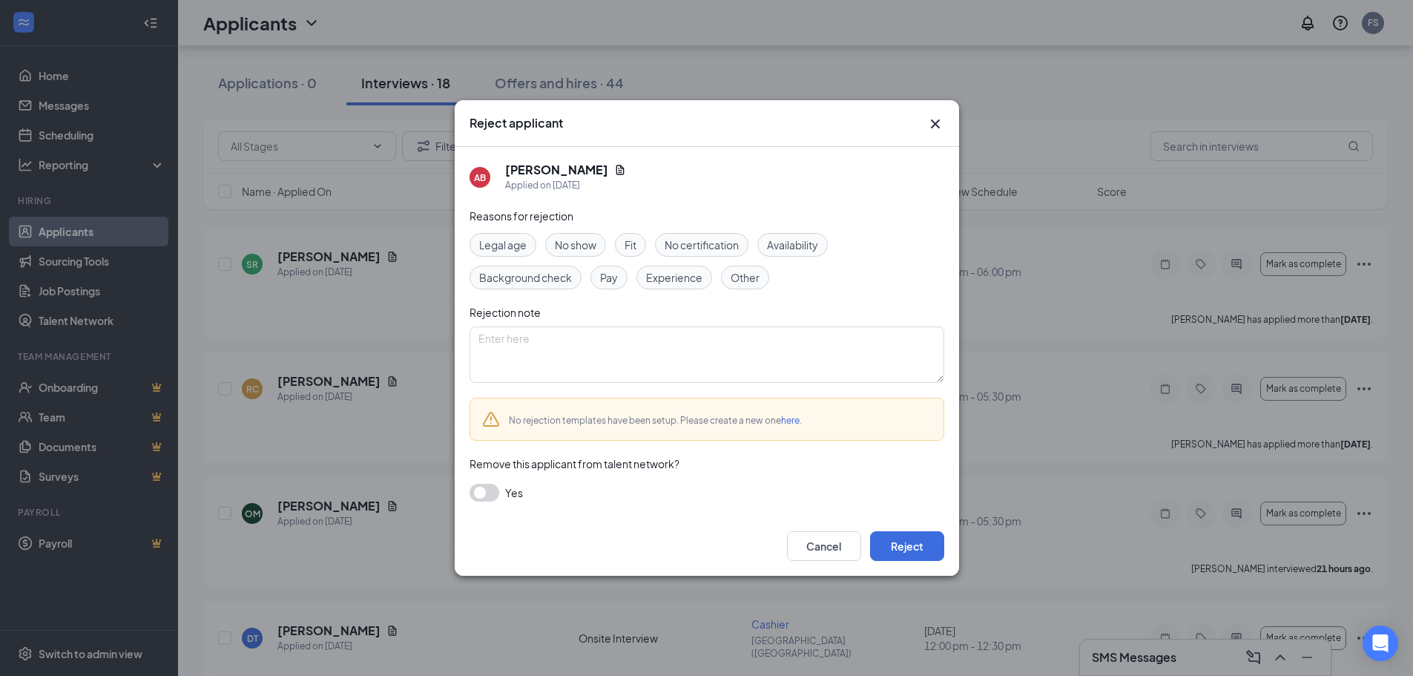
click at [566, 245] on span "No show" at bounding box center [576, 245] width 42 height 16
click at [491, 494] on button "button" at bounding box center [484, 492] width 30 height 18
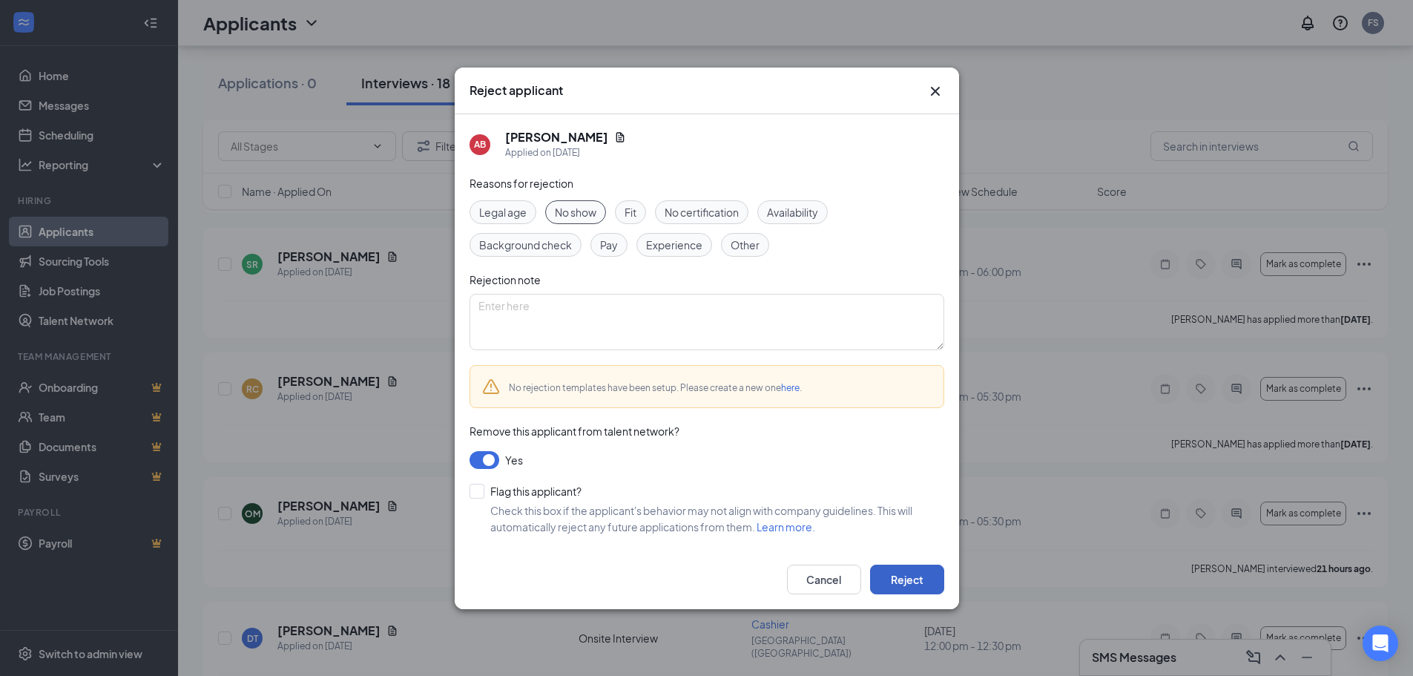
click at [893, 575] on button "Reject" at bounding box center [907, 579] width 74 height 30
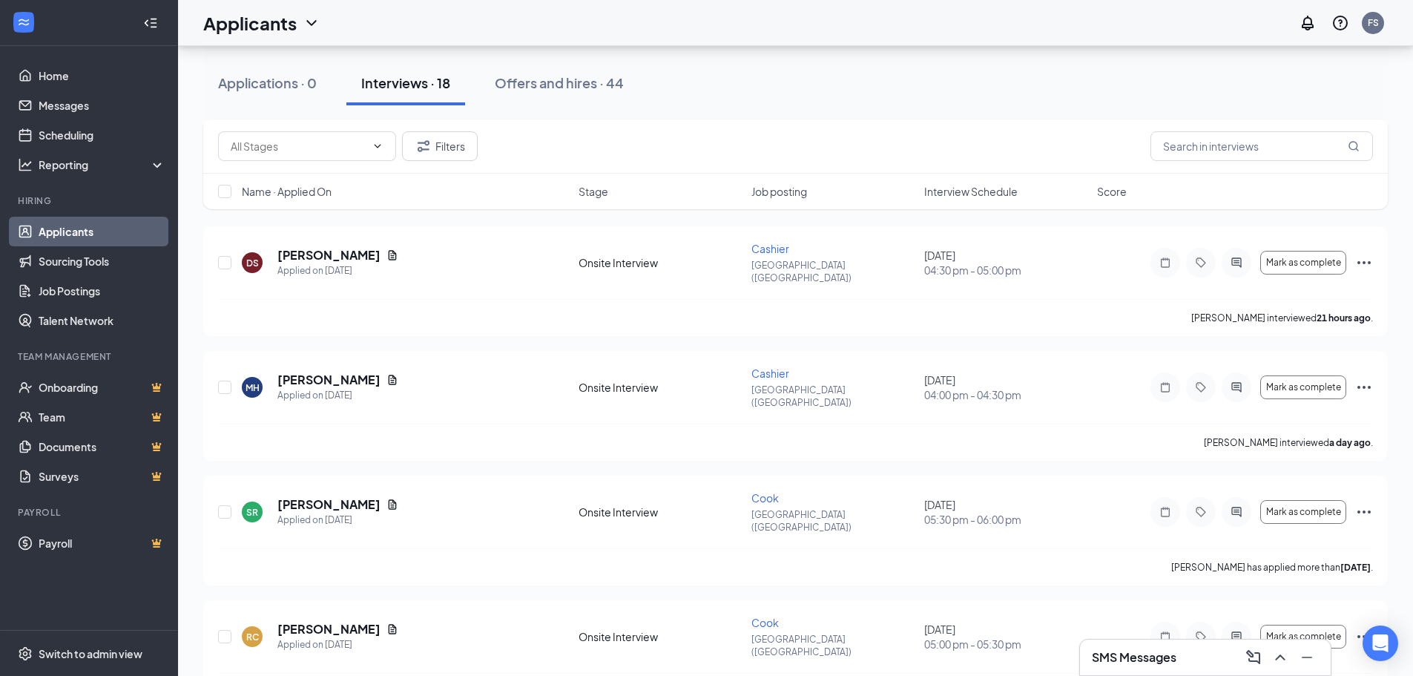
scroll to position [3313, 0]
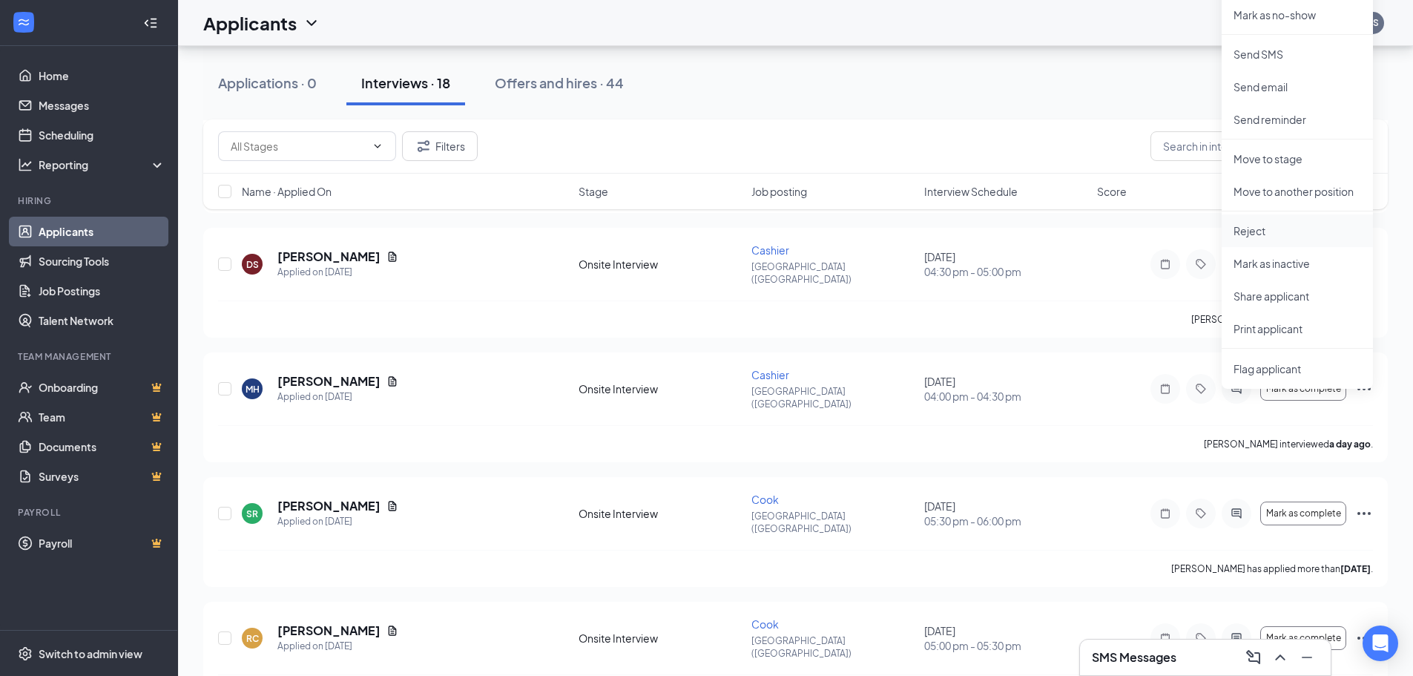
click at [1245, 225] on p "Reject" at bounding box center [1297, 230] width 128 height 15
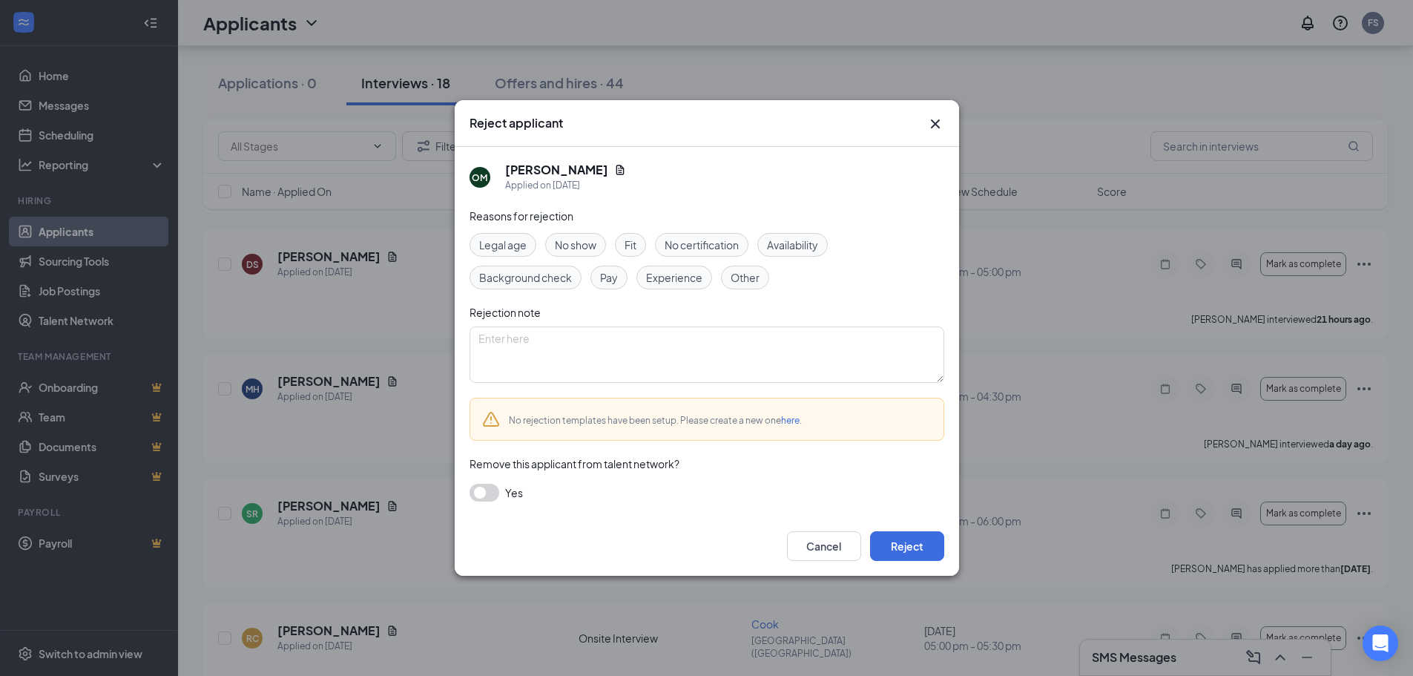
click at [555, 250] on span "No show" at bounding box center [576, 245] width 42 height 16
click at [478, 495] on button "button" at bounding box center [484, 492] width 30 height 18
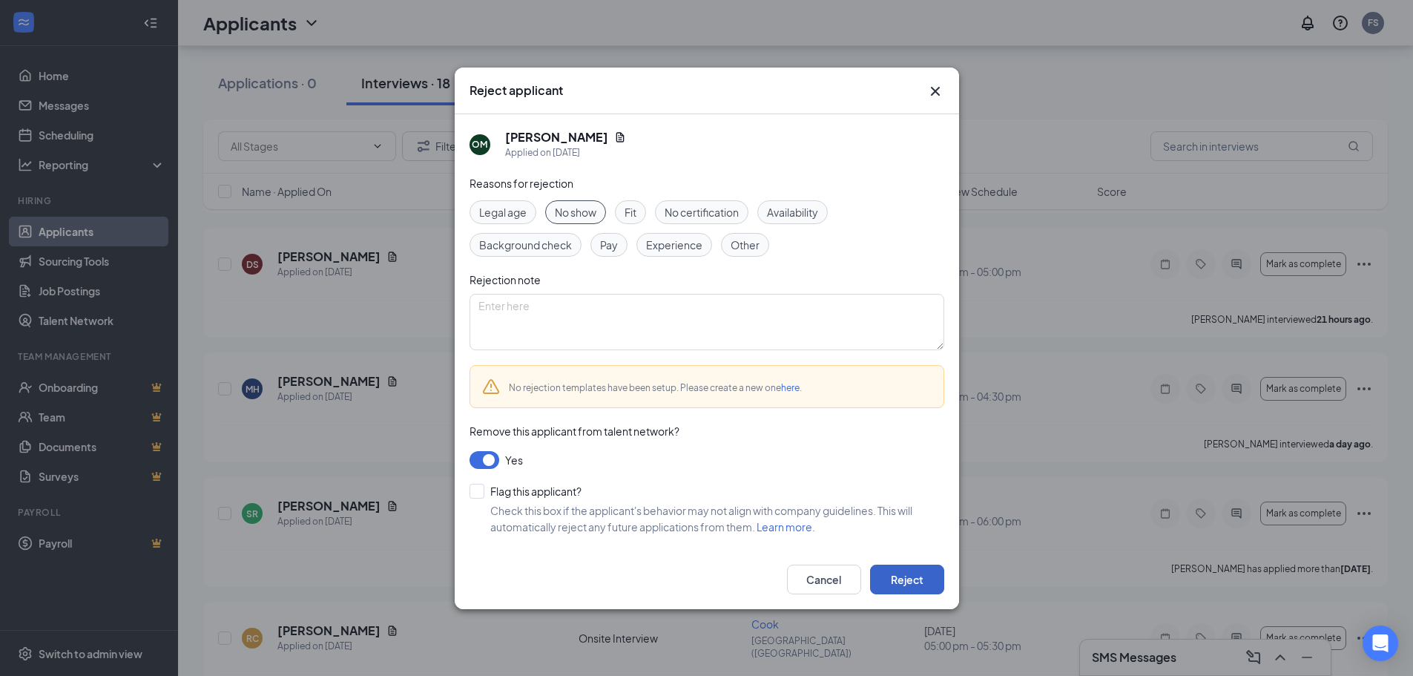
click at [904, 581] on button "Reject" at bounding box center [907, 579] width 74 height 30
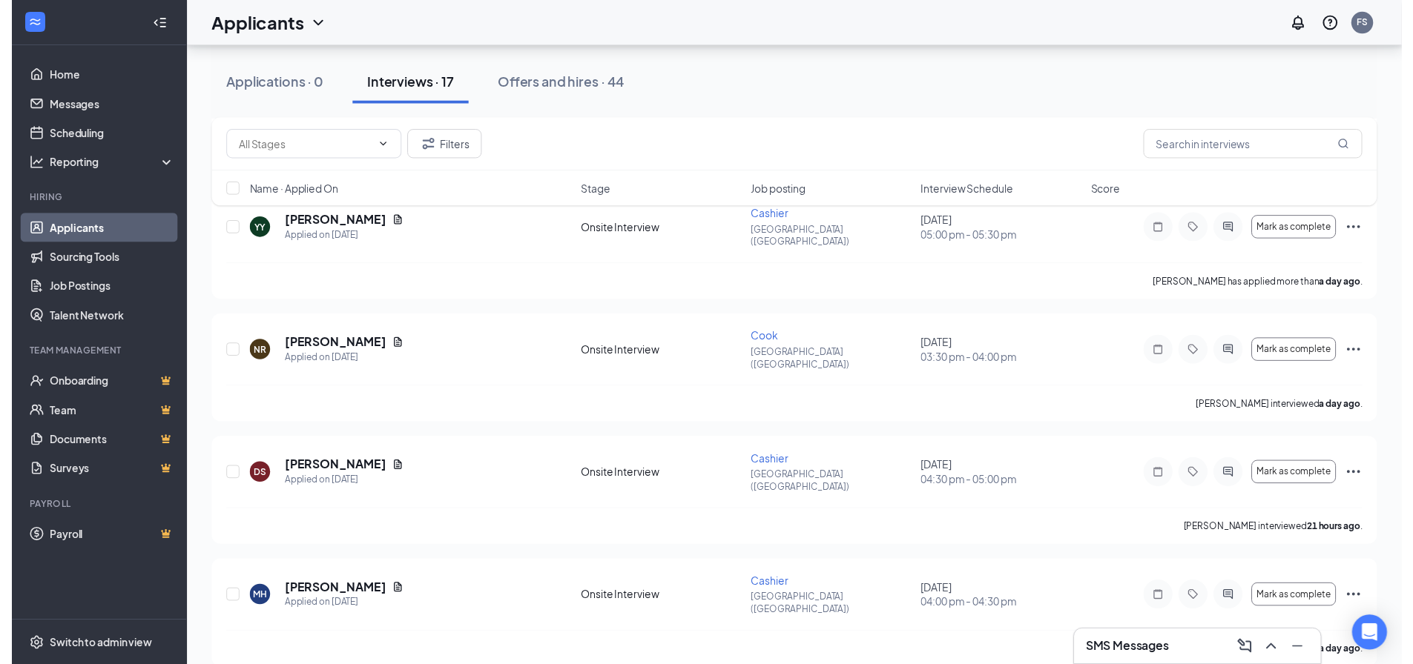
scroll to position [2939, 0]
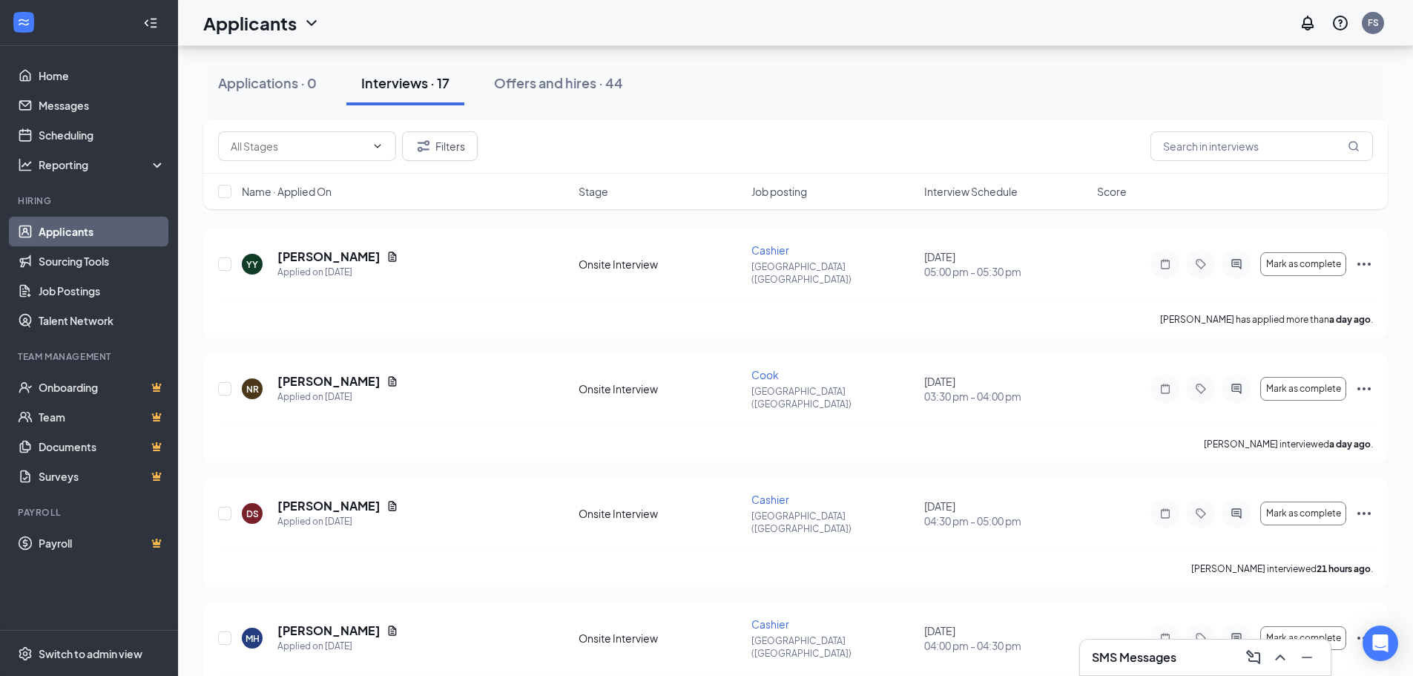
click at [1152, 664] on h3 "SMS Messages" at bounding box center [1134, 657] width 85 height 16
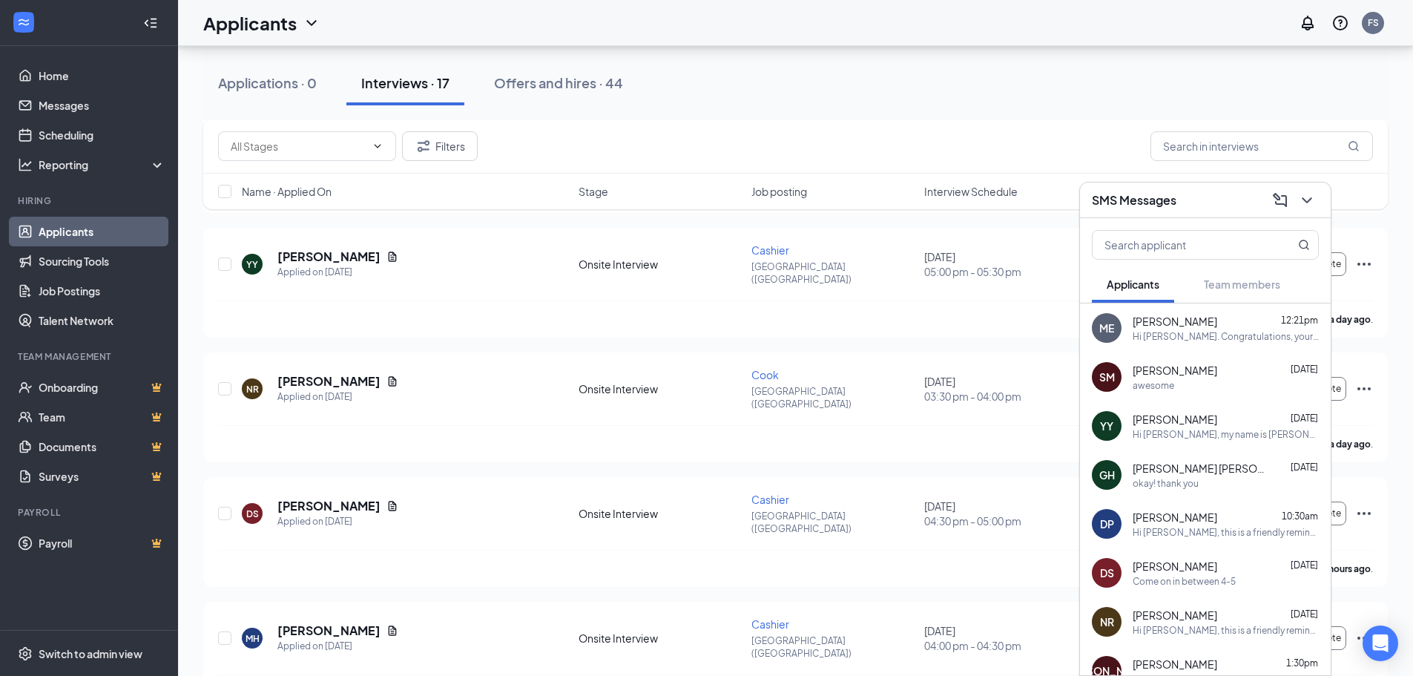
click at [1202, 202] on div "SMS Messages" at bounding box center [1205, 199] width 227 height 23
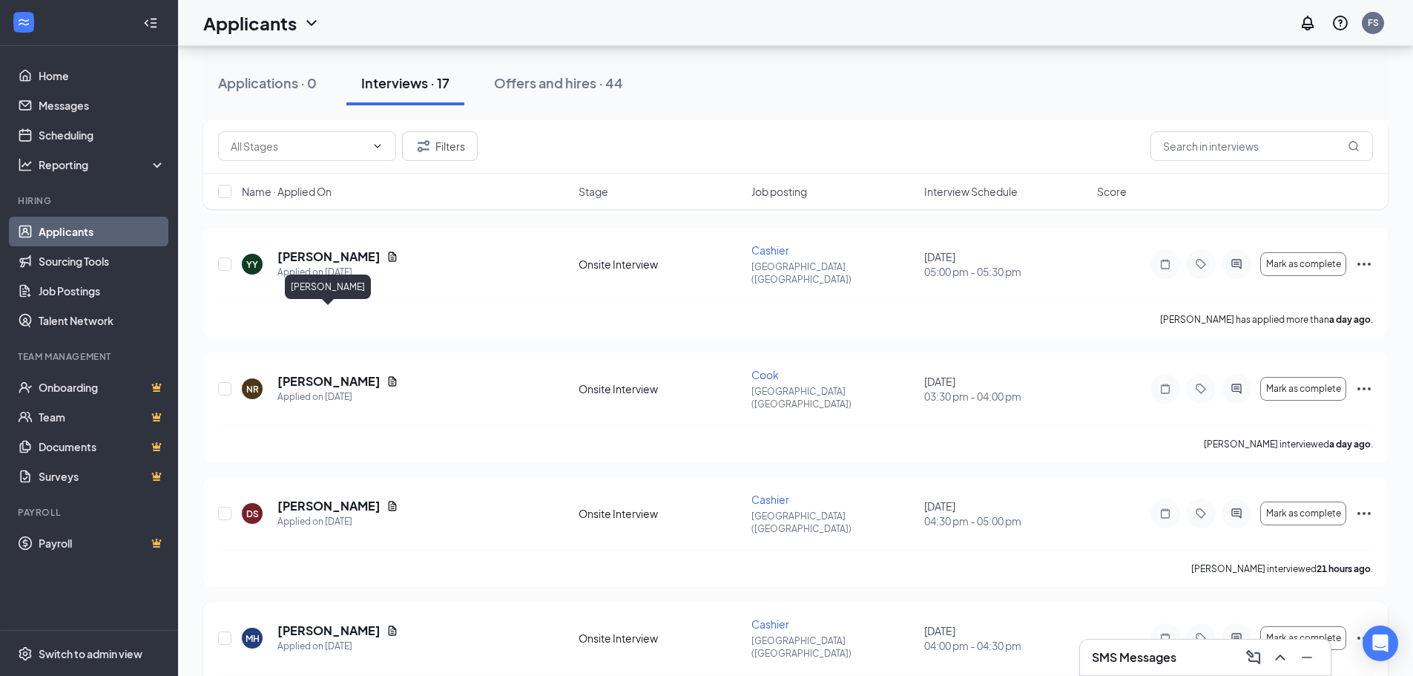
click at [340, 622] on h5 "[PERSON_NAME]" at bounding box center [328, 630] width 103 height 16
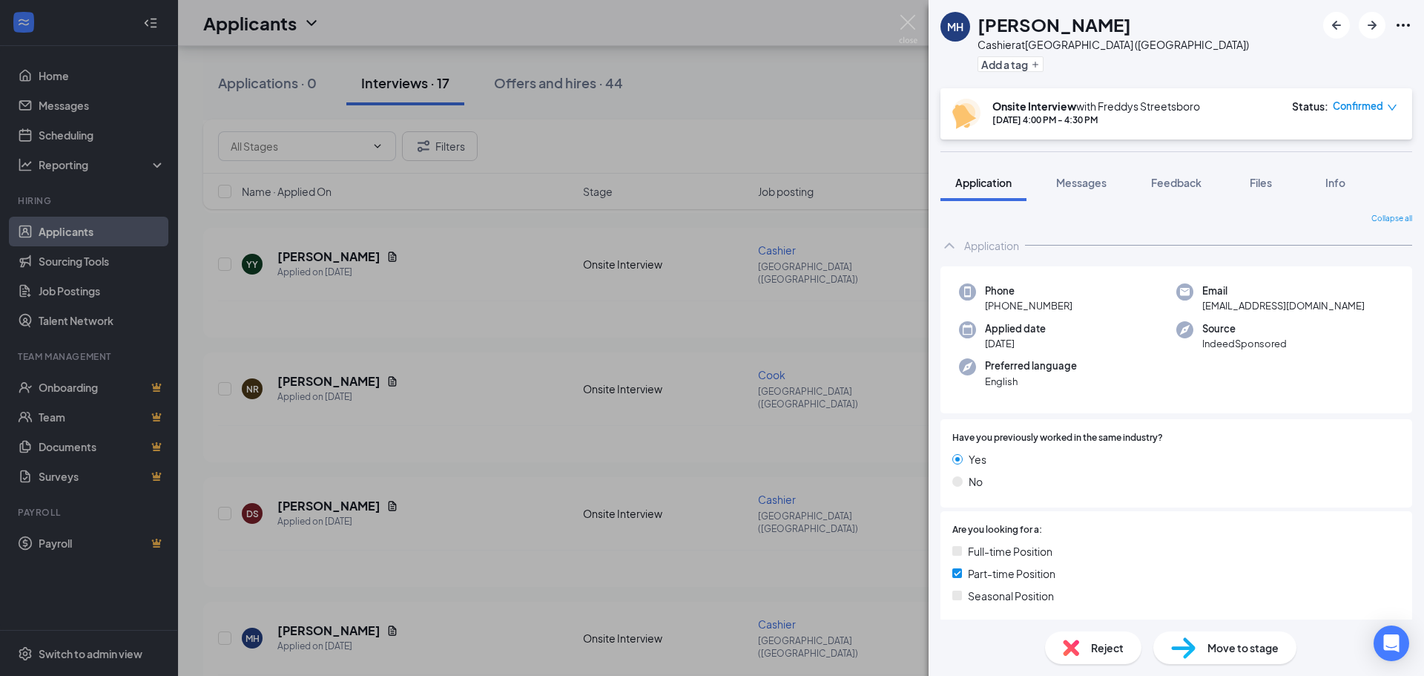
click at [1105, 105] on div "Onsite Interview with Freddys Streetsboro" at bounding box center [1096, 106] width 208 height 15
click at [568, 386] on div "MH [PERSON_NAME] Cashier at [GEOGRAPHIC_DATA] ([GEOGRAPHIC_DATA]) Add a tag Ons…" at bounding box center [712, 338] width 1424 height 676
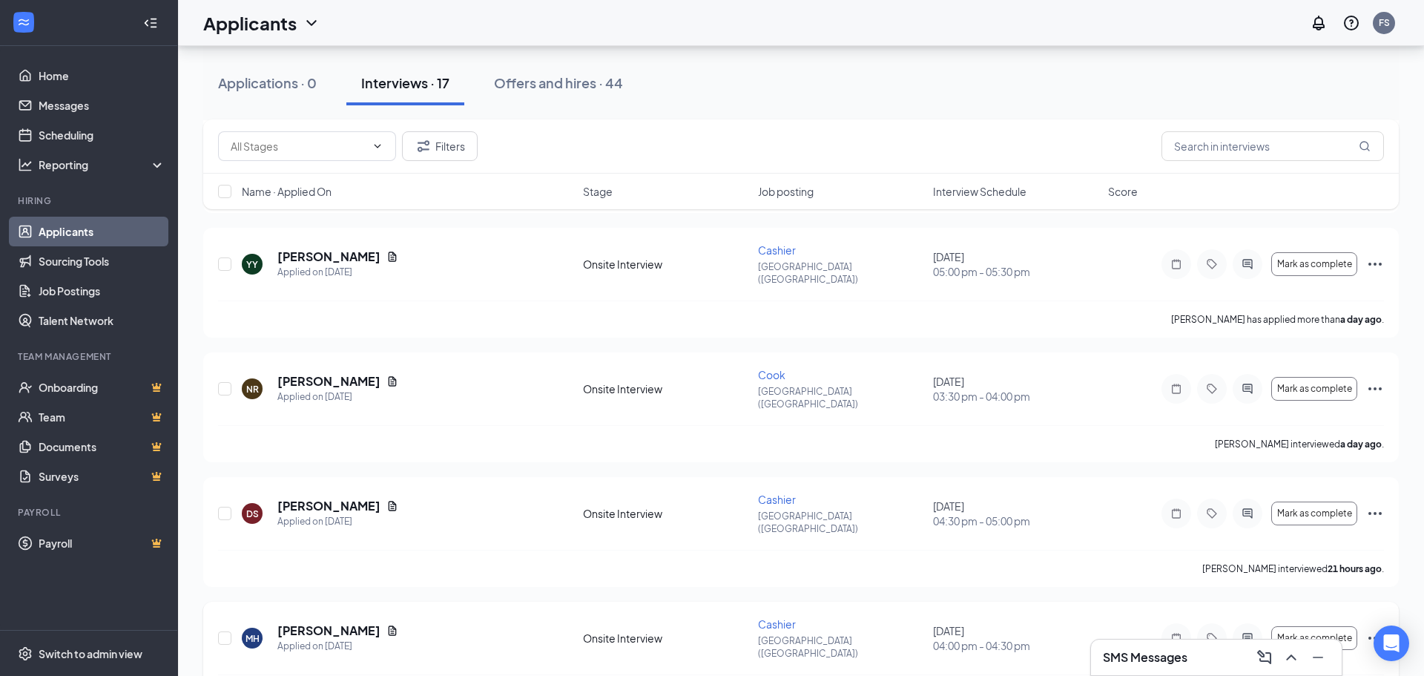
click at [391, 624] on icon "Document" at bounding box center [392, 630] width 12 height 12
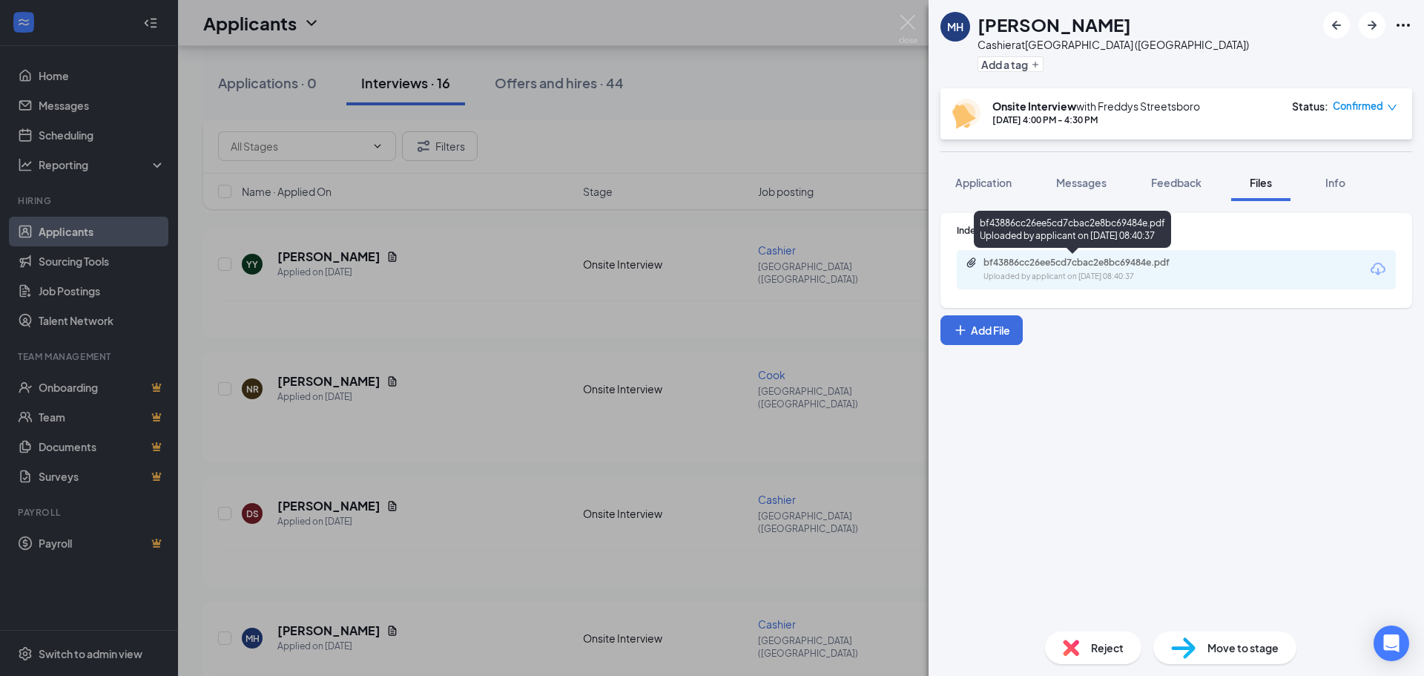
click at [1177, 268] on div "bf43886cc26ee5cd7cbac2e8bc69484e.pdf" at bounding box center [1087, 263] width 208 height 12
click at [815, 290] on div "MH [PERSON_NAME] Cashier at [GEOGRAPHIC_DATA] ([GEOGRAPHIC_DATA]) Add a tag Ons…" at bounding box center [712, 338] width 1424 height 676
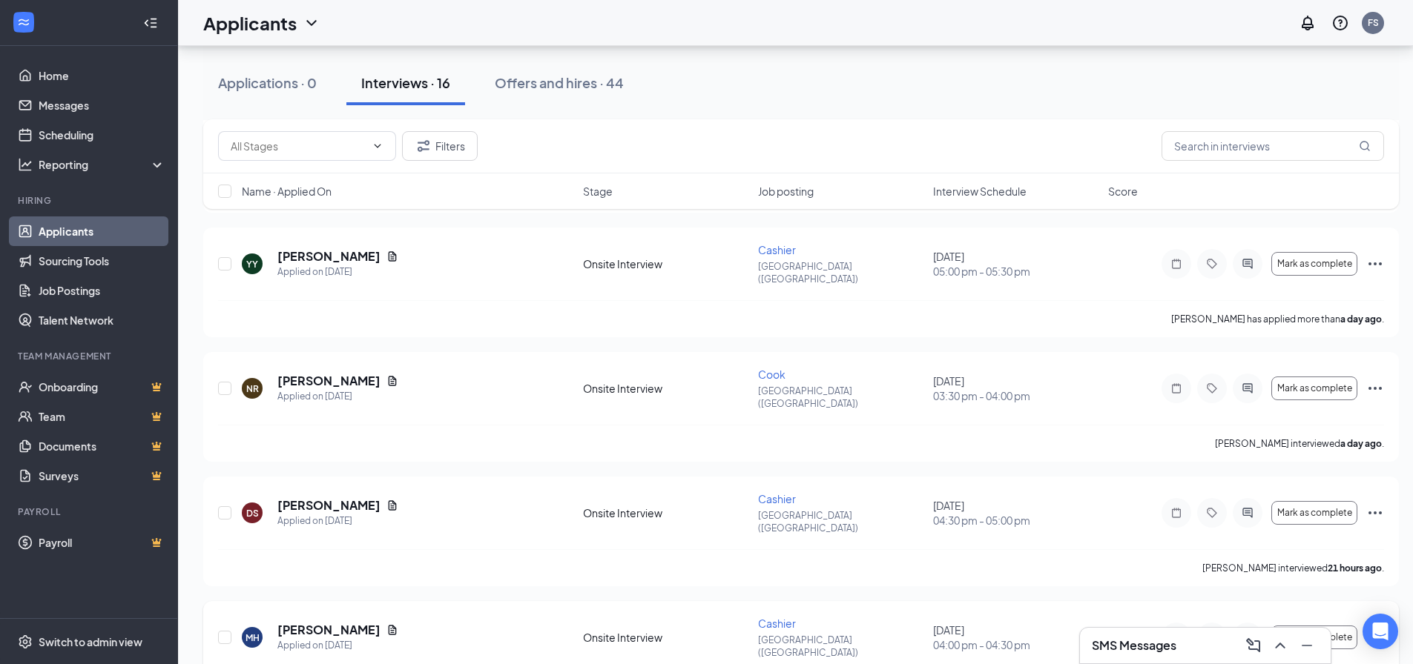
click at [1370, 629] on icon "Ellipses" at bounding box center [1375, 638] width 18 height 18
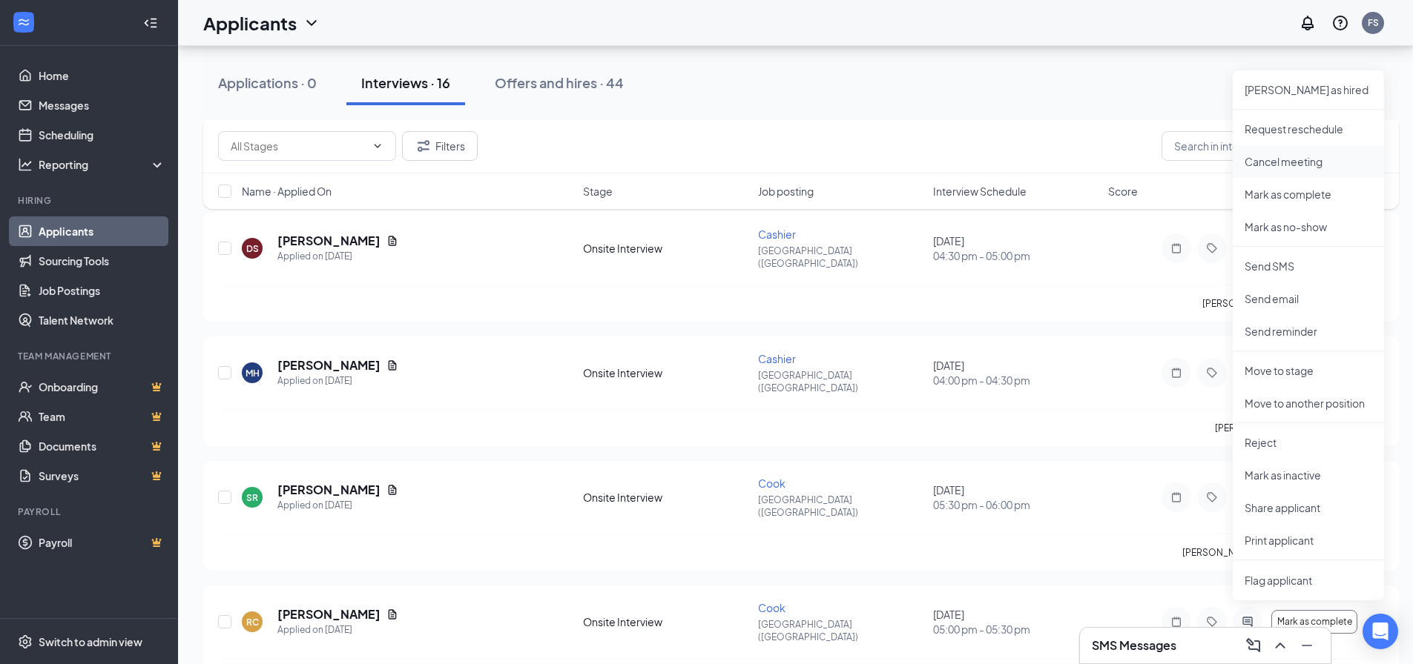
scroll to position [3236, 0]
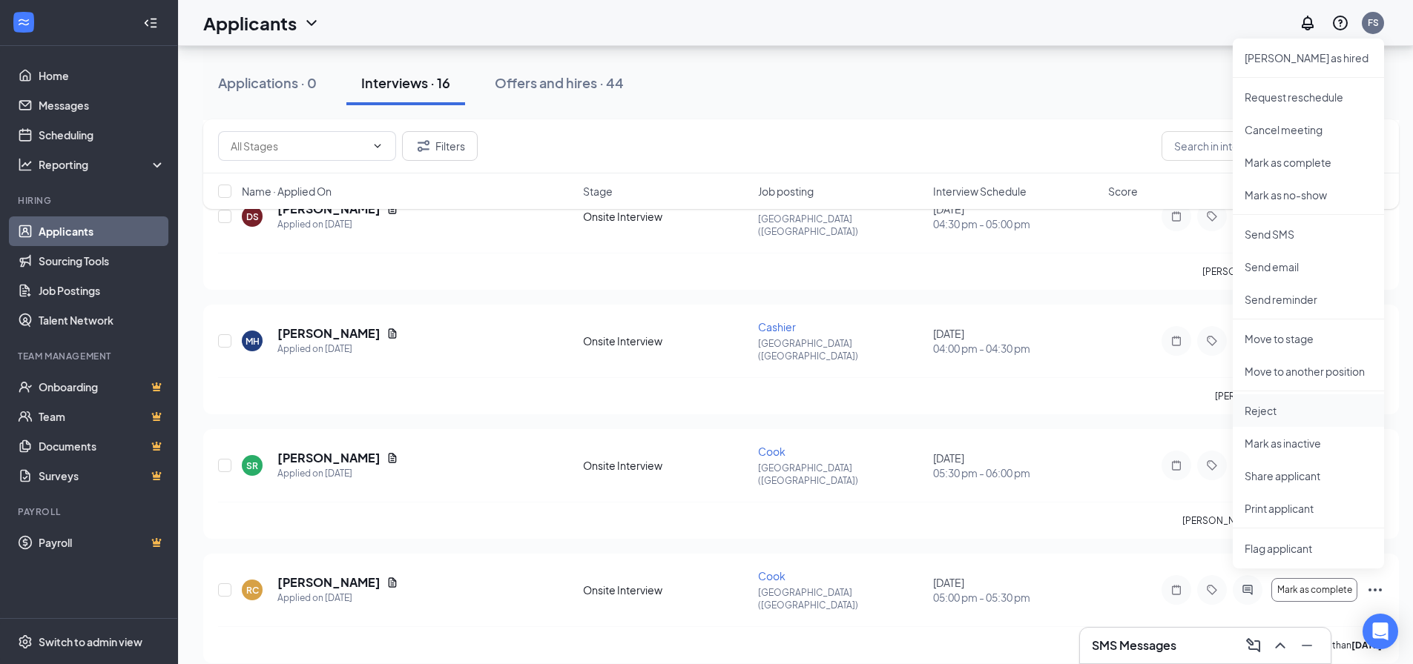
click at [1272, 409] on p "Reject" at bounding box center [1308, 410] width 128 height 15
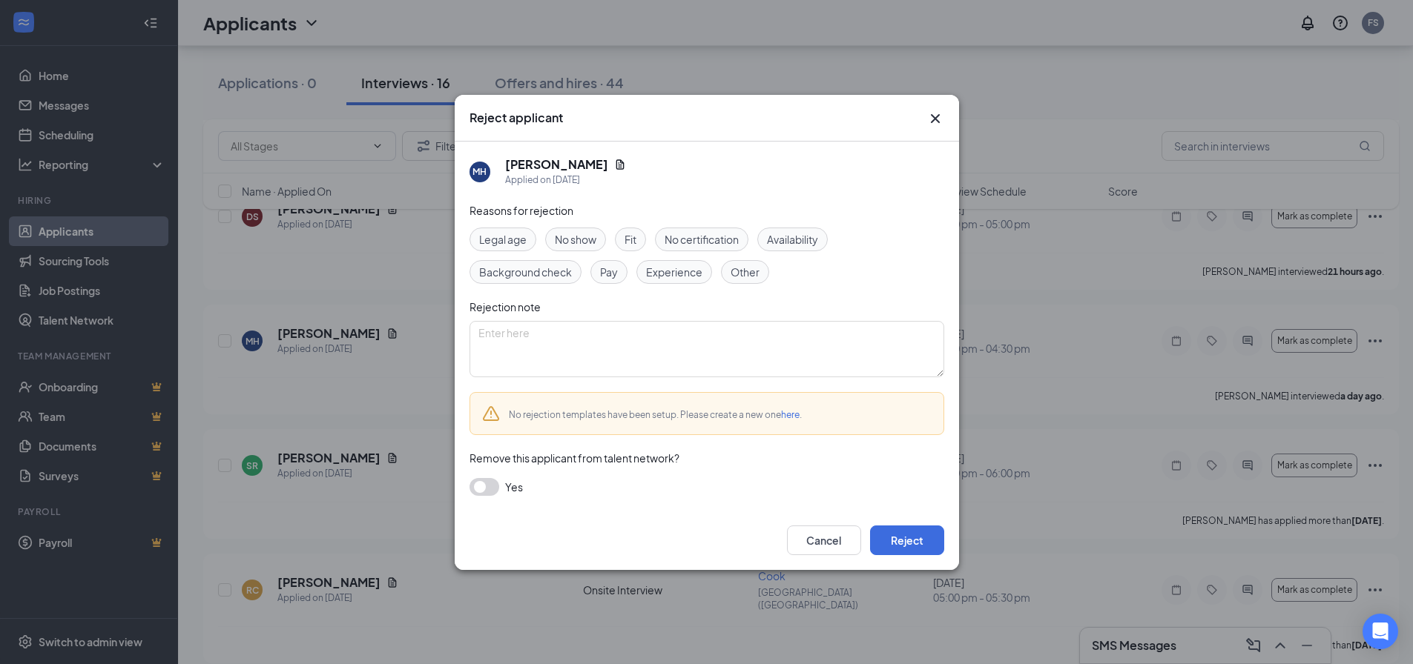
click at [507, 242] on span "Legal age" at bounding box center [502, 239] width 47 height 16
click at [479, 488] on button "button" at bounding box center [484, 487] width 30 height 18
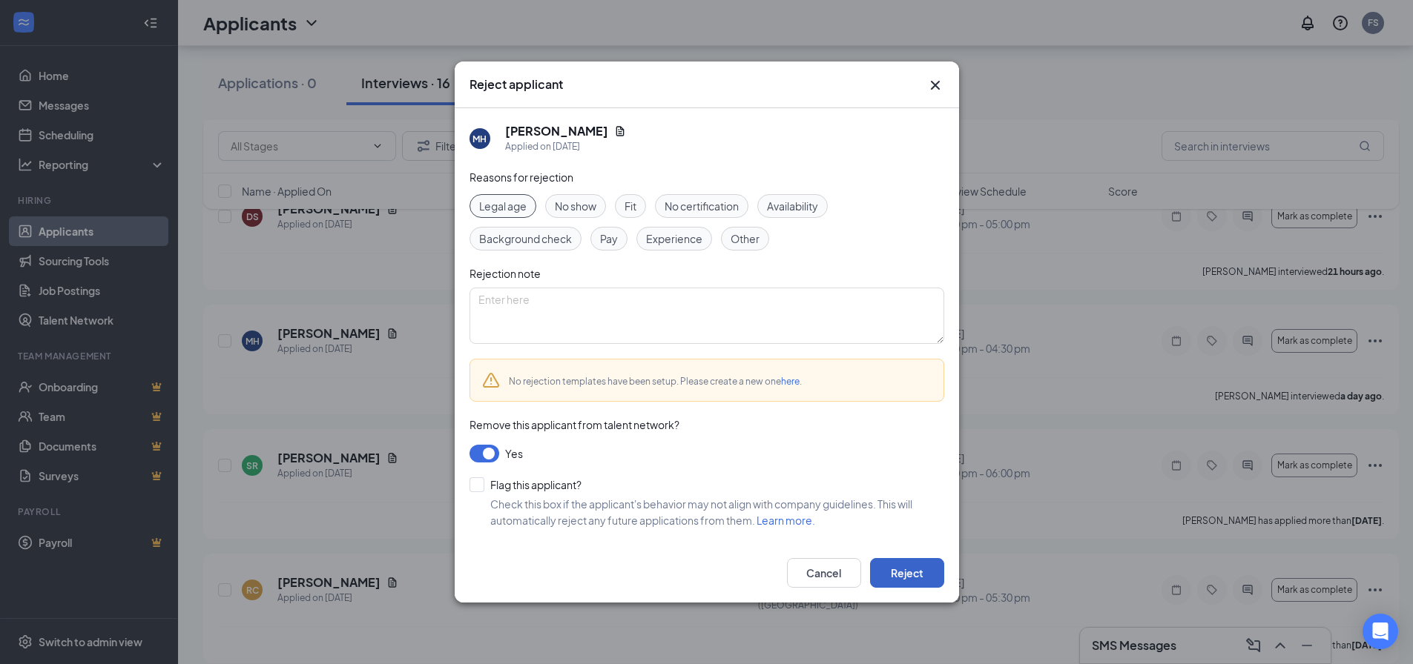
click at [907, 569] on button "Reject" at bounding box center [907, 573] width 74 height 30
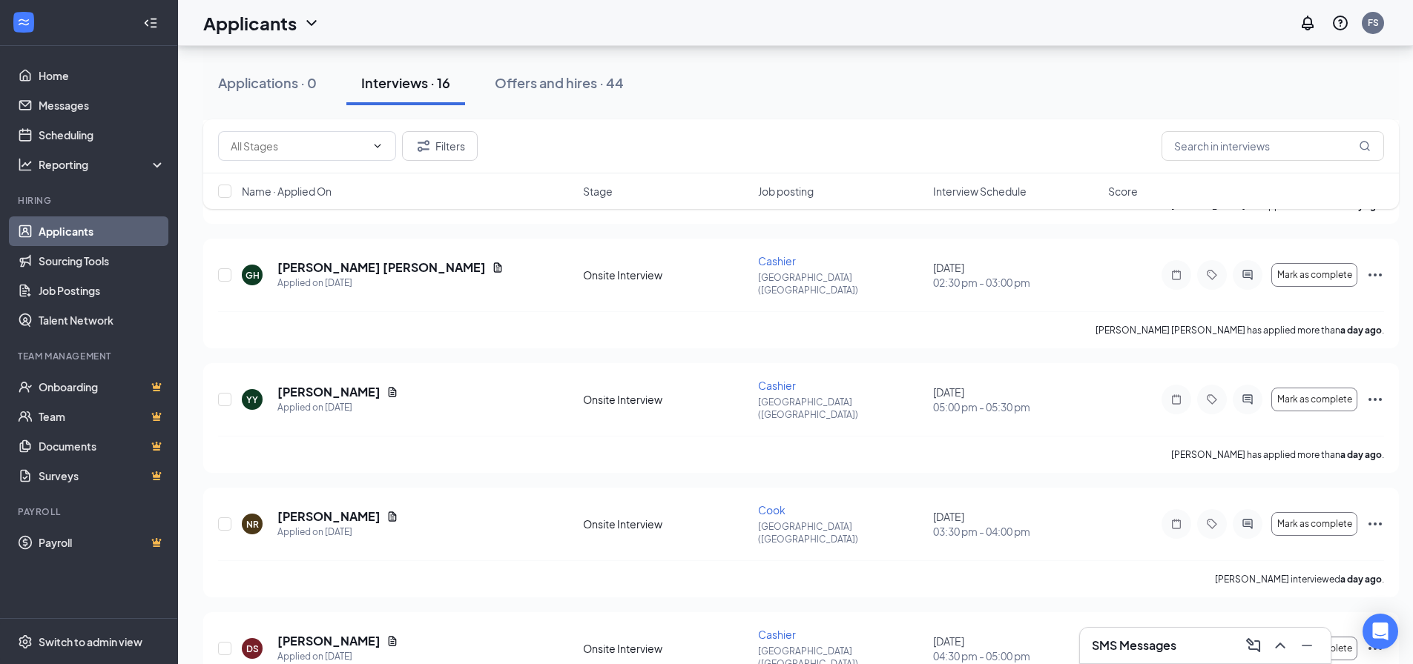
scroll to position [2643, 0]
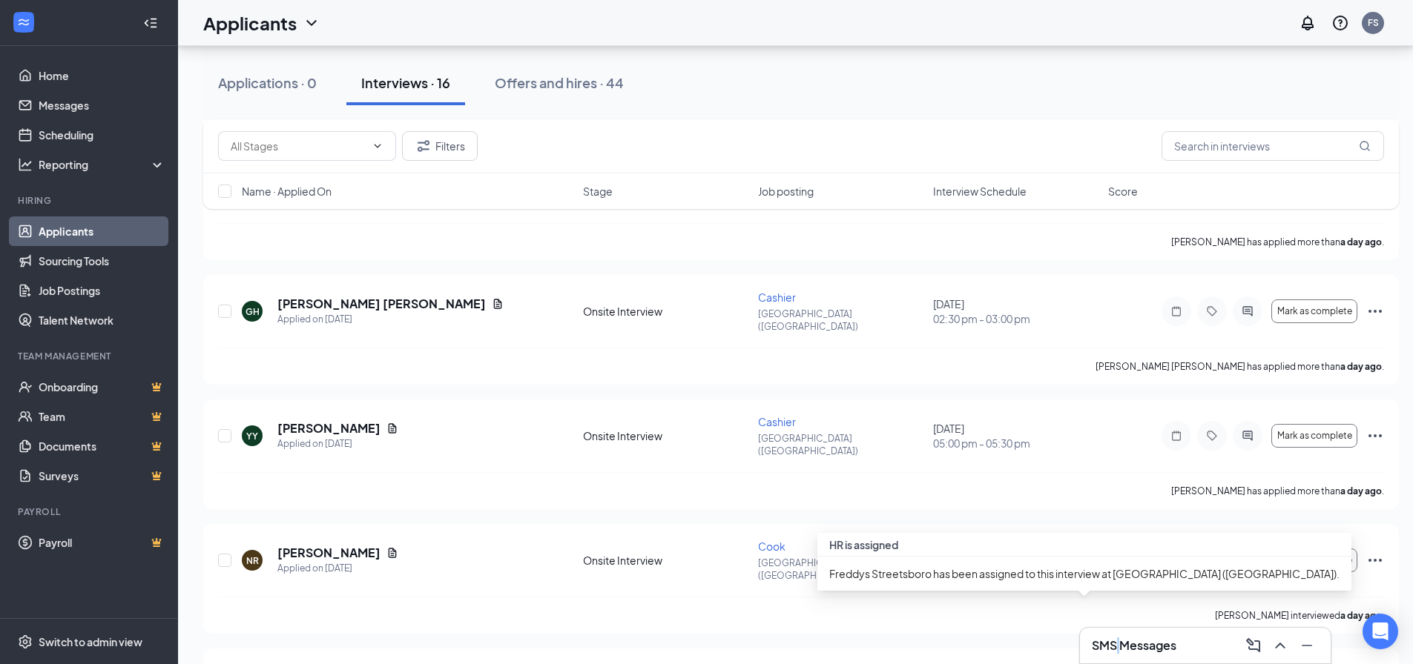
click at [1119, 640] on h3 "SMS Messages" at bounding box center [1134, 646] width 85 height 16
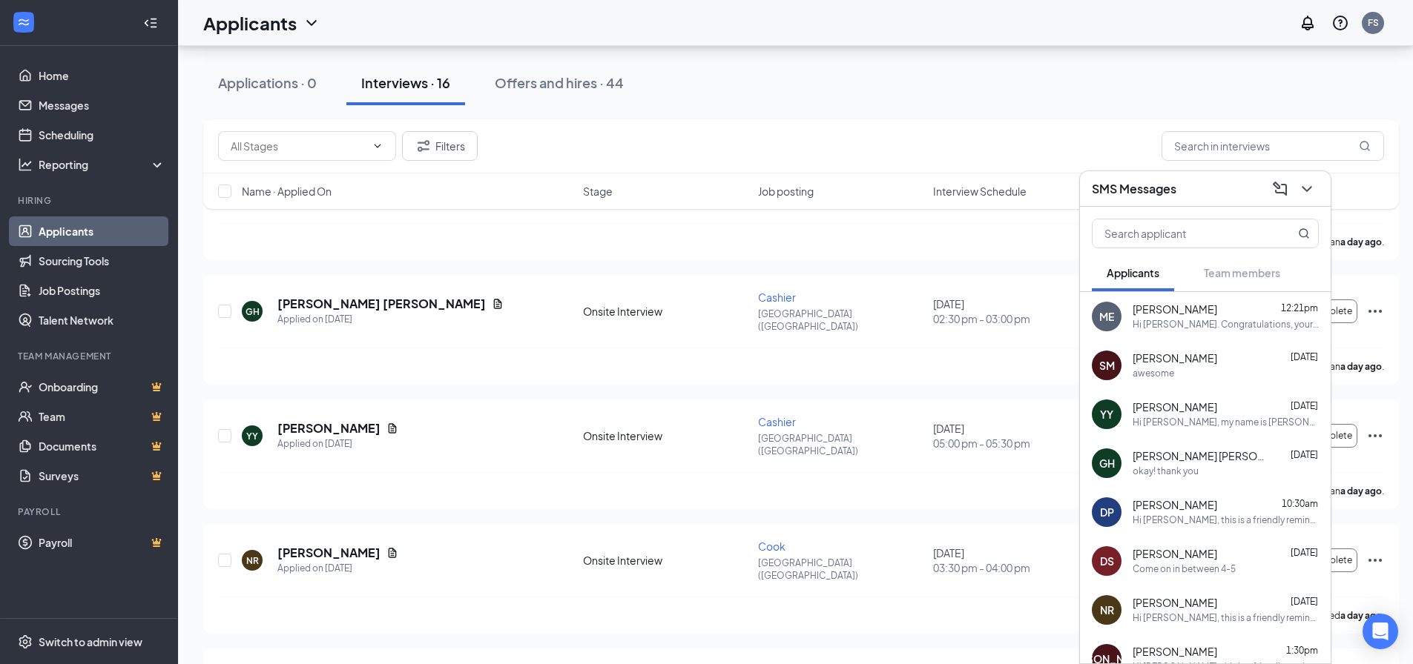
click at [1187, 548] on span "[PERSON_NAME]" at bounding box center [1174, 554] width 85 height 15
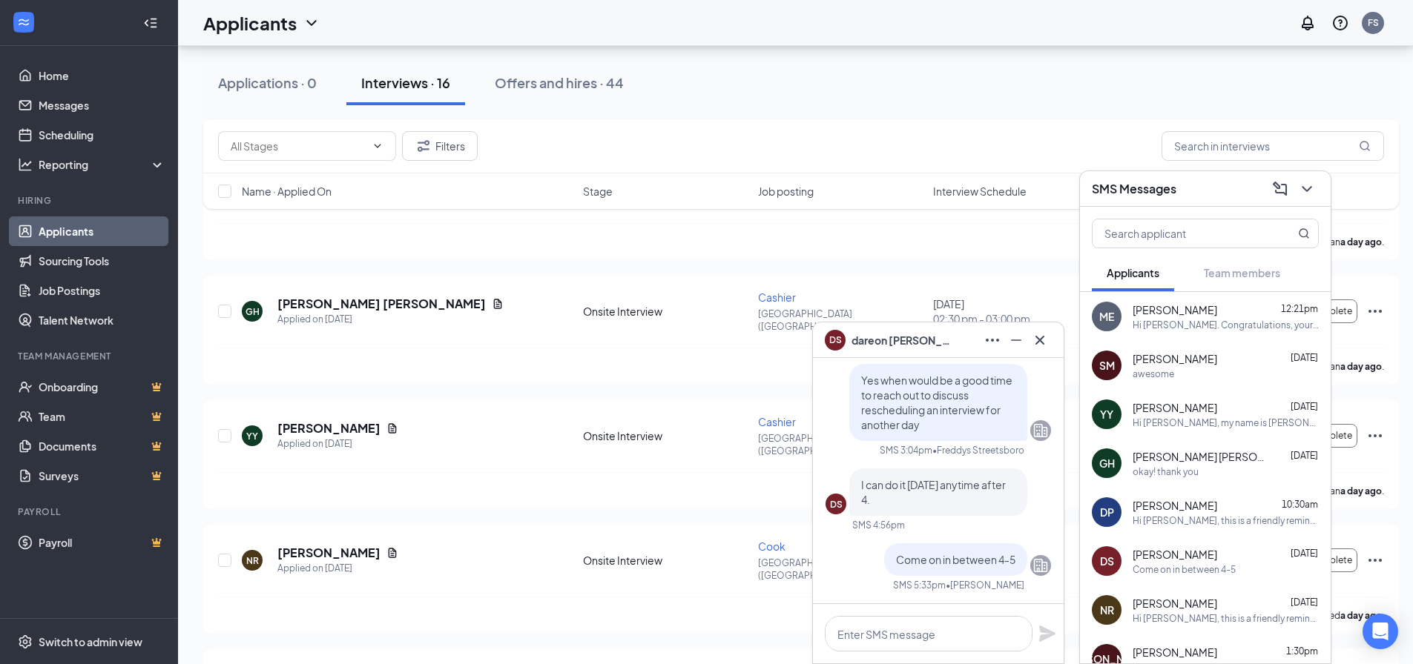
click at [805, 109] on div "Applications · 0 Interviews · 16 Offers and hires · 44" at bounding box center [800, 83] width 1195 height 74
click at [949, 334] on div "DS [PERSON_NAME]" at bounding box center [938, 340] width 227 height 24
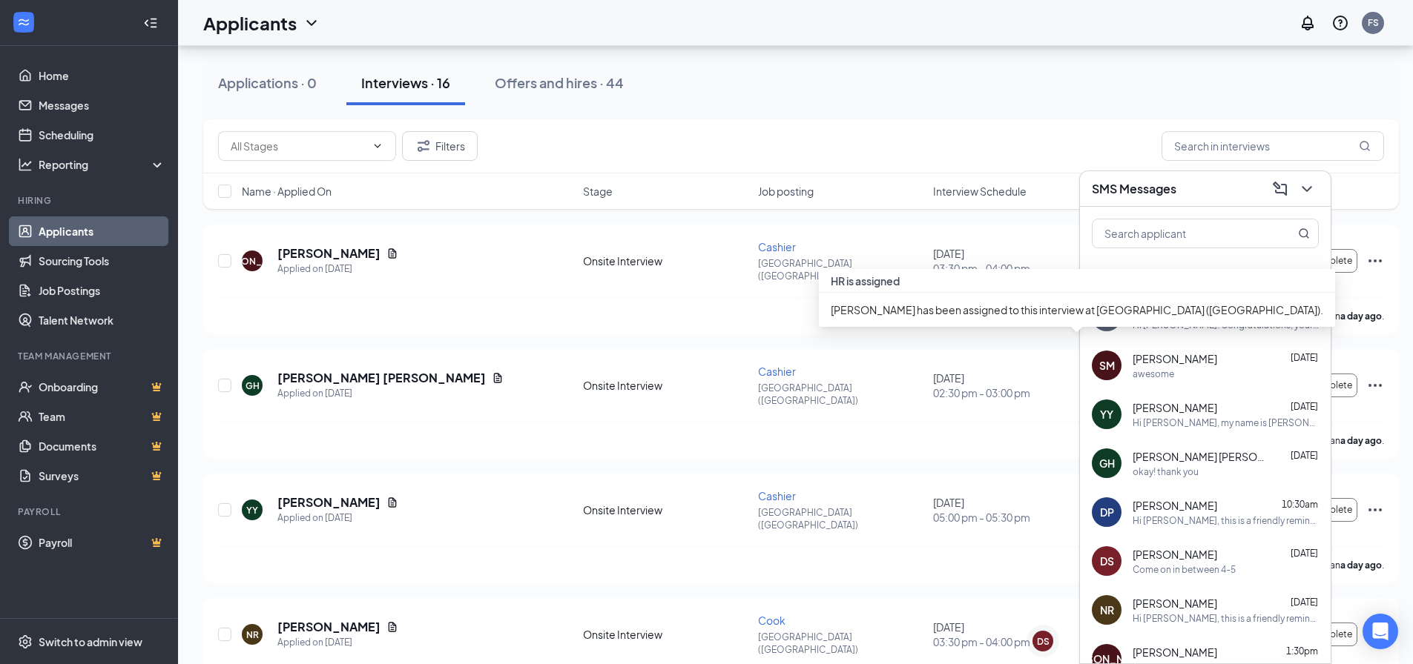
scroll to position [2494, 0]
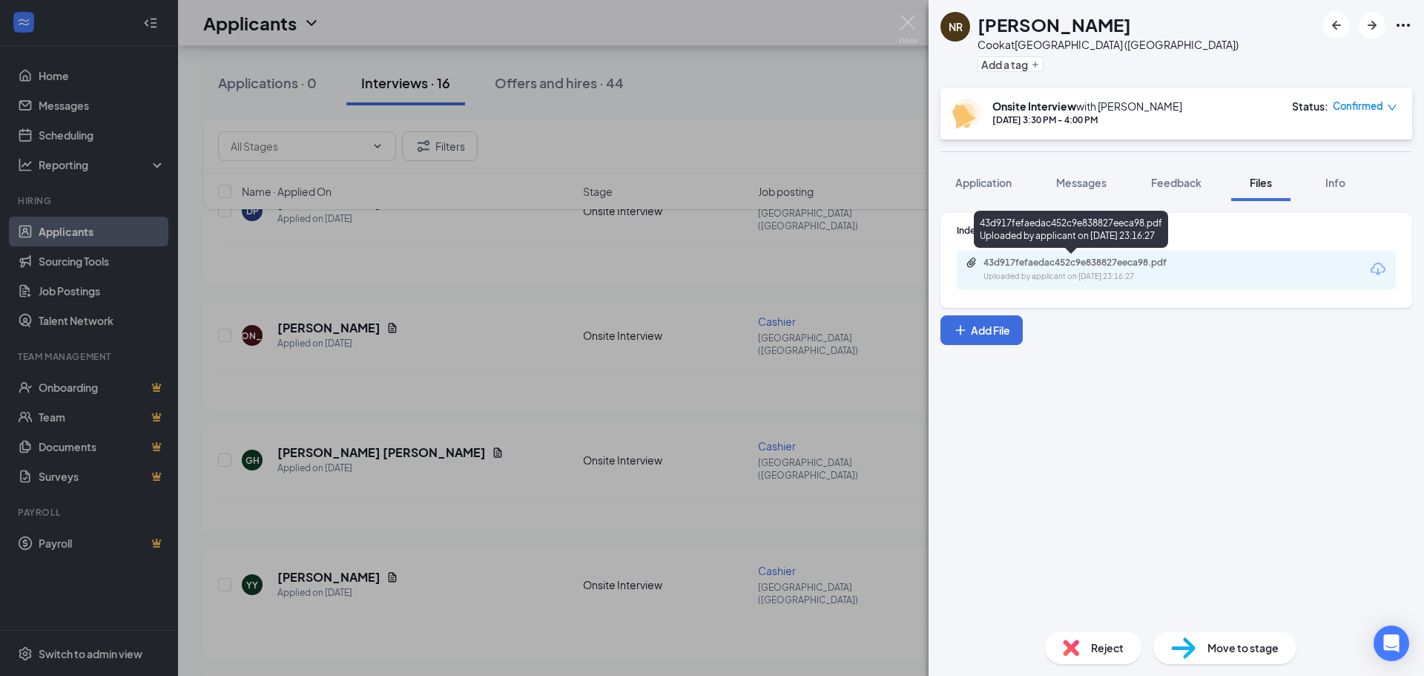
click at [1014, 260] on div "43d917fefaedac452c9e838827eeca98.pdf" at bounding box center [1087, 263] width 208 height 12
click at [739, 132] on div "NR [PERSON_NAME] at [GEOGRAPHIC_DATA] ([GEOGRAPHIC_DATA]) Add a tag Onsite Inte…" at bounding box center [712, 338] width 1424 height 676
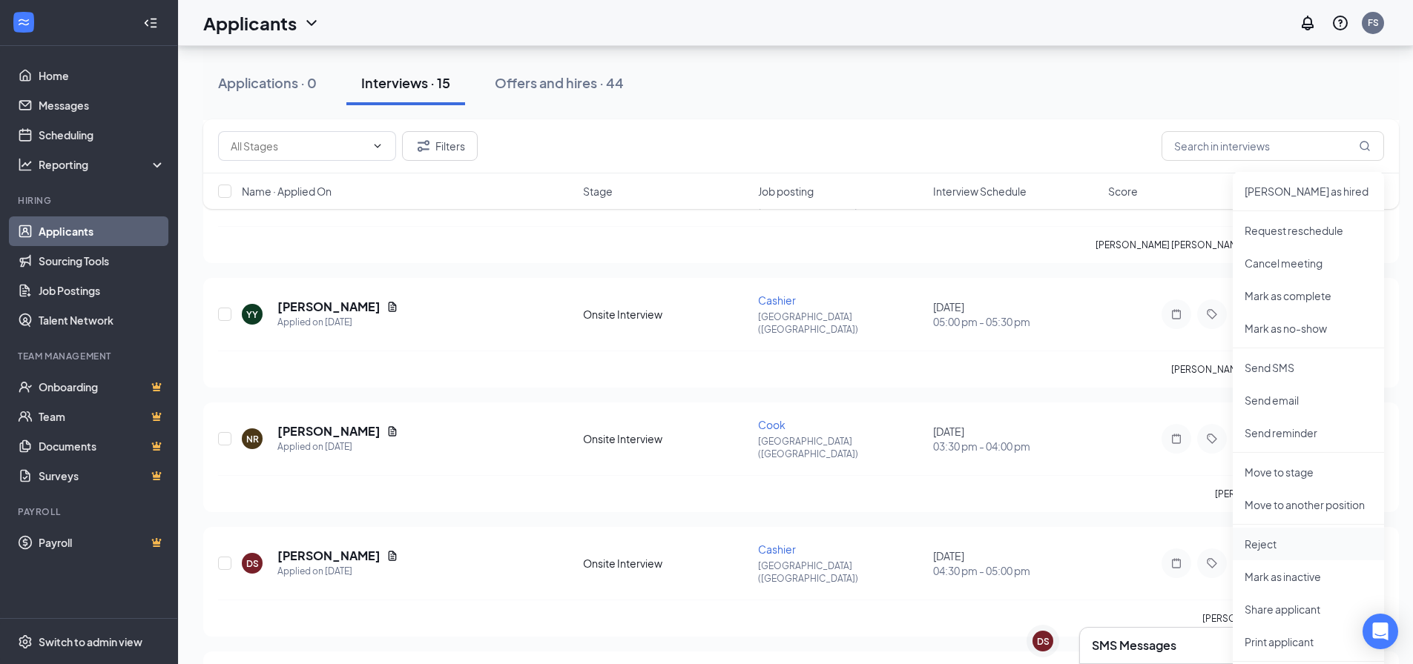
scroll to position [2791, 0]
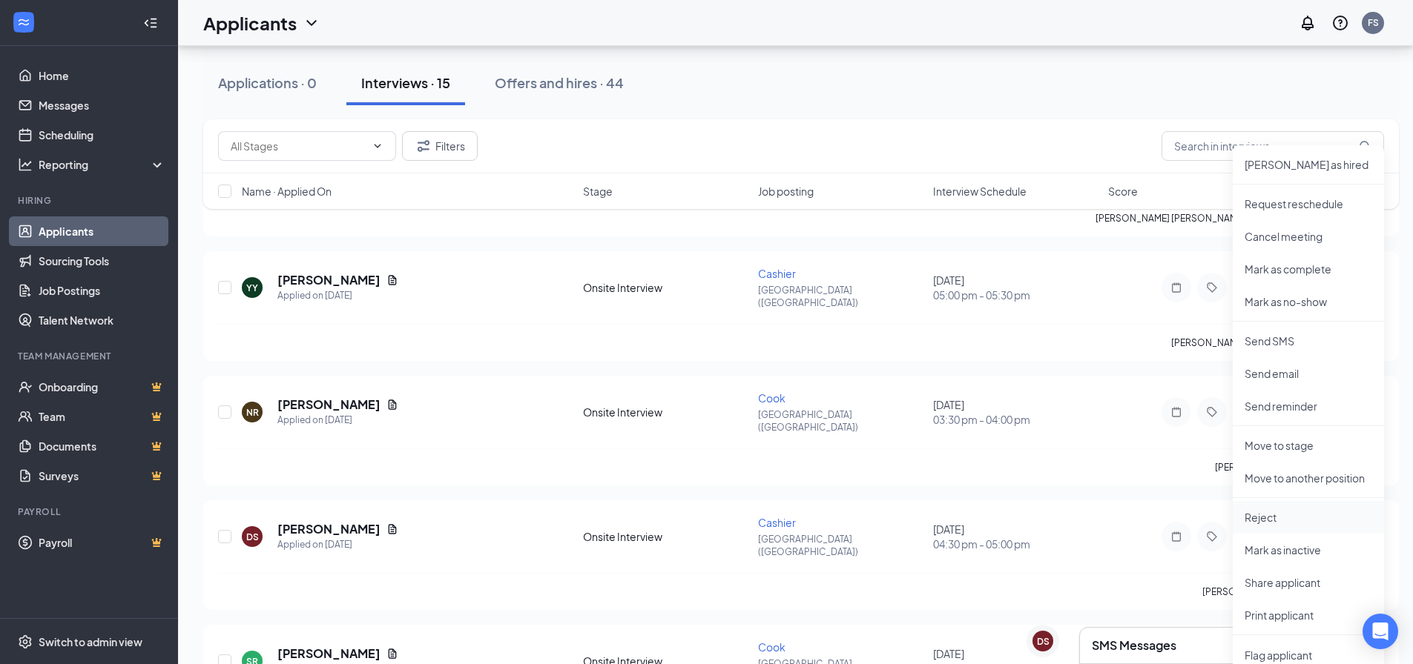
click at [1287, 511] on p "Reject" at bounding box center [1308, 517] width 128 height 15
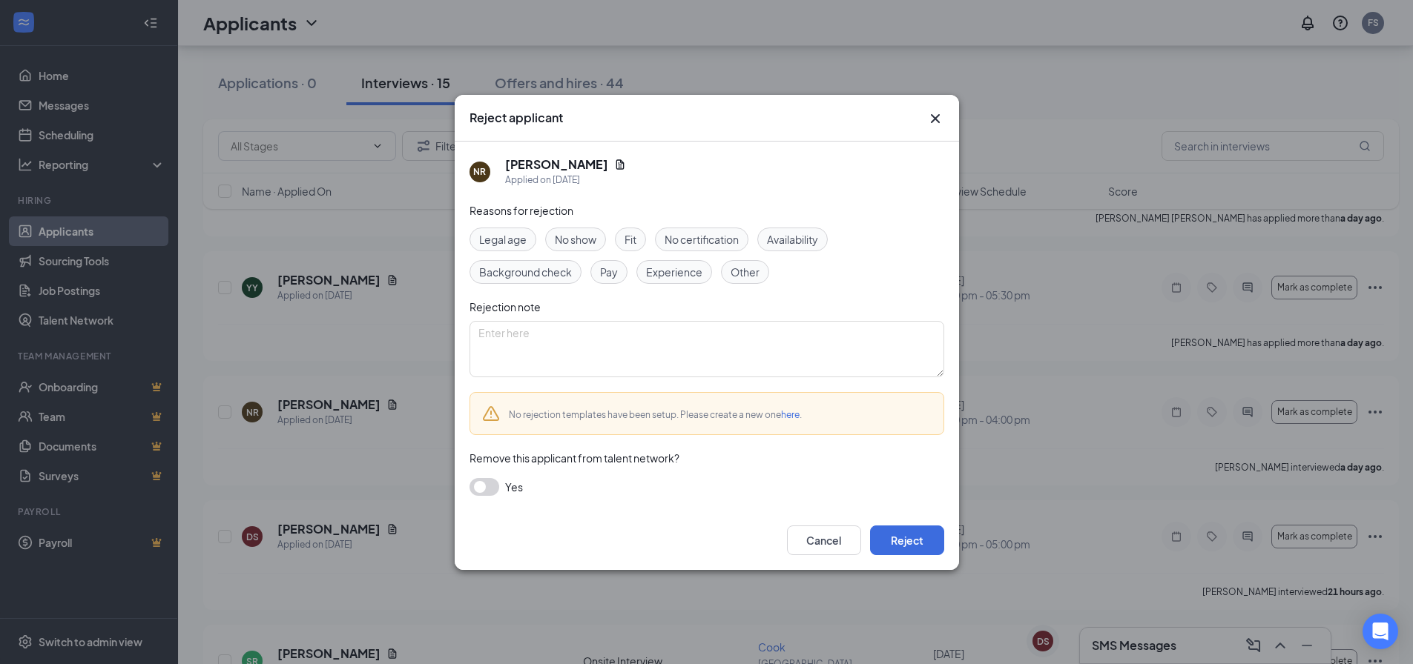
click at [634, 237] on span "Fit" at bounding box center [630, 239] width 12 height 16
click at [486, 483] on button "button" at bounding box center [484, 487] width 30 height 18
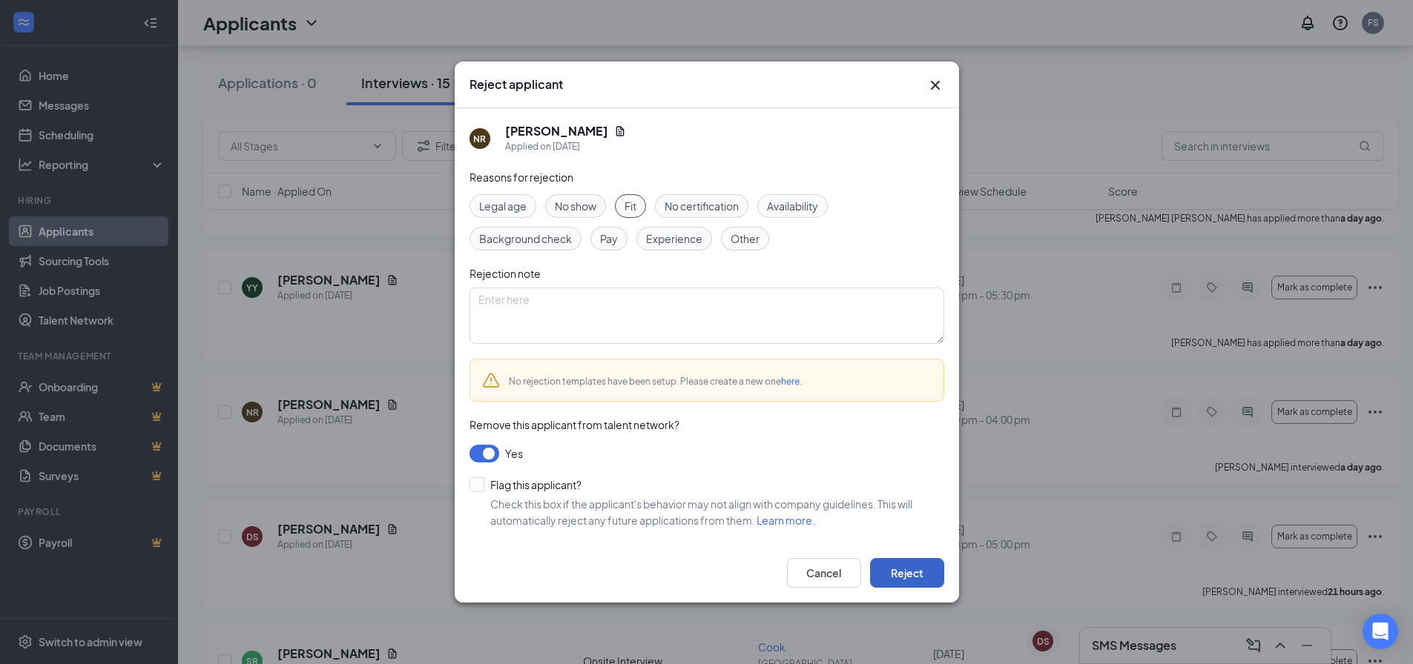
click at [904, 569] on button "Reject" at bounding box center [907, 573] width 74 height 30
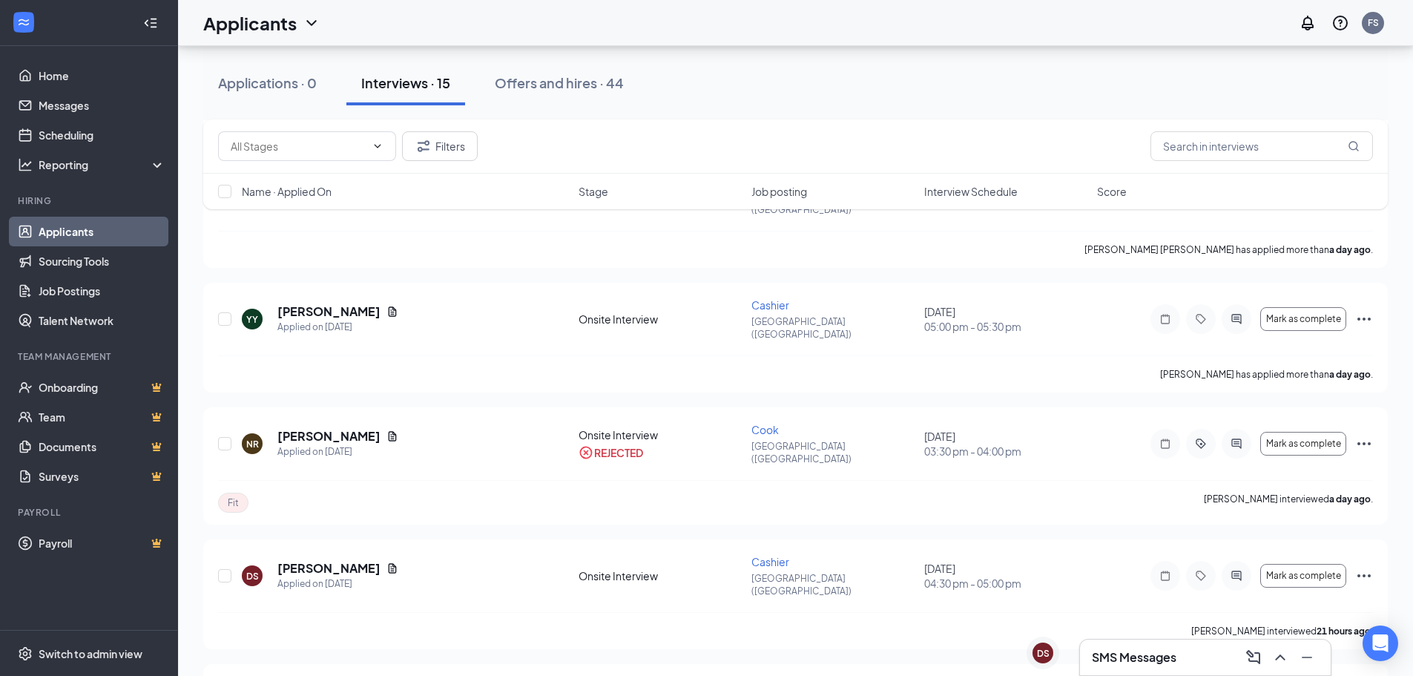
scroll to position [890, 0]
click at [1364, 436] on icon "Ellipses" at bounding box center [1364, 445] width 18 height 18
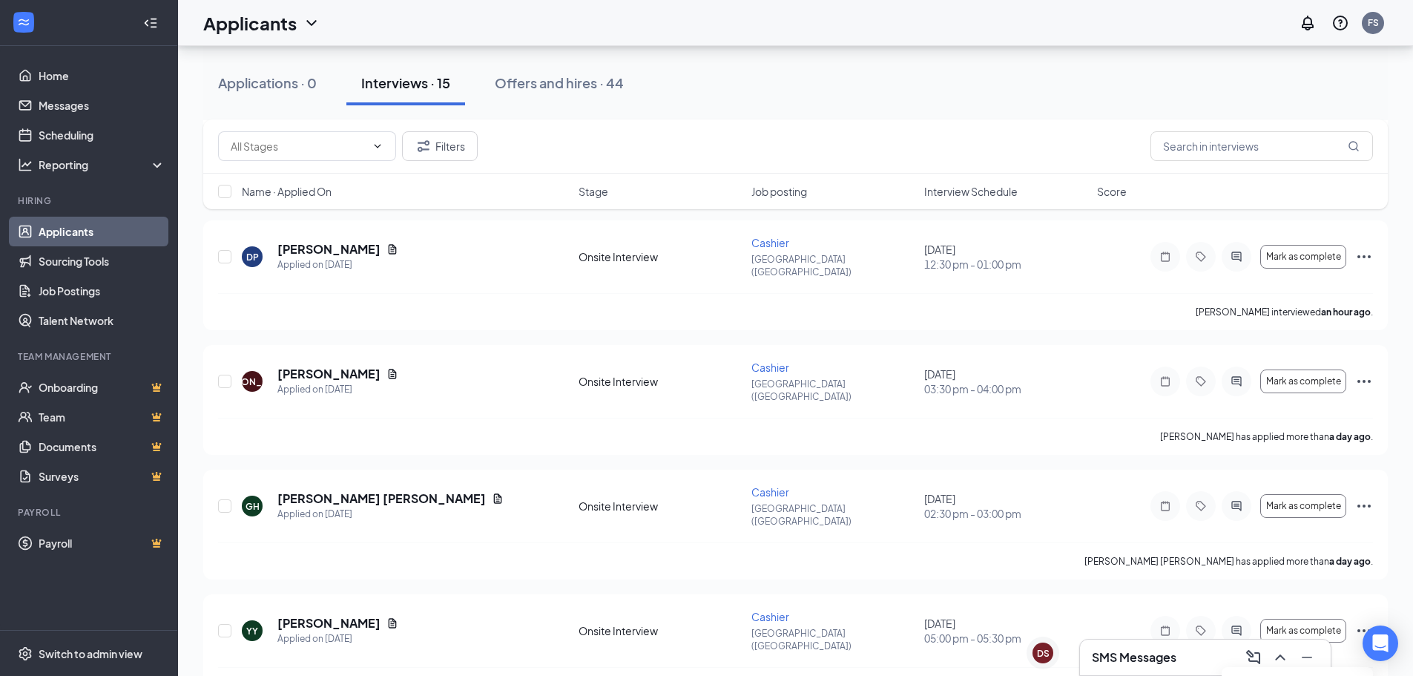
scroll to position [742, 0]
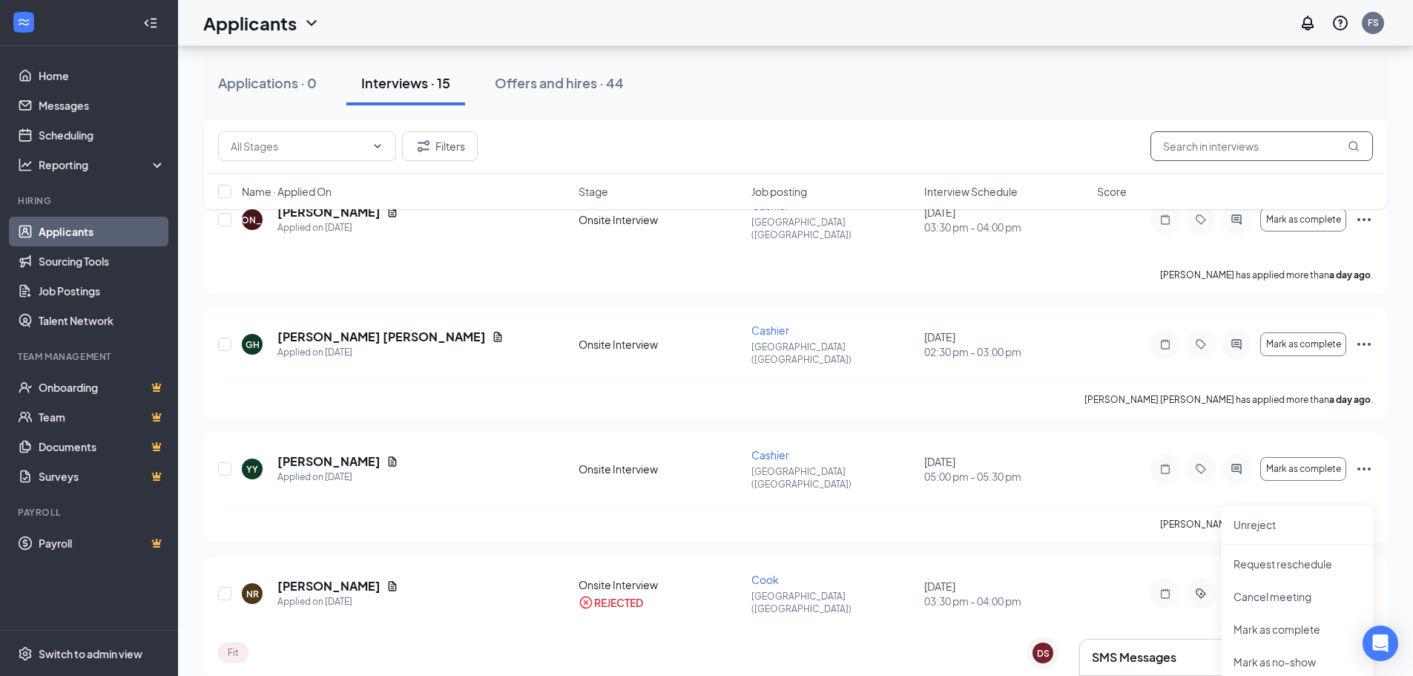
click at [1179, 142] on input "text" at bounding box center [1261, 146] width 222 height 30
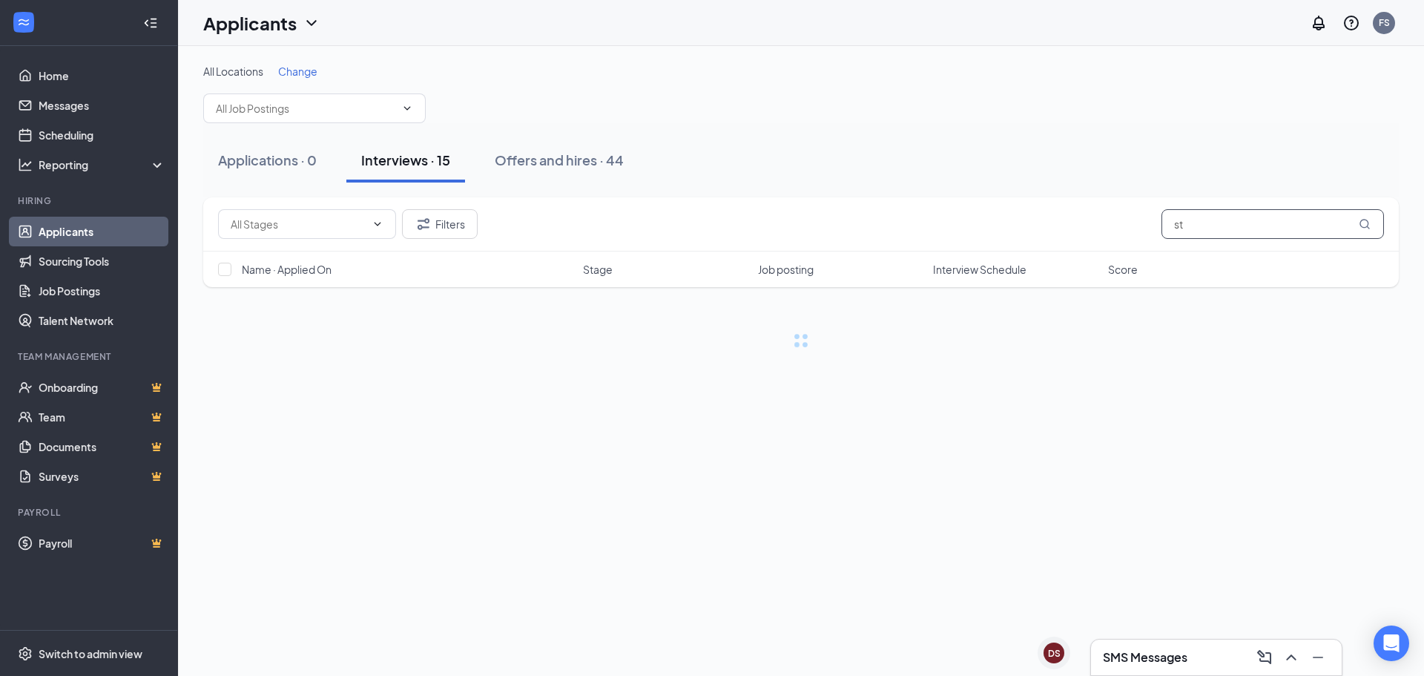
type input "s"
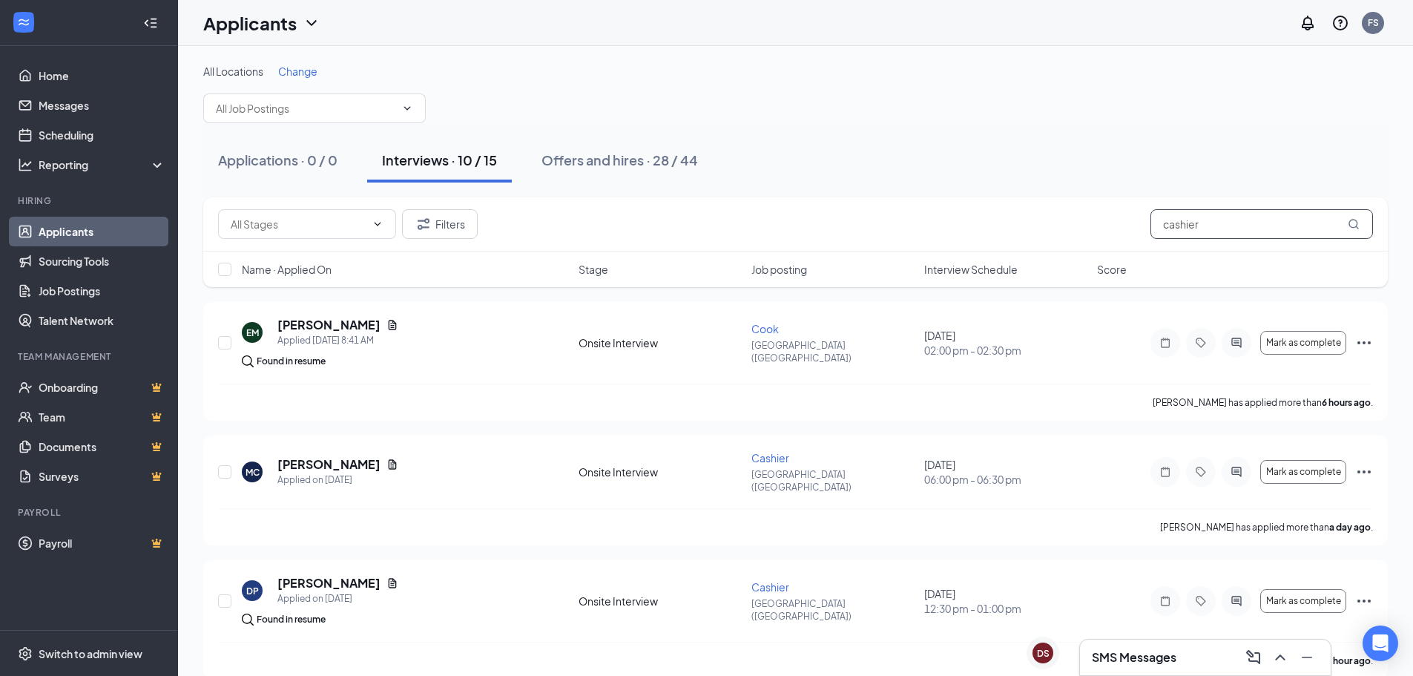
type input "cashier"
click at [65, 233] on link "Applicants" at bounding box center [102, 232] width 127 height 30
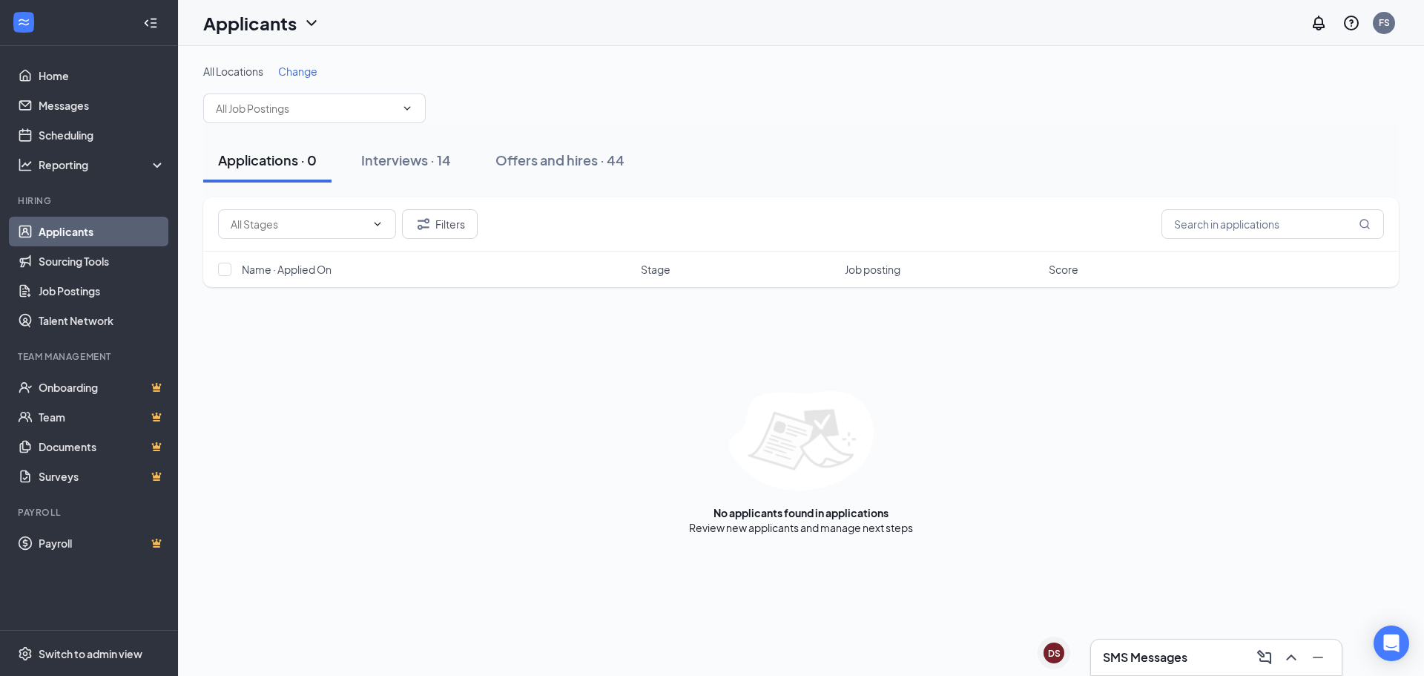
click at [89, 233] on link "Applicants" at bounding box center [102, 232] width 127 height 30
click at [420, 152] on div "Interviews · 14" at bounding box center [406, 160] width 90 height 19
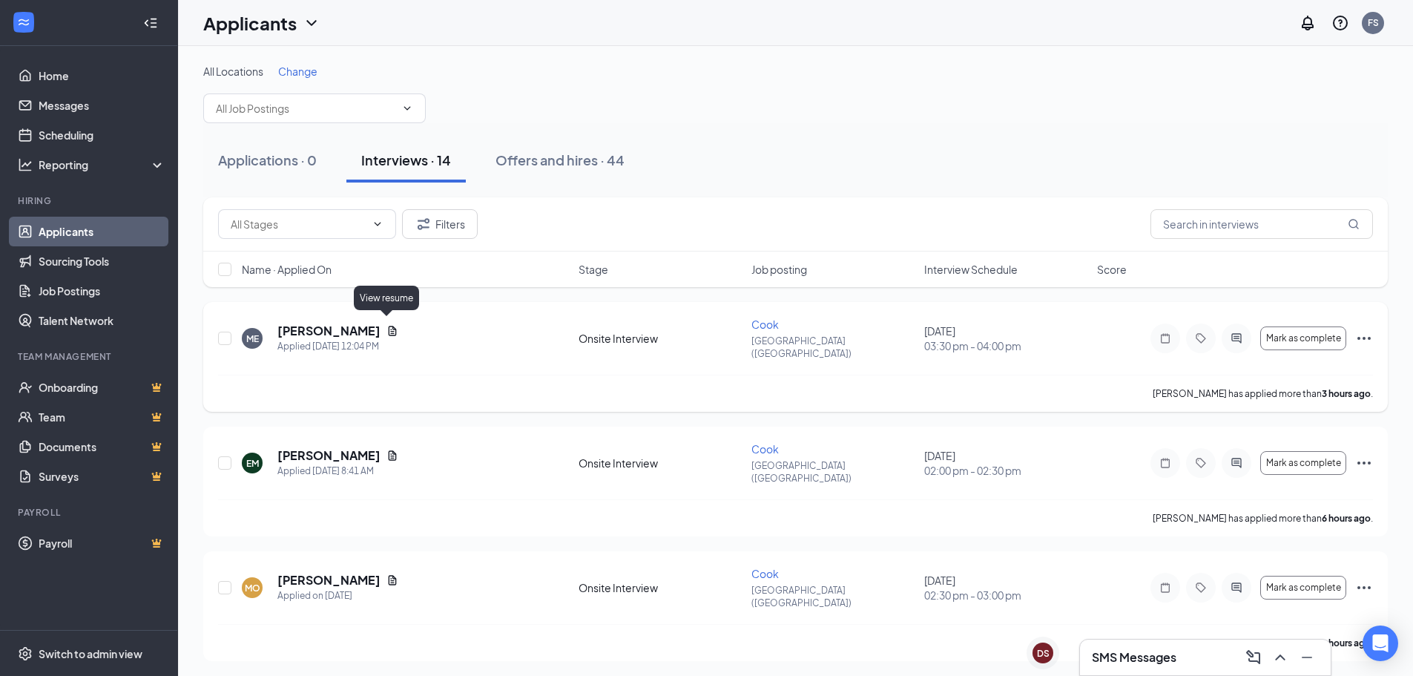
click at [389, 326] on icon "Document" at bounding box center [393, 331] width 8 height 10
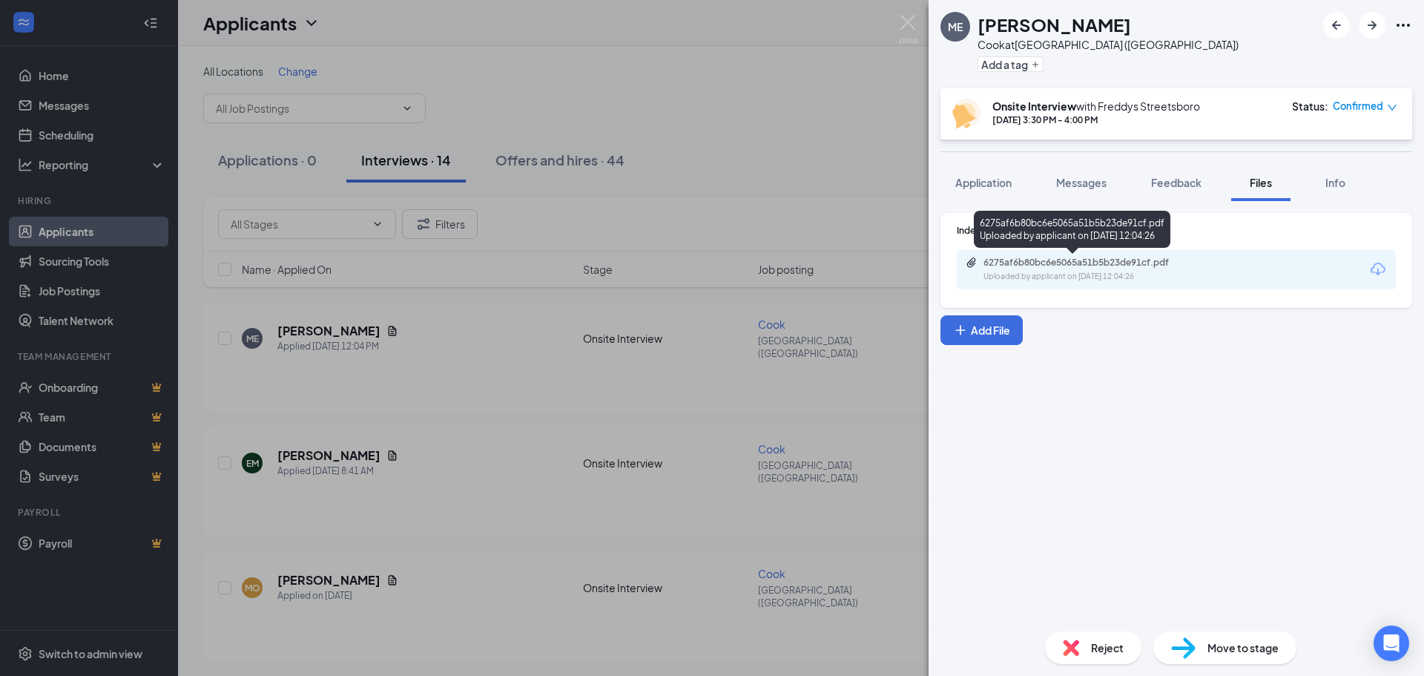
click at [1109, 260] on div "6275af6b80bc6e5065a51b5b23de91cf.pdf" at bounding box center [1087, 263] width 208 height 12
click at [664, 99] on div "ME [PERSON_NAME] Cook at [GEOGRAPHIC_DATA] ([GEOGRAPHIC_DATA]) Add a tag Onsite…" at bounding box center [712, 338] width 1424 height 676
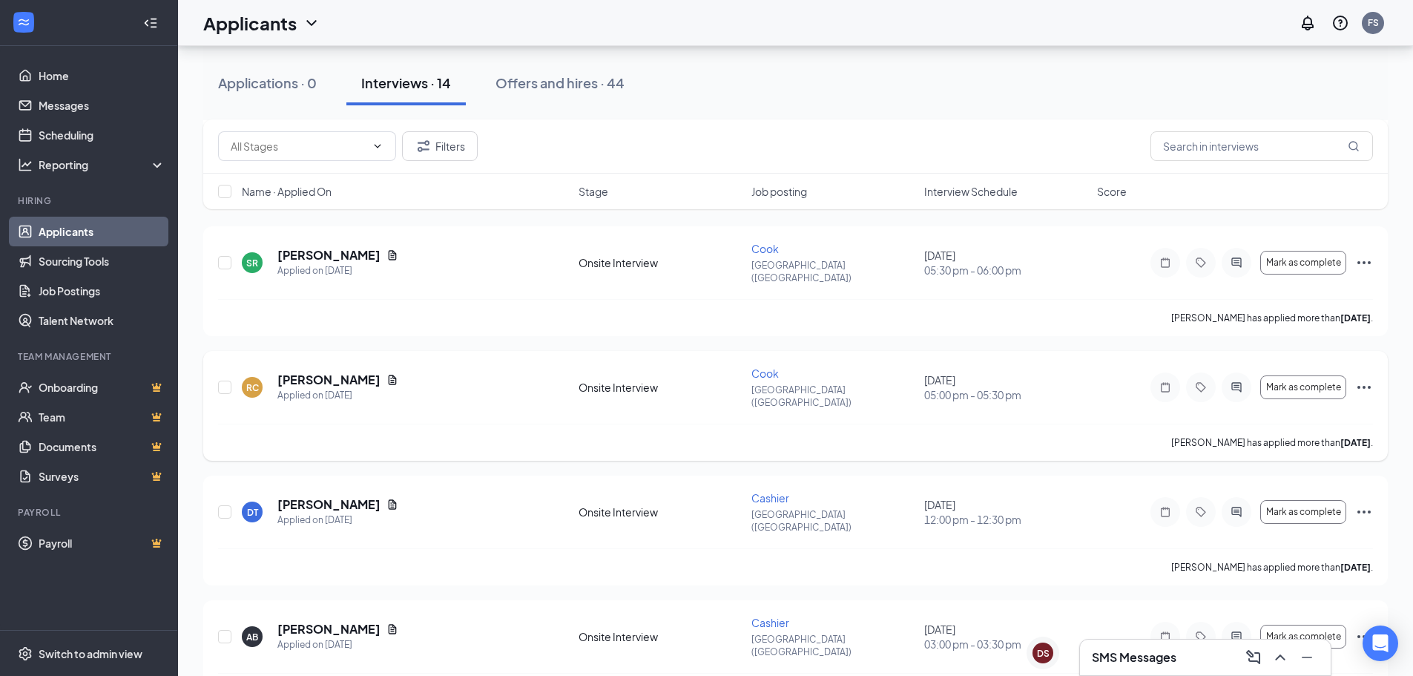
scroll to position [1207, 0]
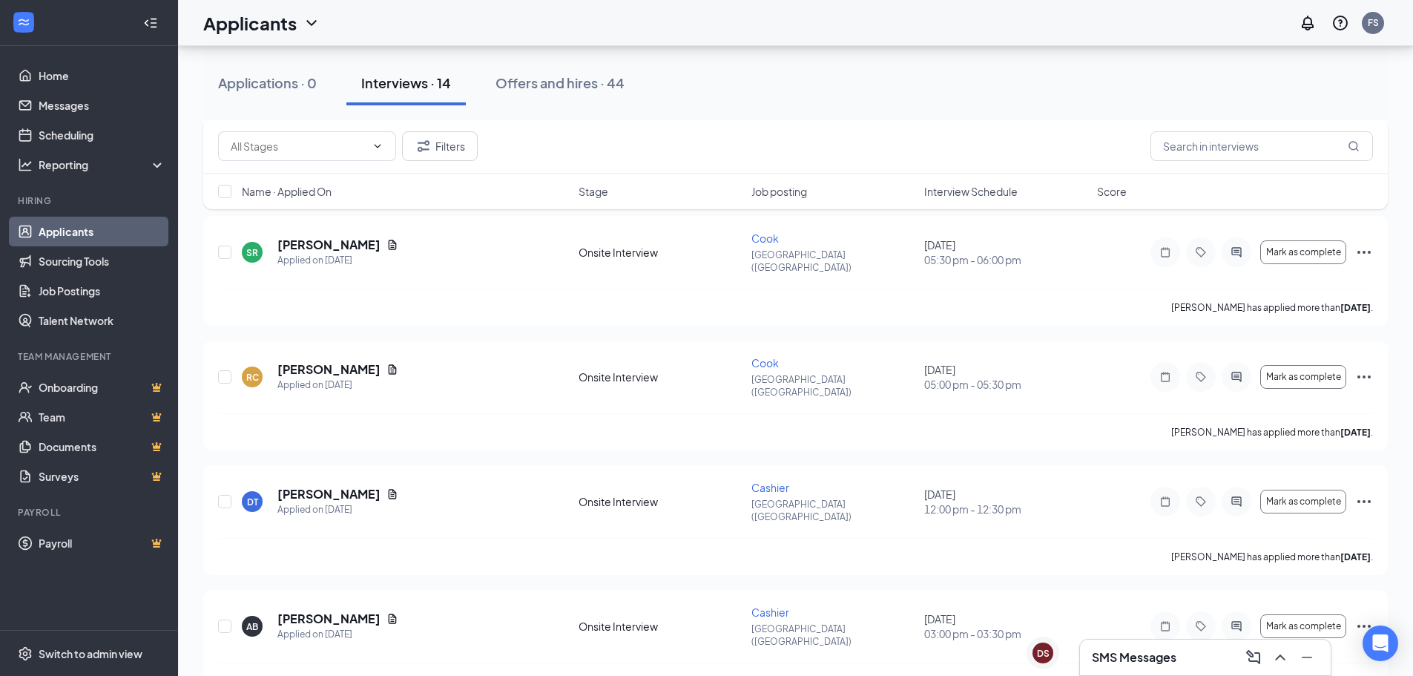
click at [1150, 665] on div "SMS Messages" at bounding box center [1205, 657] width 227 height 24
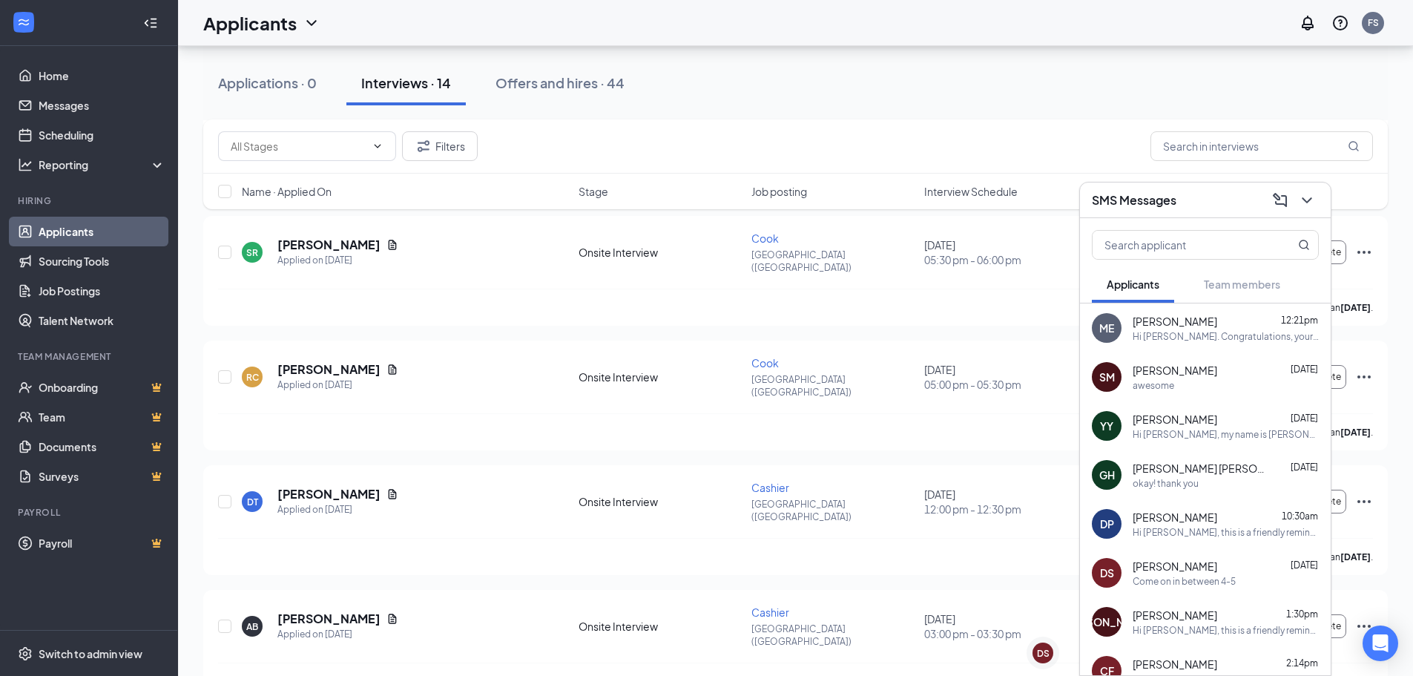
click at [1207, 333] on div "Hi [PERSON_NAME]. Congratulations, your meeting with [PERSON_NAME]'s Frozen Cus…" at bounding box center [1225, 336] width 186 height 13
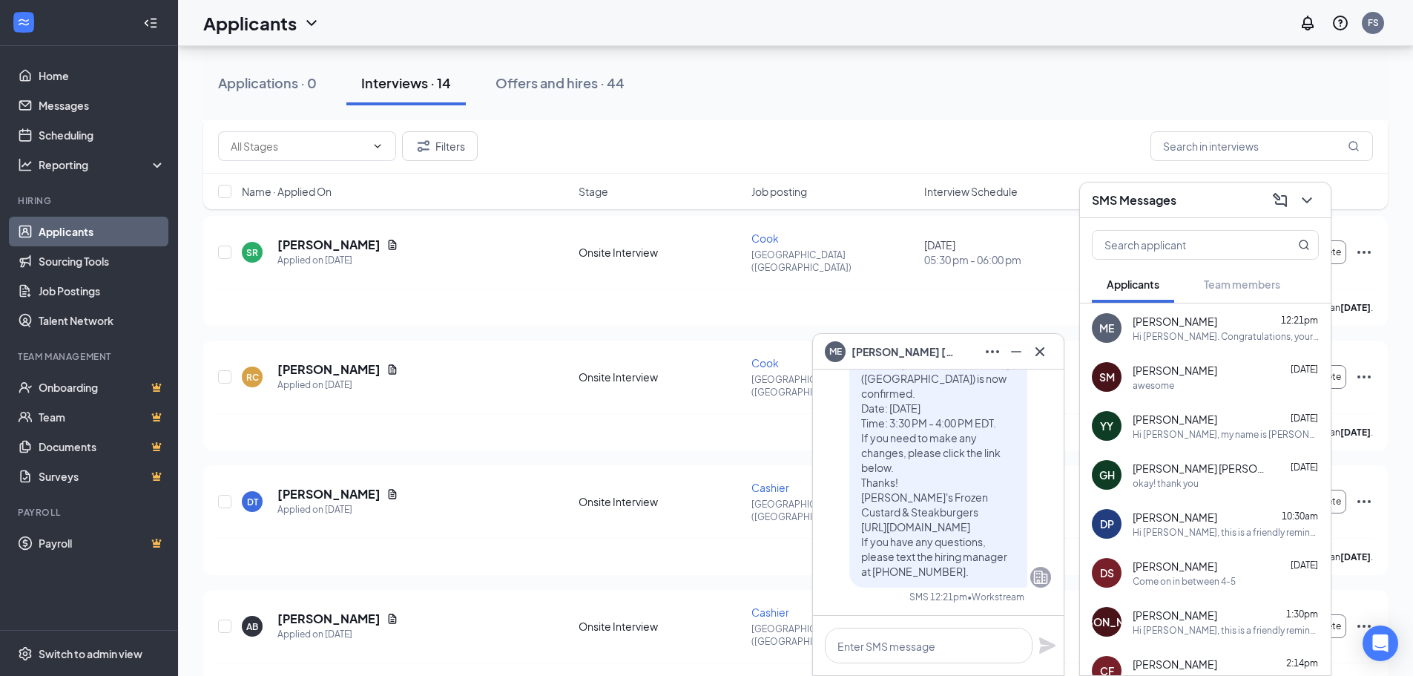
click at [1207, 333] on div "Hi [PERSON_NAME]. Congratulations, your meeting with [PERSON_NAME]'s Frozen Cus…" at bounding box center [1225, 336] width 186 height 13
click at [1030, 355] on button at bounding box center [1040, 352] width 24 height 24
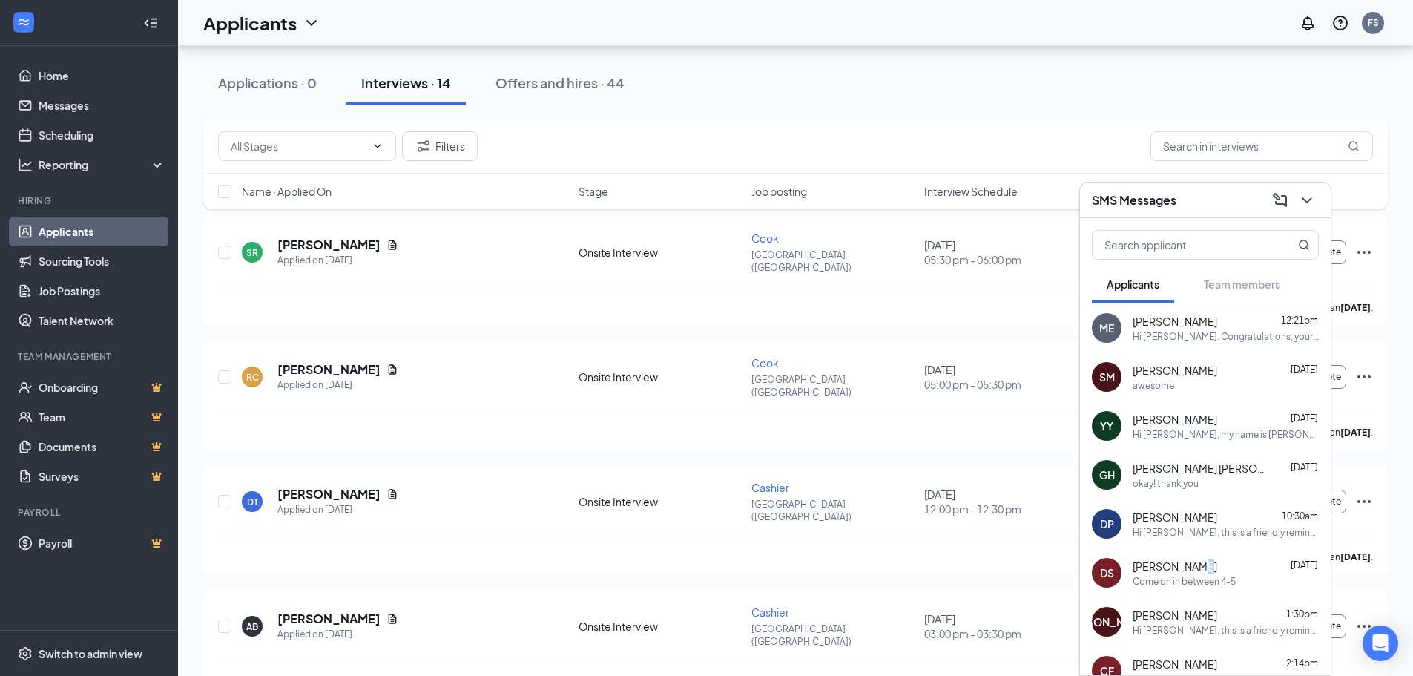
click at [1197, 572] on span "[PERSON_NAME]" at bounding box center [1174, 565] width 85 height 15
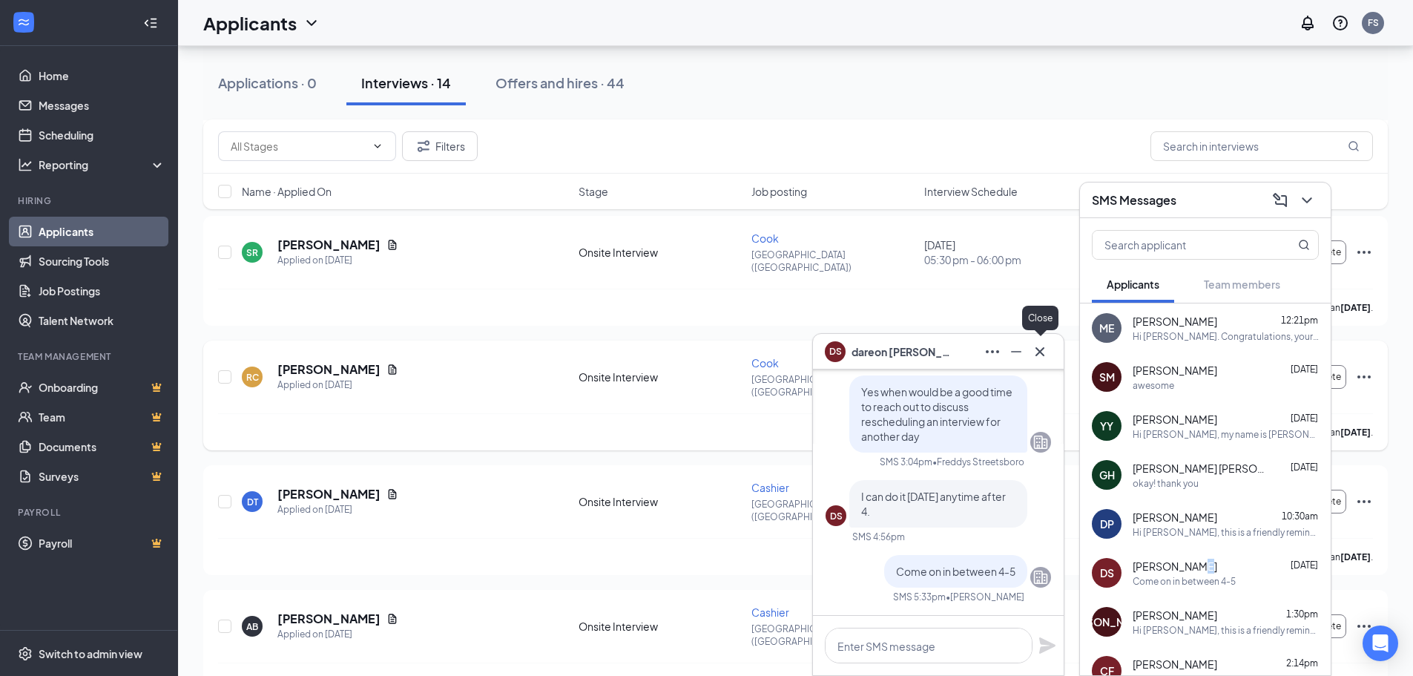
drag, startPoint x: 1043, startPoint y: 354, endPoint x: 1056, endPoint y: 274, distance: 81.1
click at [1043, 354] on icon "Cross" at bounding box center [1040, 352] width 18 height 18
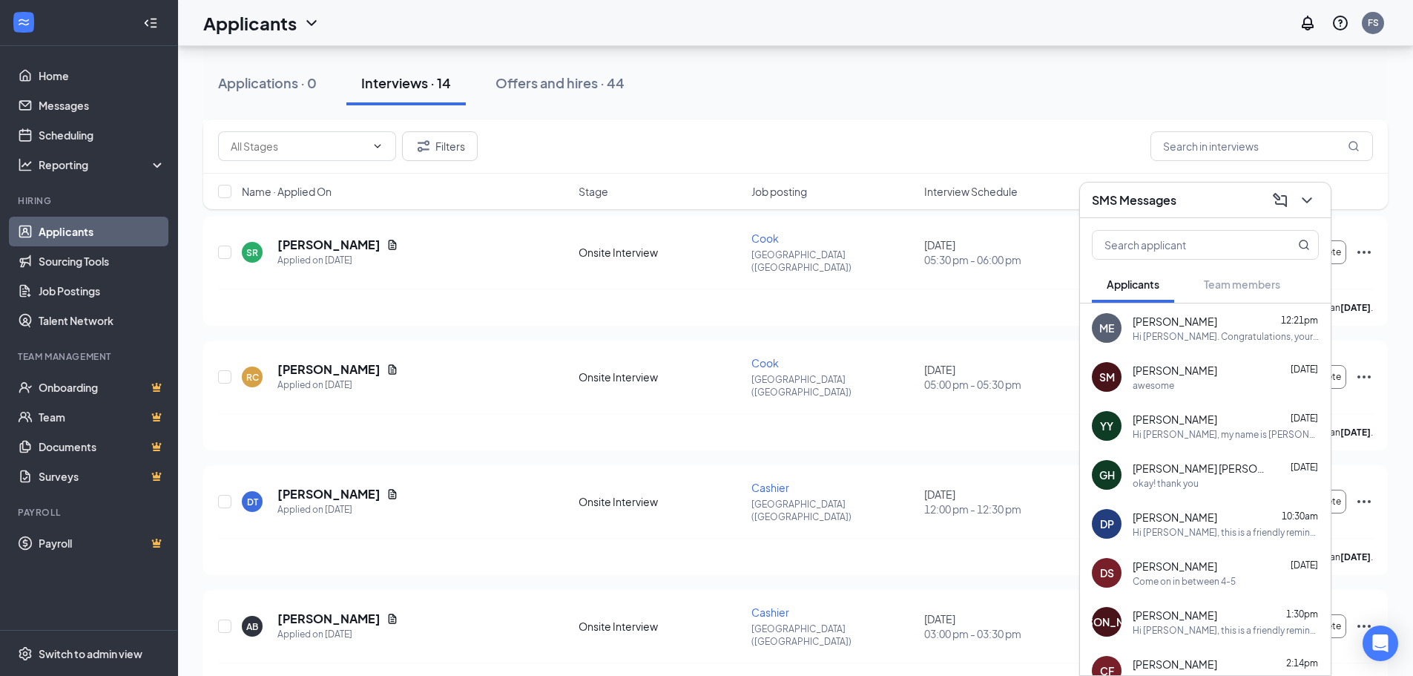
click at [1229, 206] on div "SMS Messages" at bounding box center [1205, 199] width 227 height 23
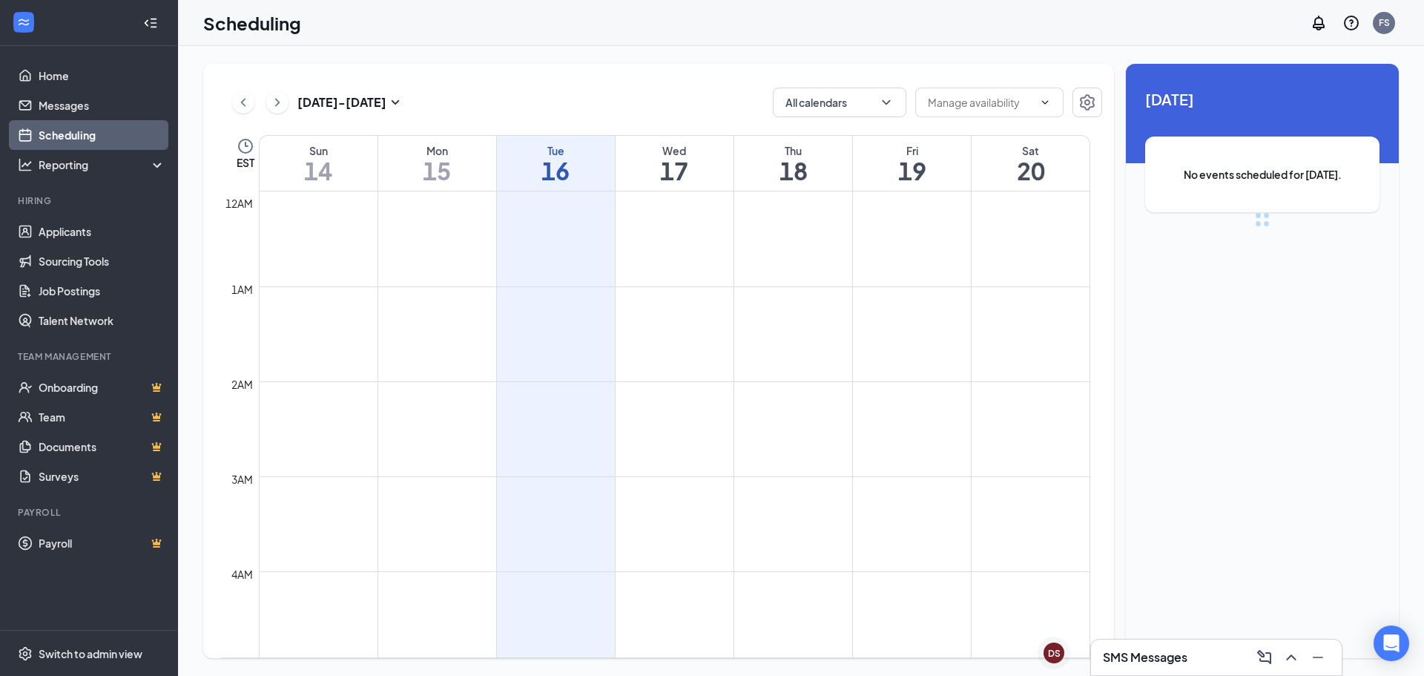
scroll to position [729, 0]
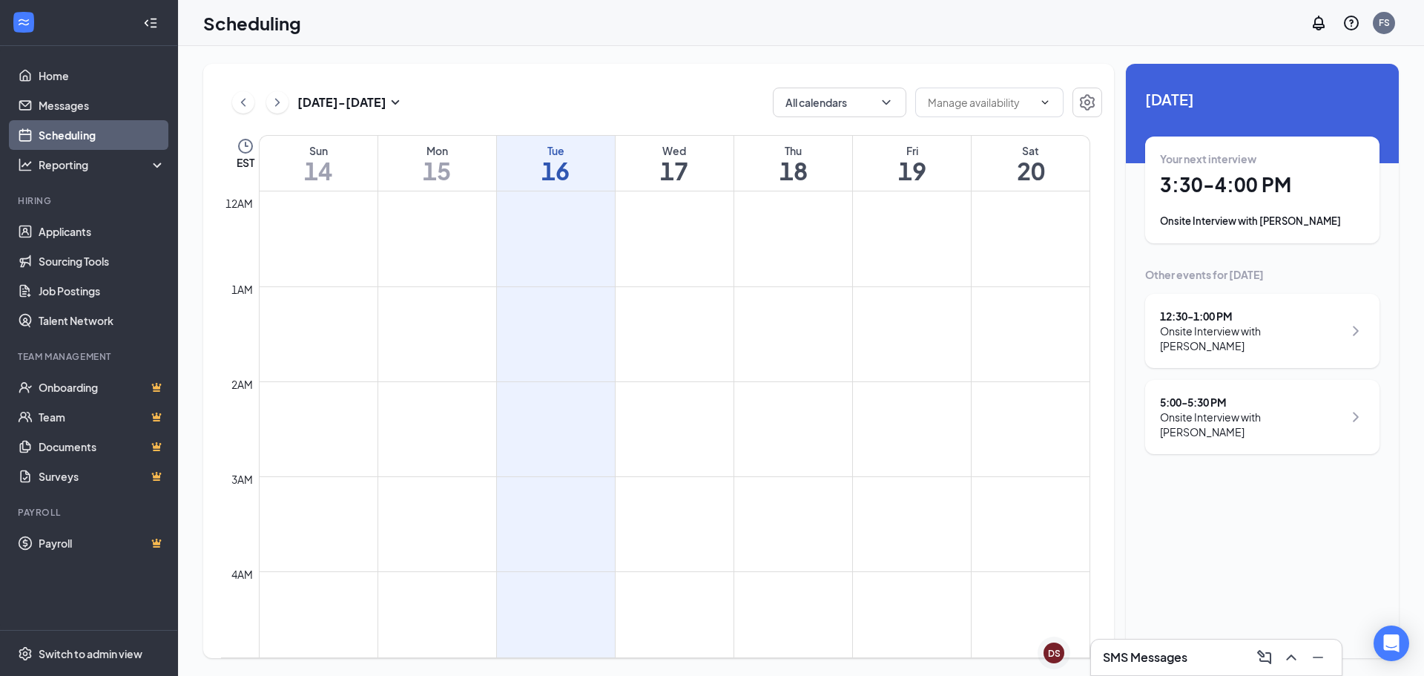
scroll to position [729, 0]
